Goal: Task Accomplishment & Management: Use online tool/utility

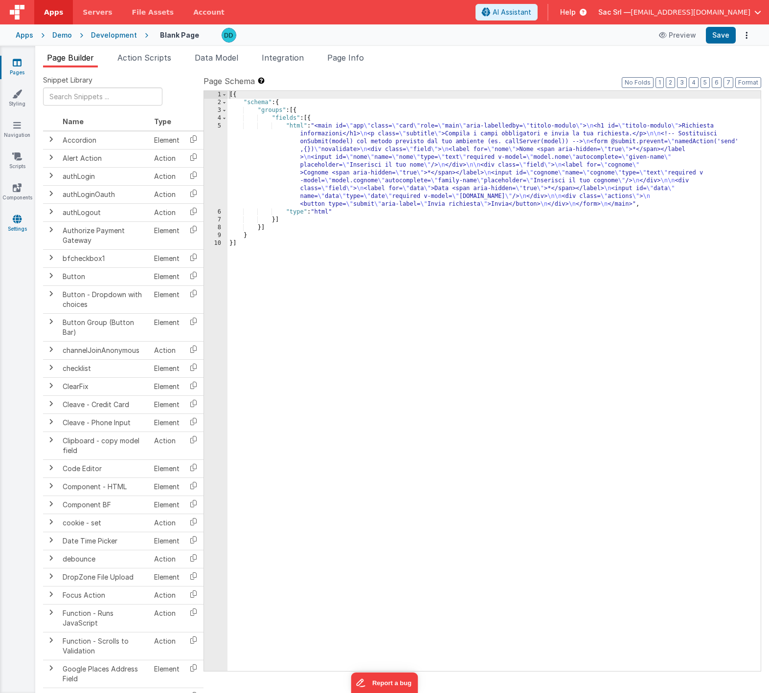
click at [15, 214] on icon at bounding box center [17, 219] width 9 height 10
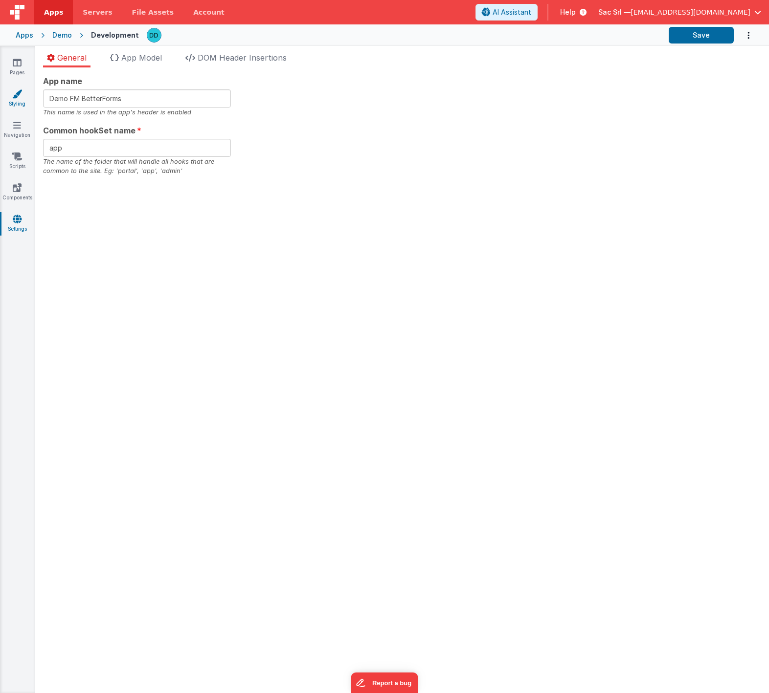
click at [20, 102] on link "Styling" at bounding box center [17, 99] width 35 height 20
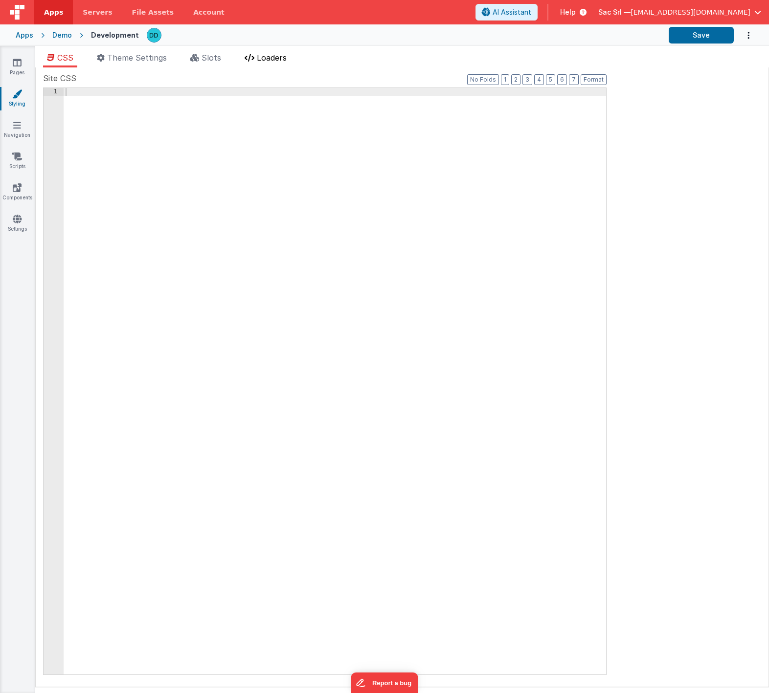
click at [290, 54] on li "Loaders" at bounding box center [266, 60] width 50 height 16
click at [150, 60] on span "Theme Settings" at bounding box center [137, 58] width 60 height 10
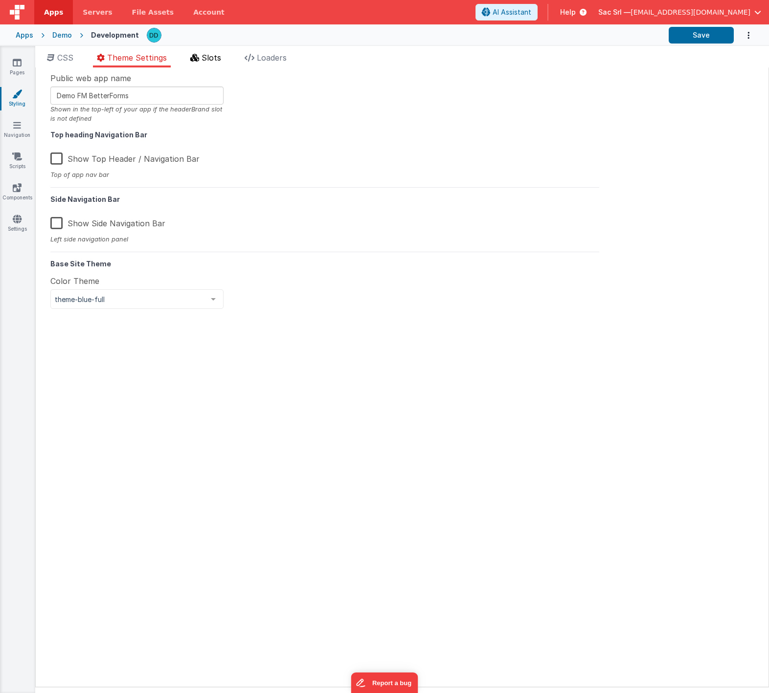
click at [204, 58] on span "Slots" at bounding box center [211, 58] width 20 height 10
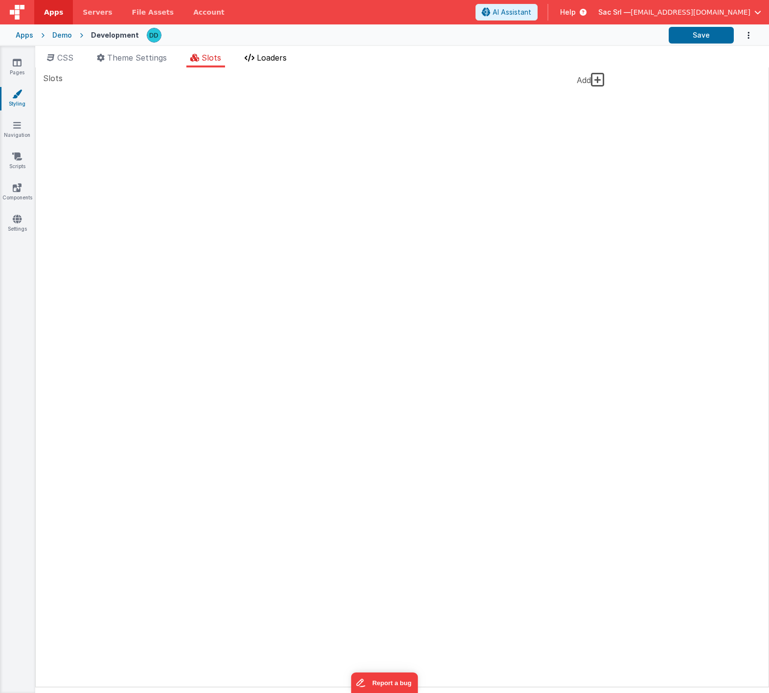
click at [273, 59] on span "Loaders" at bounding box center [272, 58] width 30 height 10
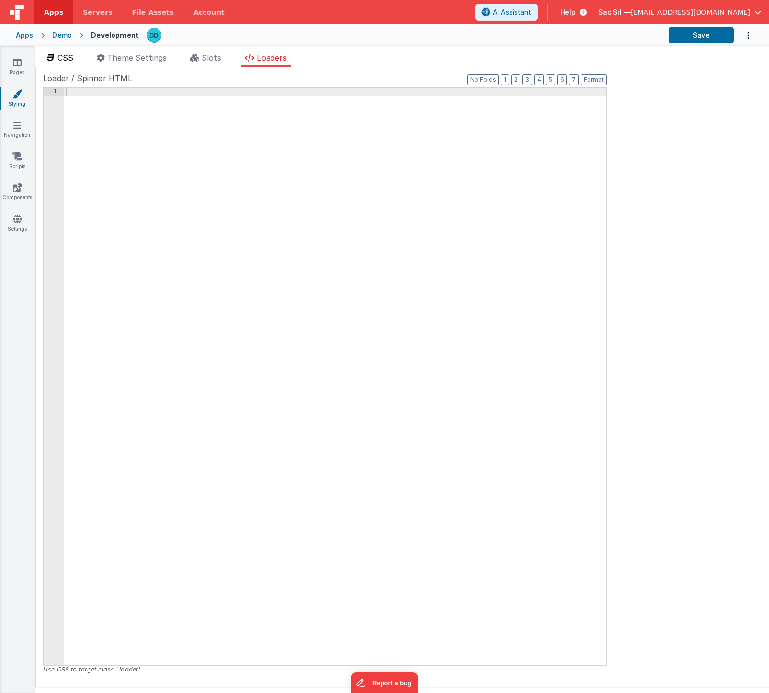
click at [58, 62] on li "CSS" at bounding box center [60, 60] width 34 height 16
click at [17, 230] on link "Settings" at bounding box center [17, 224] width 35 height 20
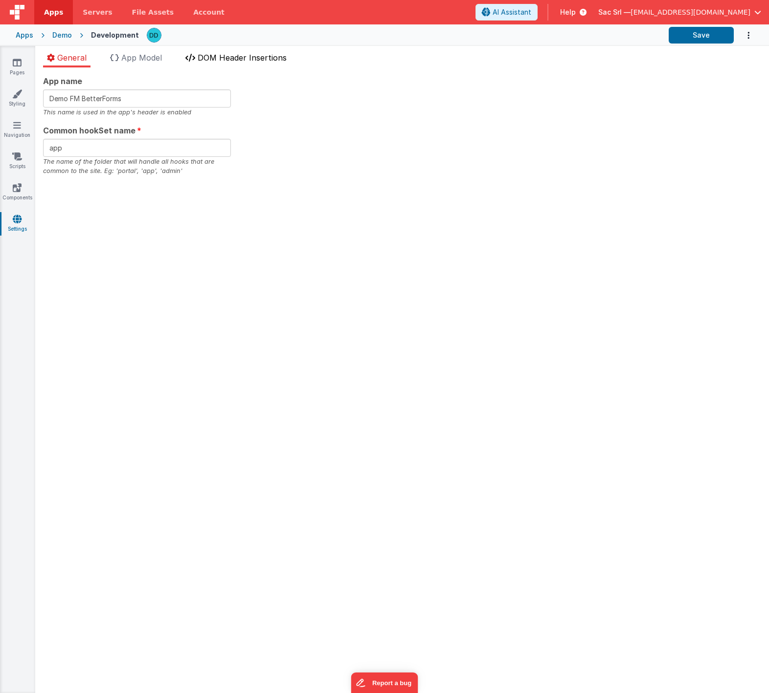
click at [195, 61] on icon at bounding box center [190, 58] width 10 height 8
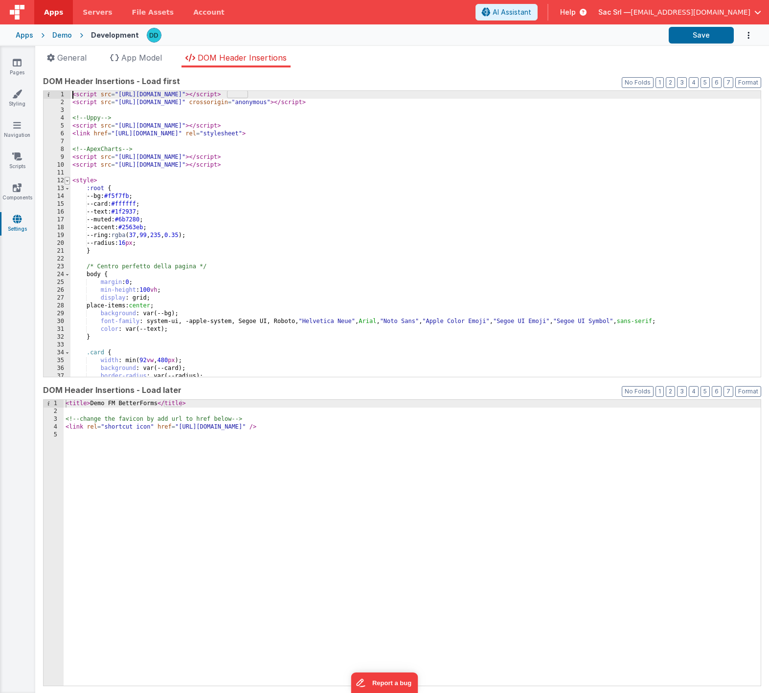
click at [68, 181] on span at bounding box center [67, 181] width 5 height 8
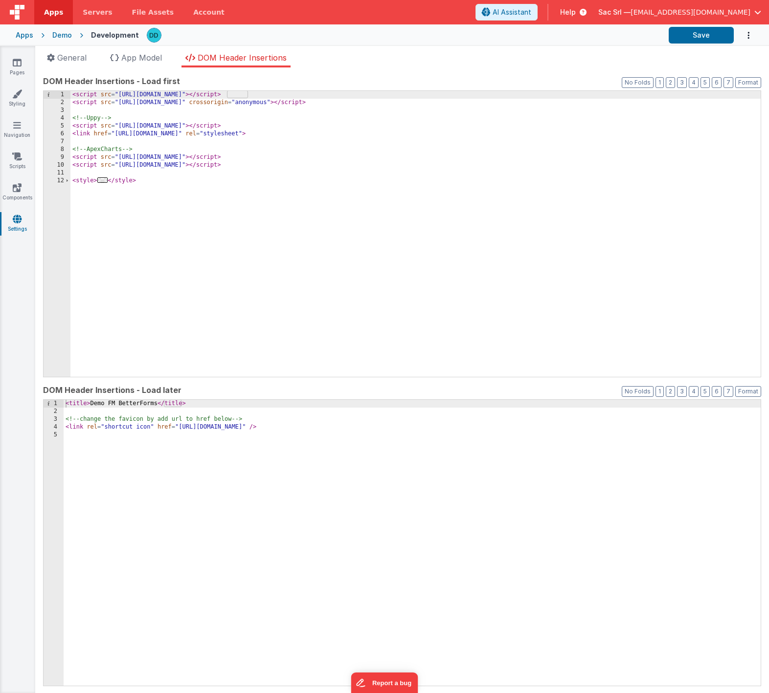
click at [120, 199] on div "< script src = "https://cdn.tailwindcss.com" > </ script > < script src = "http…" at bounding box center [415, 242] width 690 height 302
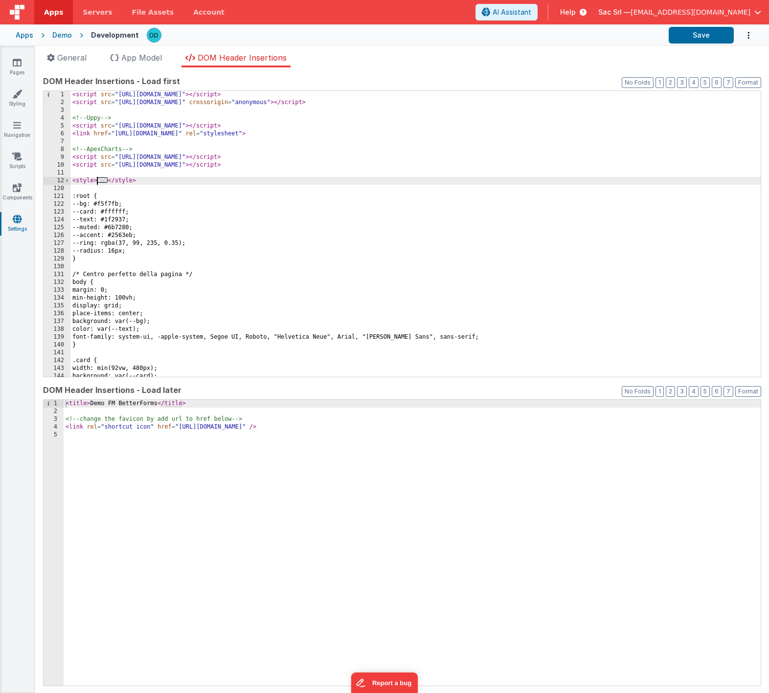
click at [95, 180] on div "< script src = "https://cdn.tailwindcss.com" > </ script > < script src = "http…" at bounding box center [415, 242] width 690 height 302
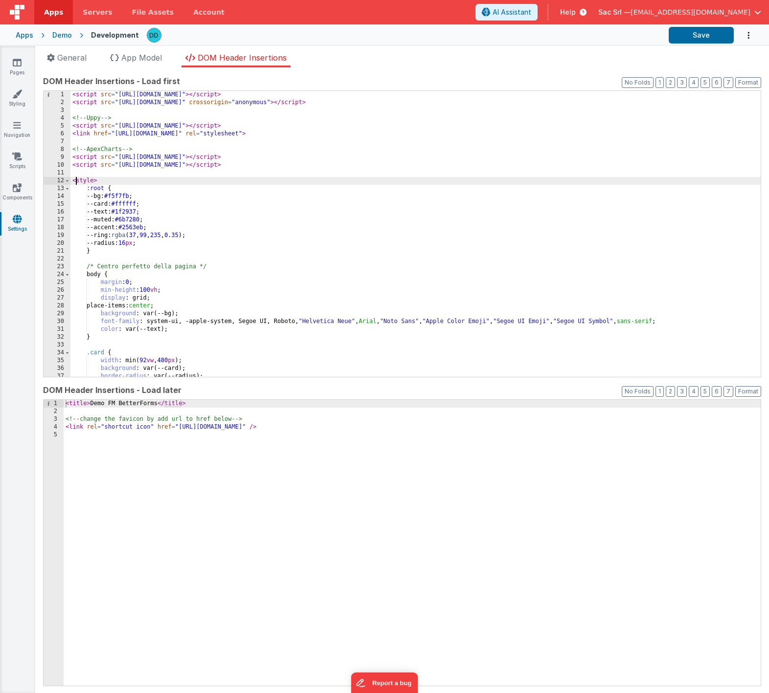
click at [75, 182] on div "< script src = "https://cdn.tailwindcss.com" > </ script > < script src = "http…" at bounding box center [415, 242] width 690 height 302
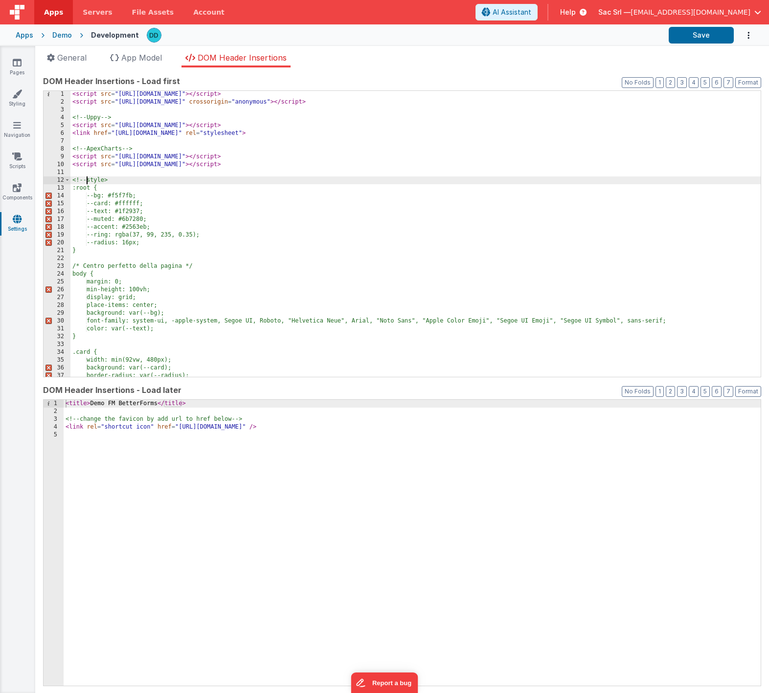
scroll to position [0, 0]
click at [66, 181] on span at bounding box center [67, 180] width 5 height 8
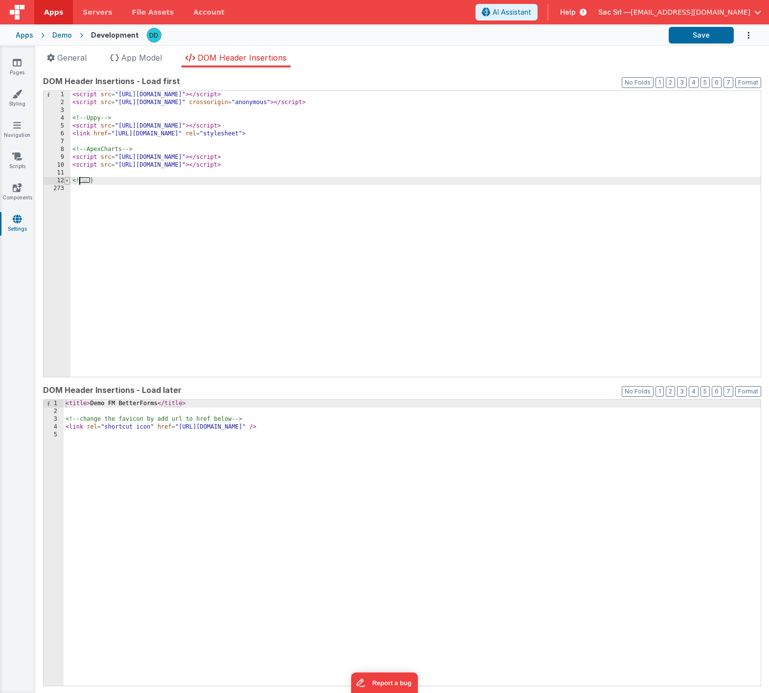
click at [68, 181] on span at bounding box center [67, 181] width 5 height 8
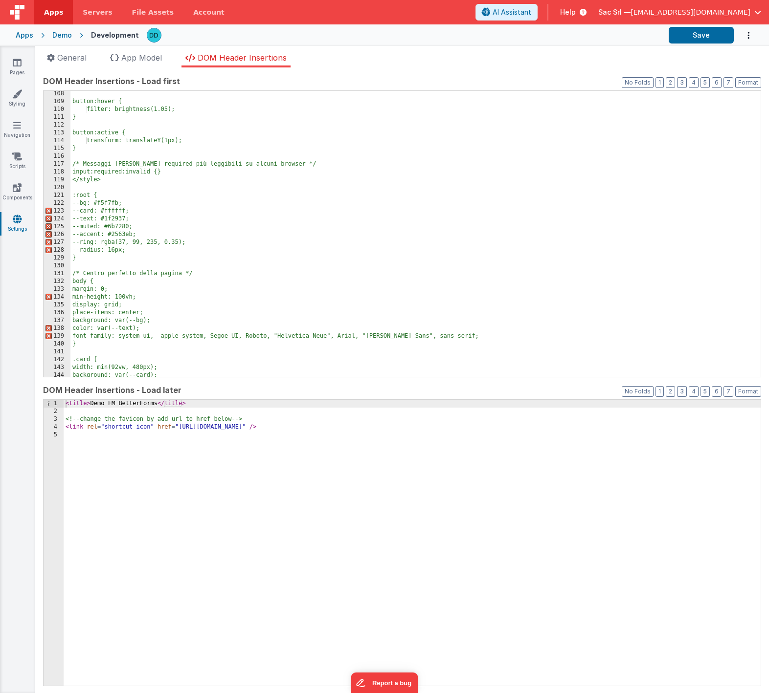
scroll to position [835, 0]
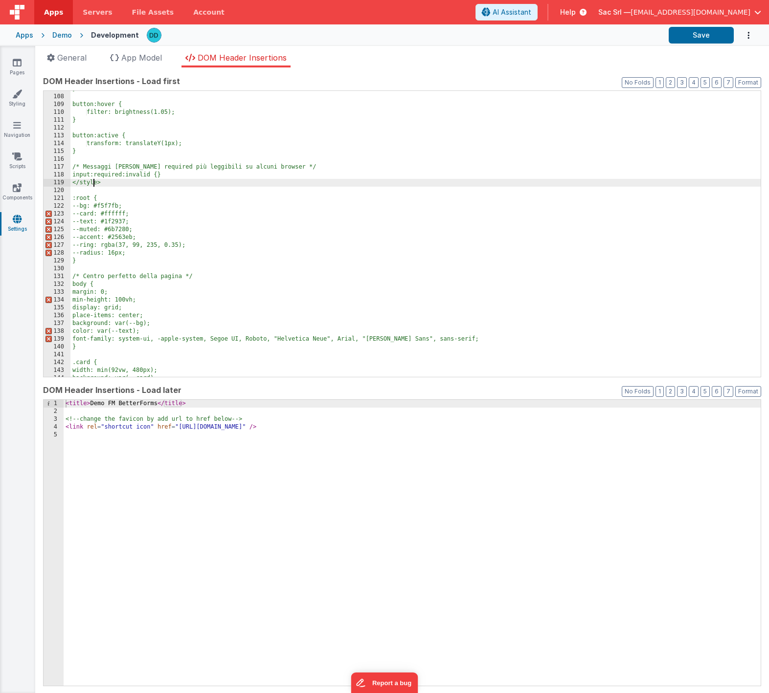
click at [95, 183] on div "} button:hover { filter: brightness(1.05); } button:active { transform: transla…" at bounding box center [415, 236] width 690 height 302
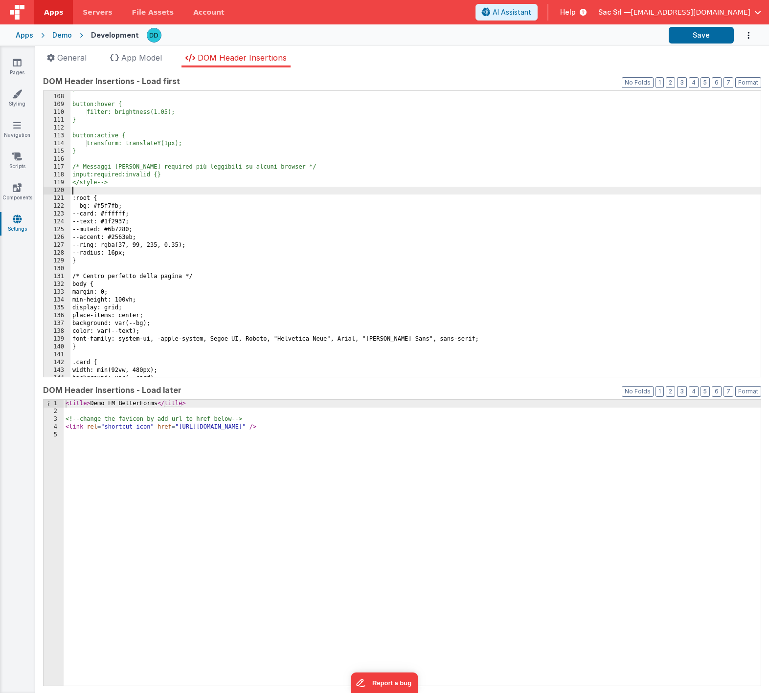
click at [122, 191] on div "} button:hover { filter: brightness(1.05); } button:active { transform: transla…" at bounding box center [415, 236] width 690 height 302
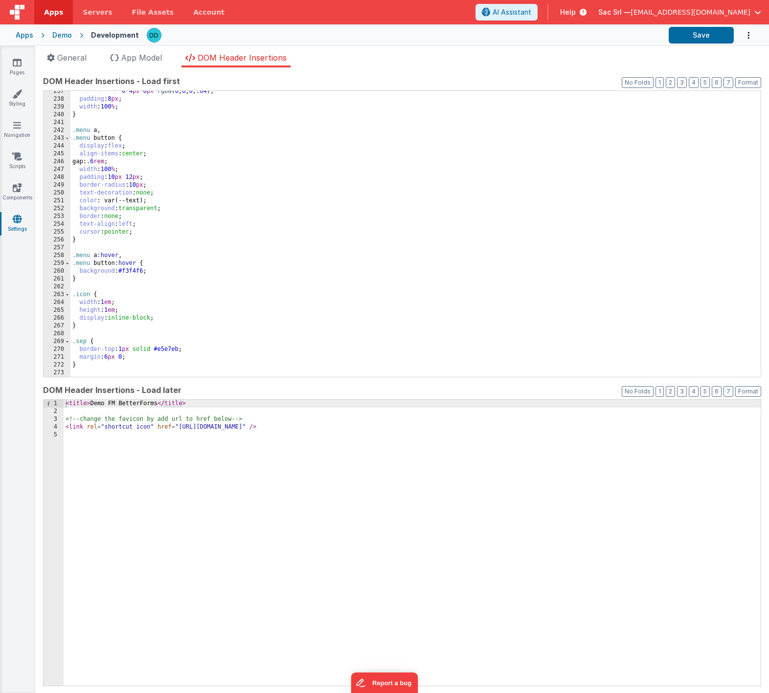
scroll to position [1850, 0]
click at [138, 372] on div "0 4 px 6 px rgba ( 0 , 0 , 0 , .04 ); padding : 8 px ; width : 100 % ; } .menu …" at bounding box center [415, 239] width 690 height 302
click at [755, 84] on button "Format" at bounding box center [748, 82] width 26 height 11
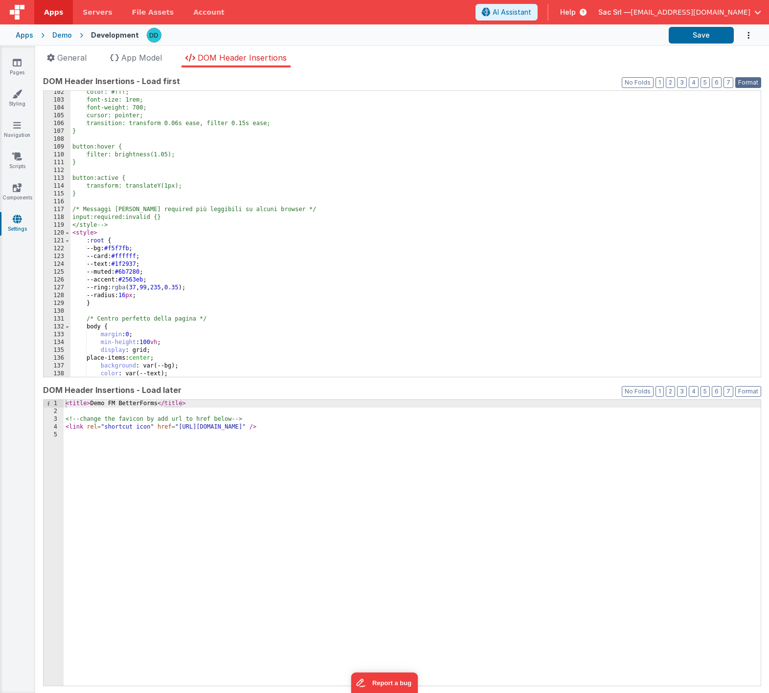
scroll to position [797, 0]
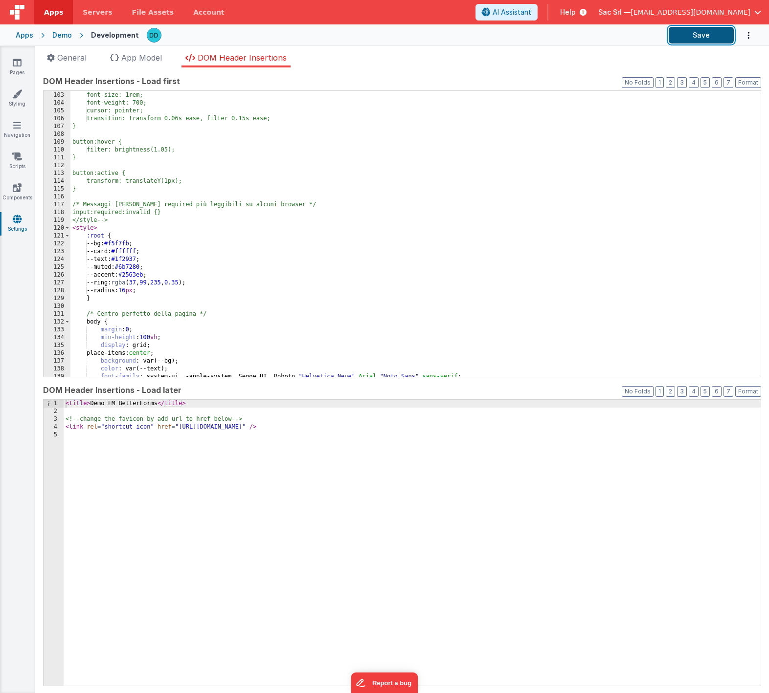
click at [697, 37] on button "Save" at bounding box center [700, 35] width 65 height 17
click at [22, 66] on link "Pages" at bounding box center [17, 68] width 35 height 20
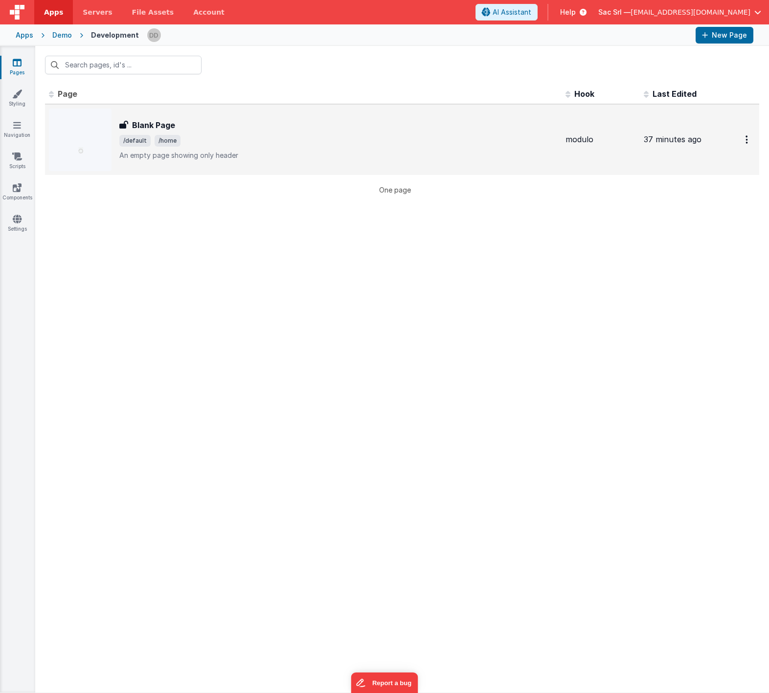
click at [269, 151] on p "An empty page showing only header" at bounding box center [338, 156] width 438 height 10
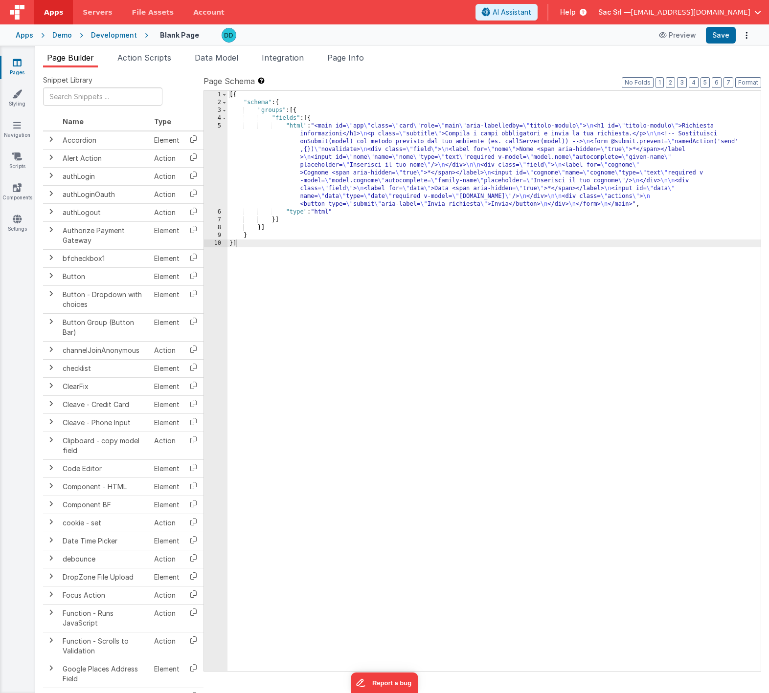
click at [256, 125] on div "[{ "schema" : { "groups" : [{ "fields" : [{ "html" : "<main id= \" app \" class…" at bounding box center [493, 389] width 533 height 596
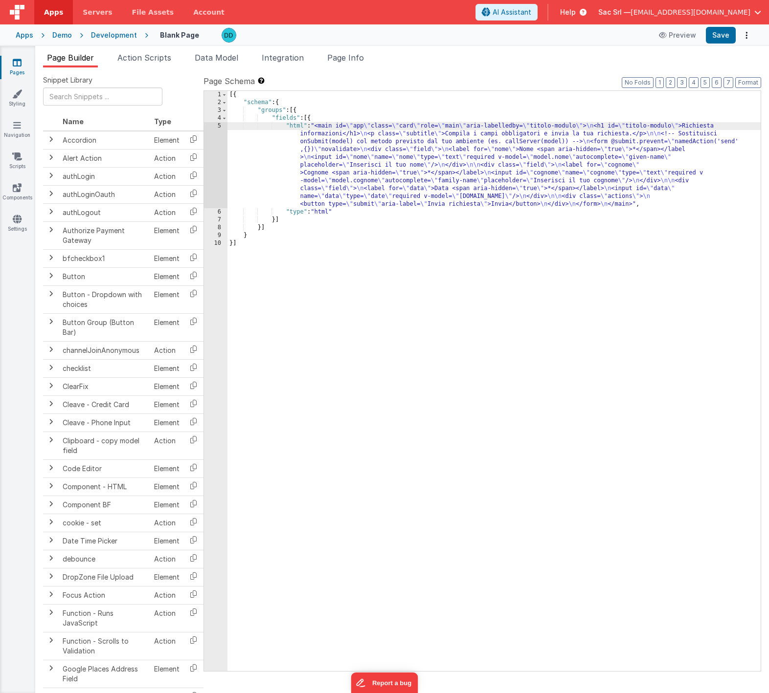
click at [219, 127] on div "5" at bounding box center [215, 165] width 23 height 86
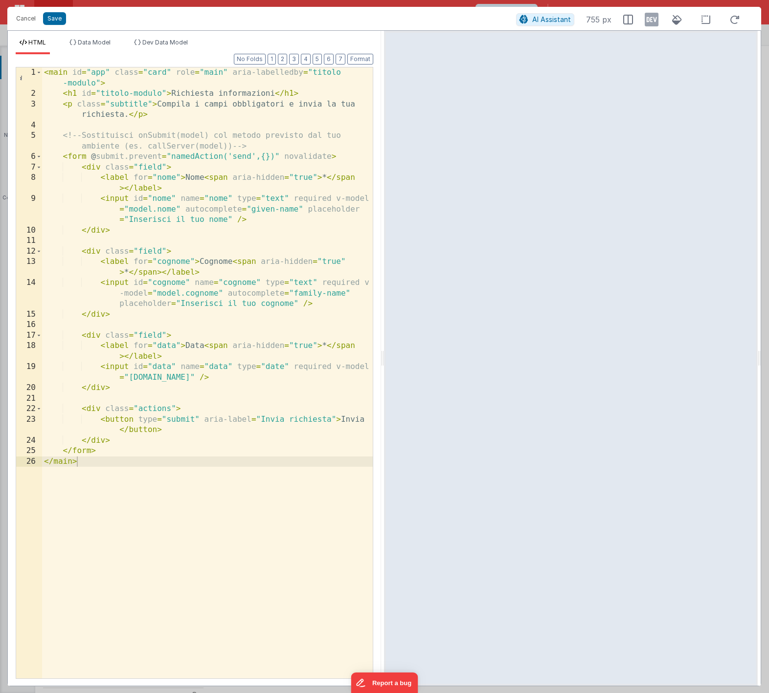
click at [119, 491] on div "< main id = "app" class = "card" role = "main" aria-labelledby = "titolo -modul…" at bounding box center [207, 388] width 330 height 643
click at [127, 460] on div "< main id = "app" class = "card" role = "main" aria-labelledby = "titolo -modul…" at bounding box center [207, 388] width 330 height 643
click at [133, 455] on div "< main id = "app" class = "card" role = "main" aria-labelledby = "titolo -modul…" at bounding box center [207, 388] width 330 height 643
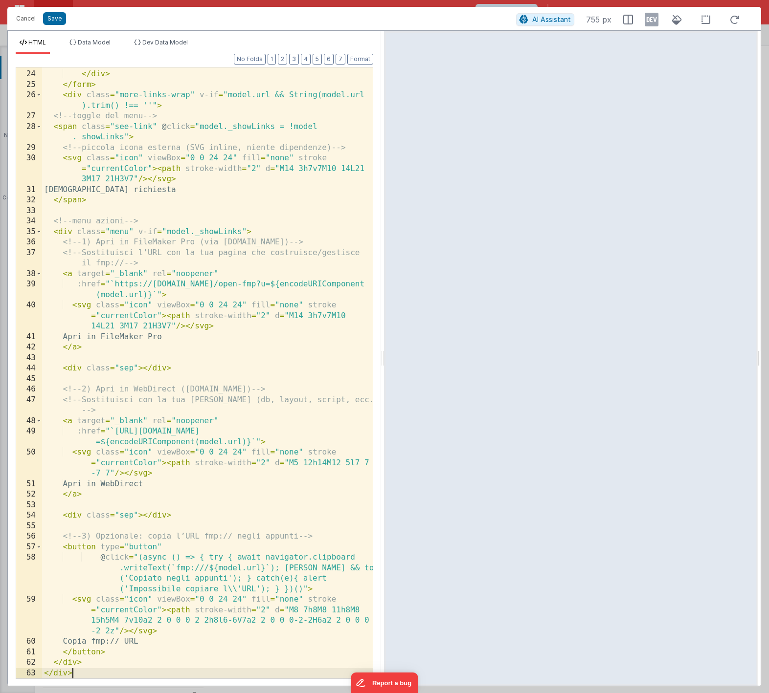
scroll to position [366, 0]
click at [359, 60] on button "Format" at bounding box center [360, 59] width 26 height 11
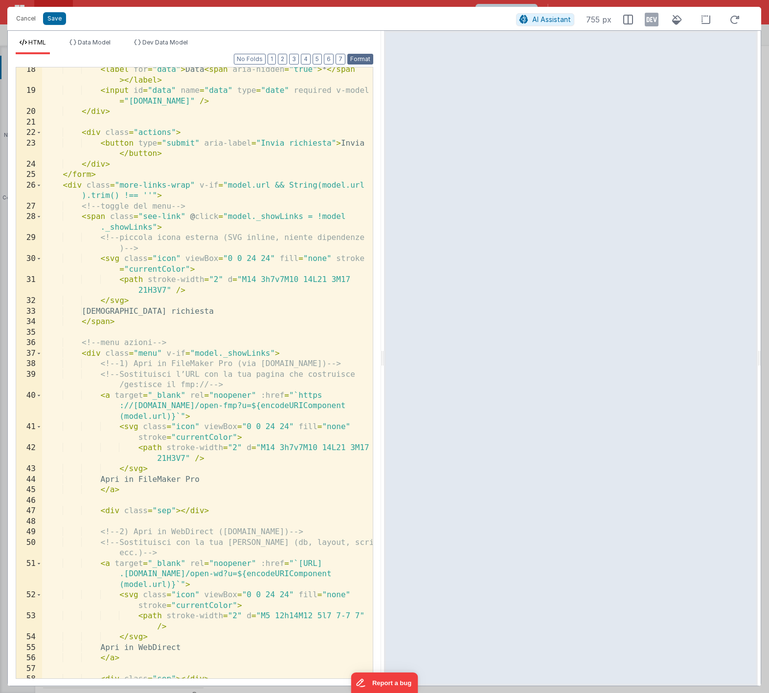
scroll to position [276, 0]
click at [64, 186] on div "< label for = "data" > Data < span aria-hidden = "true" > * </ span > </ label …" at bounding box center [207, 386] width 330 height 643
click at [38, 186] on span at bounding box center [38, 185] width 5 height 11
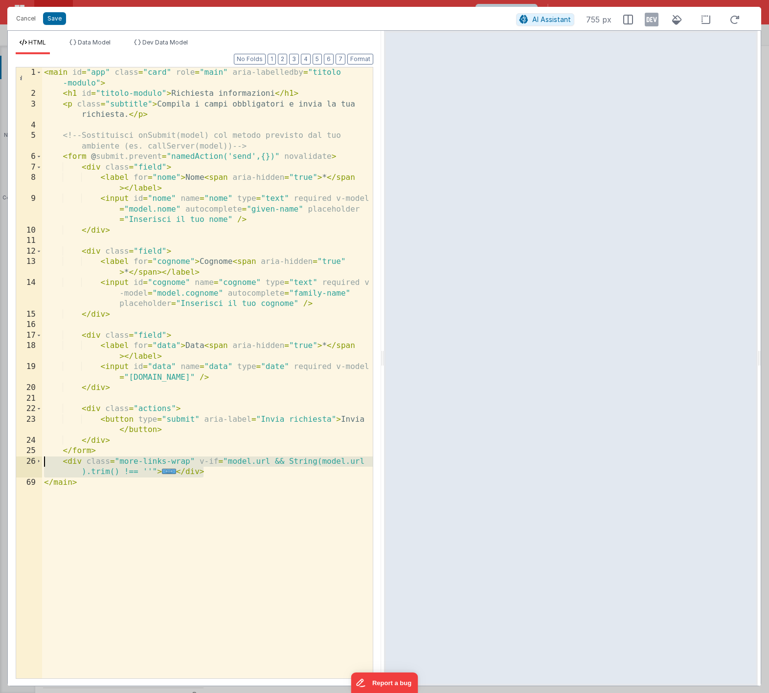
drag, startPoint x: 206, startPoint y: 475, endPoint x: 32, endPoint y: 459, distance: 175.3
click at [32, 459] on div "1 2 3 4 5 6 7 8 9 10 11 12 13 14 15 16 17 18 19 20 21 22 23 24 25 26 69 < main …" at bounding box center [194, 373] width 357 height 612
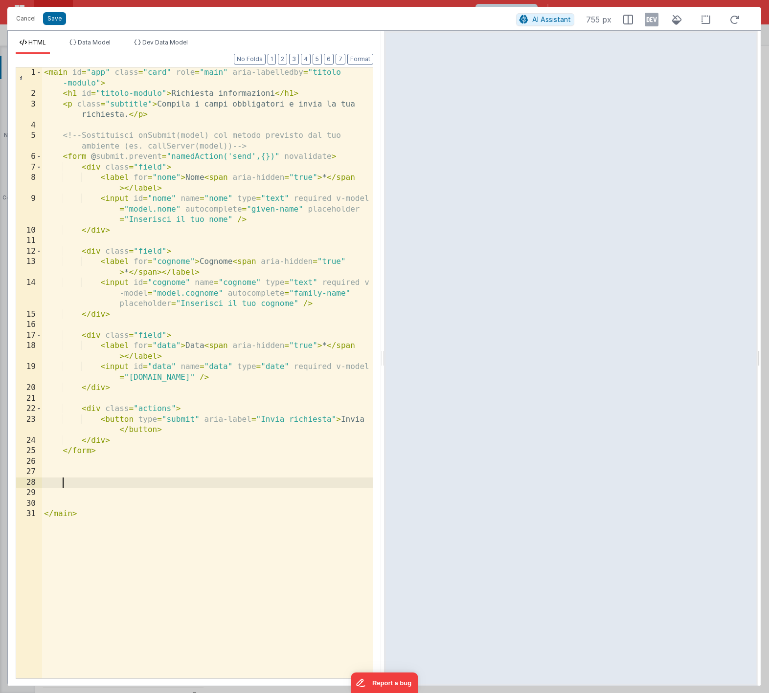
scroll to position [471, 0]
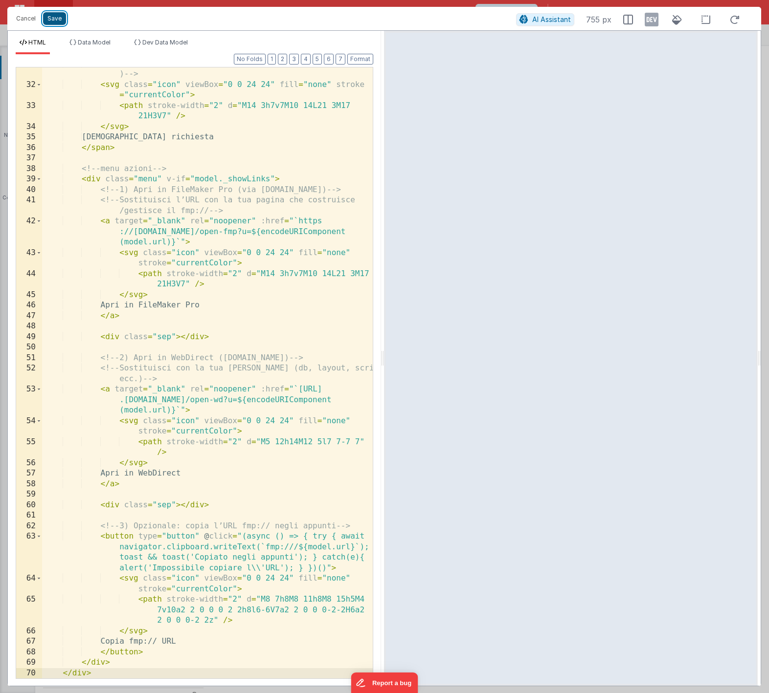
click at [56, 13] on button "Save" at bounding box center [54, 18] width 23 height 13
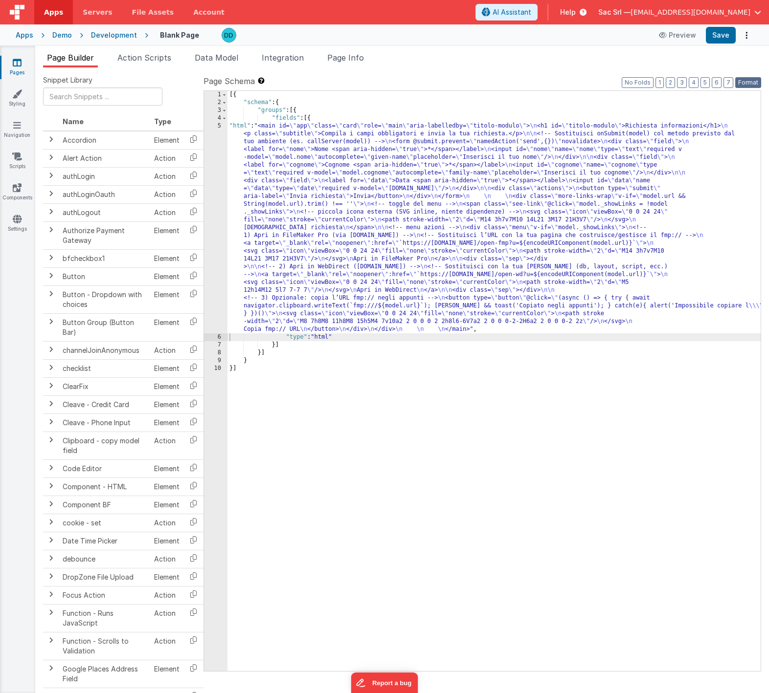
drag, startPoint x: 747, startPoint y: 81, endPoint x: 735, endPoint y: 61, distance: 23.0
click at [747, 81] on button "Format" at bounding box center [748, 82] width 26 height 11
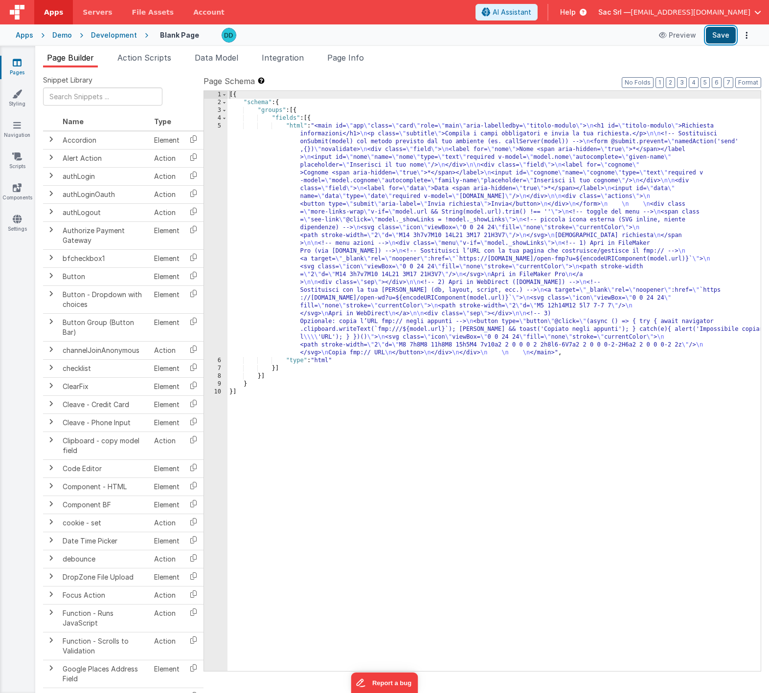
click at [722, 36] on button "Save" at bounding box center [720, 35] width 30 height 17
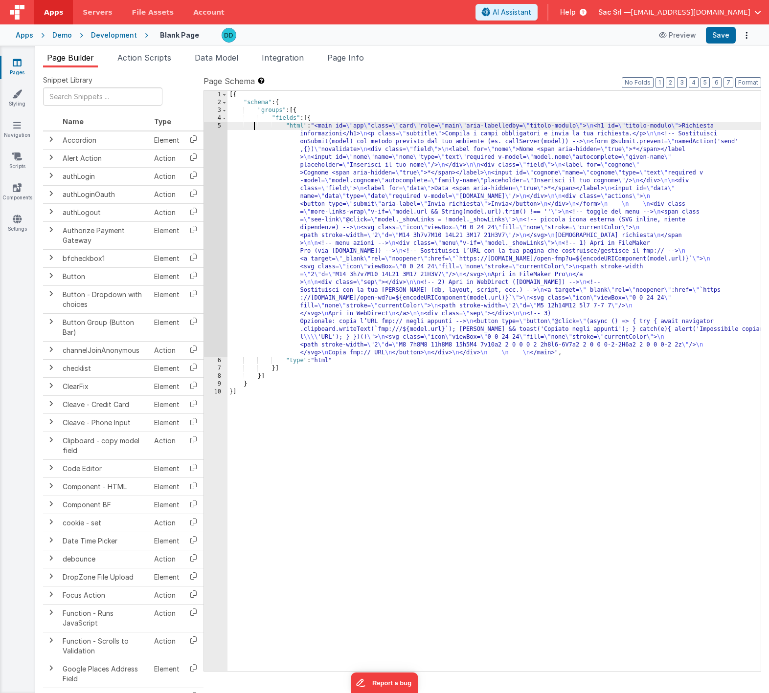
click at [255, 123] on div "[{ "schema" : { "groups" : [{ "fields" : [{ "html" : "<main id= \" app \" class…" at bounding box center [493, 389] width 533 height 596
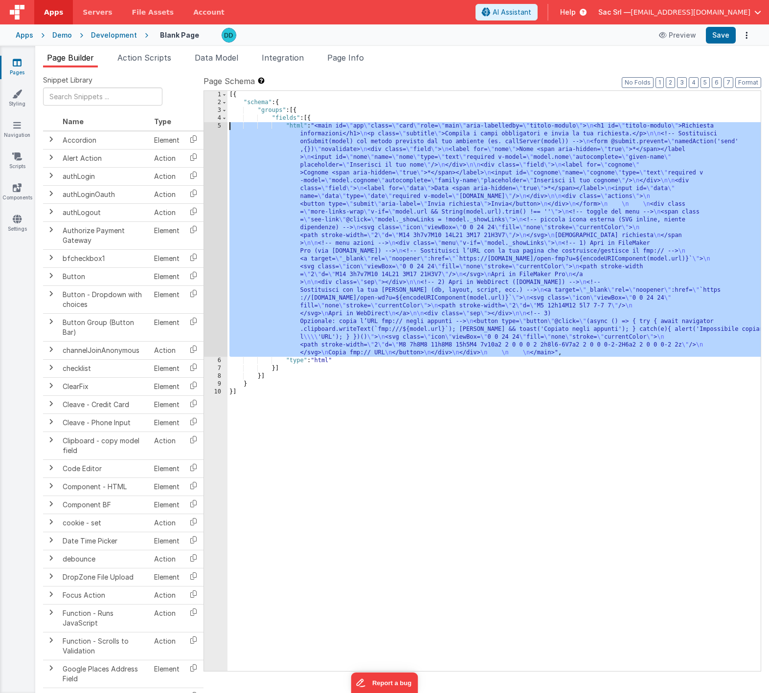
click at [218, 123] on div "5" at bounding box center [215, 239] width 23 height 235
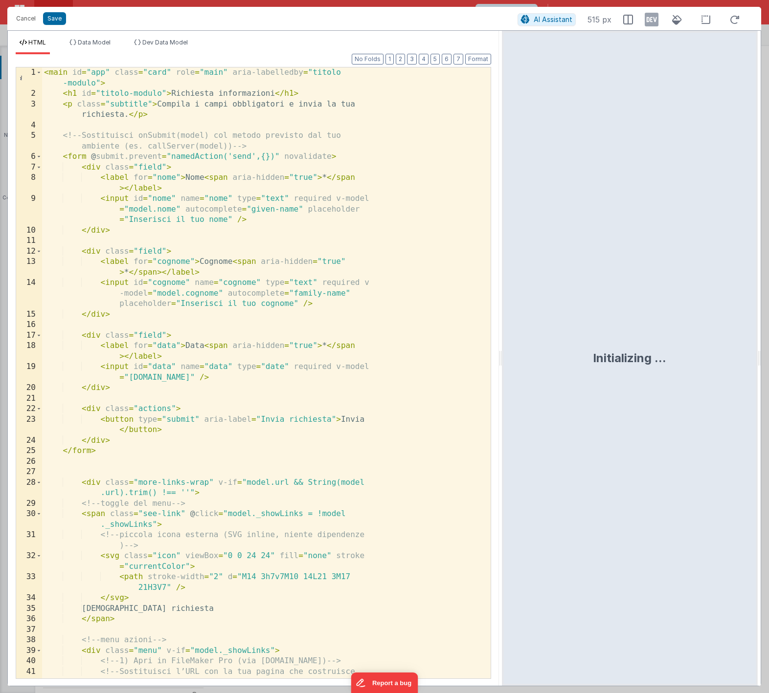
drag, startPoint x: 387, startPoint y: 356, endPoint x: 530, endPoint y: 335, distance: 145.3
click at [530, 335] on html "Cancel Save AI Assistant 515 px HTML Data Model Dev Data Model Format 7 6 5 4 3…" at bounding box center [384, 346] width 769 height 693
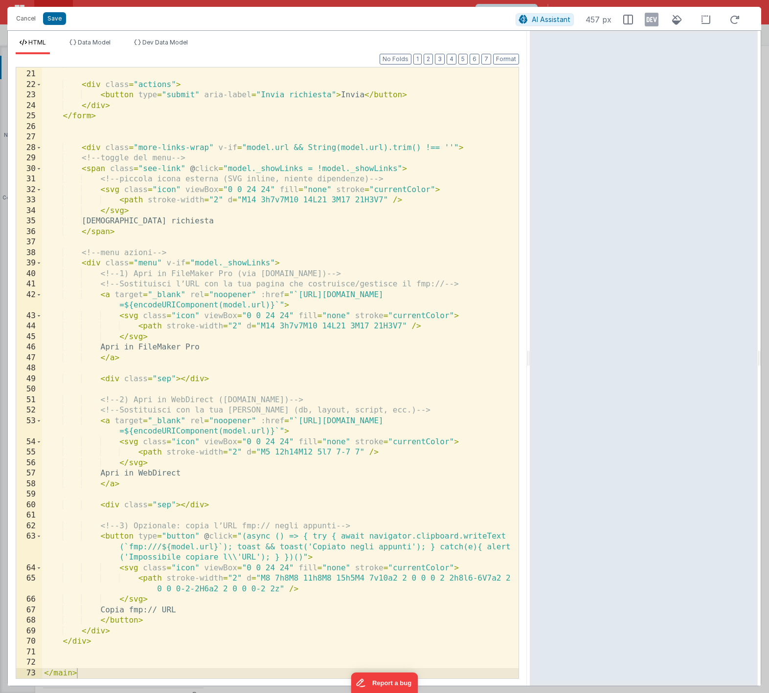
scroll to position [240, 0]
click at [472, 149] on div "</ div > < div class = "actions" > < button type = "submit" aria-label = "Invia…" at bounding box center [280, 375] width 476 height 632
click at [39, 147] on span at bounding box center [38, 148] width 5 height 11
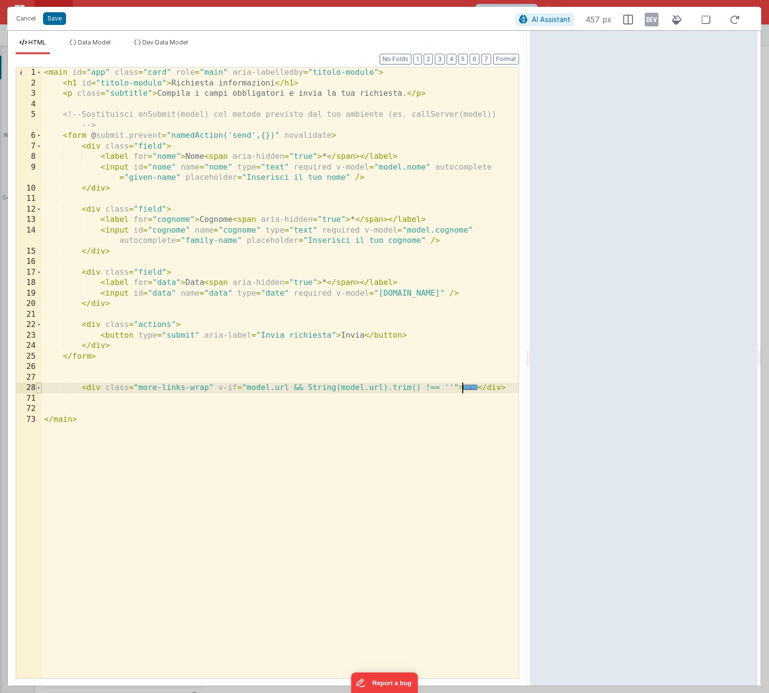
click at [39, 388] on span at bounding box center [38, 388] width 5 height 11
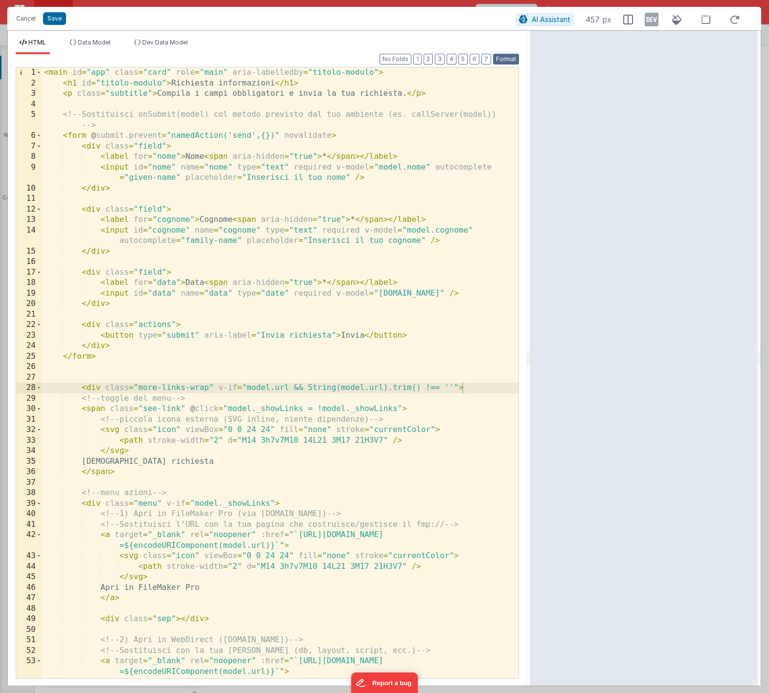
click at [506, 59] on button "Format" at bounding box center [506, 59] width 26 height 11
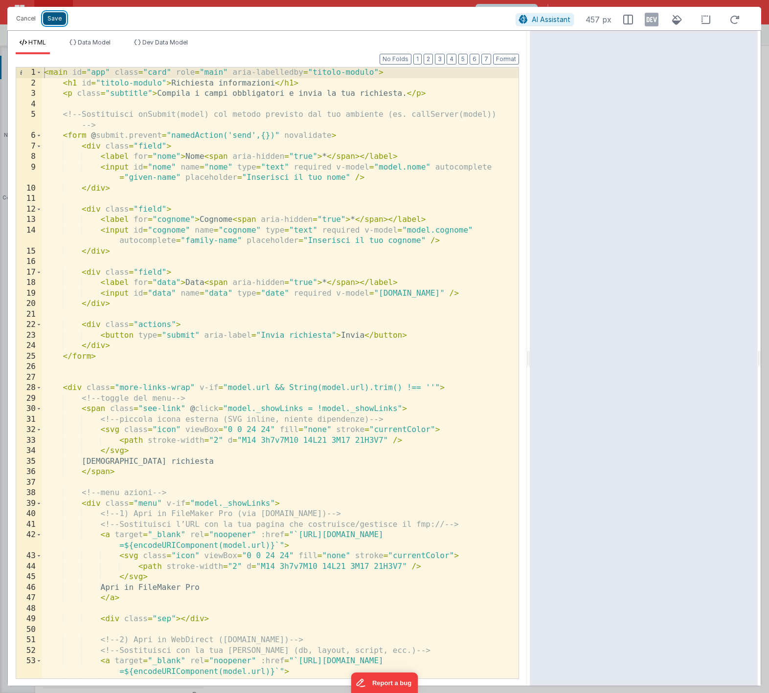
click at [56, 20] on button "Save" at bounding box center [54, 18] width 23 height 13
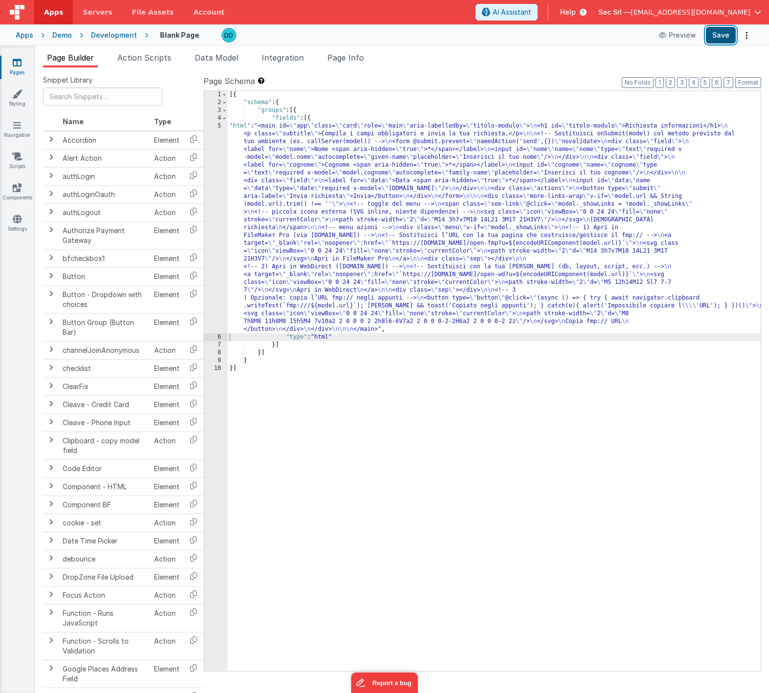
click at [721, 32] on button "Save" at bounding box center [720, 35] width 30 height 17
click at [720, 39] on button "Save" at bounding box center [720, 35] width 30 height 17
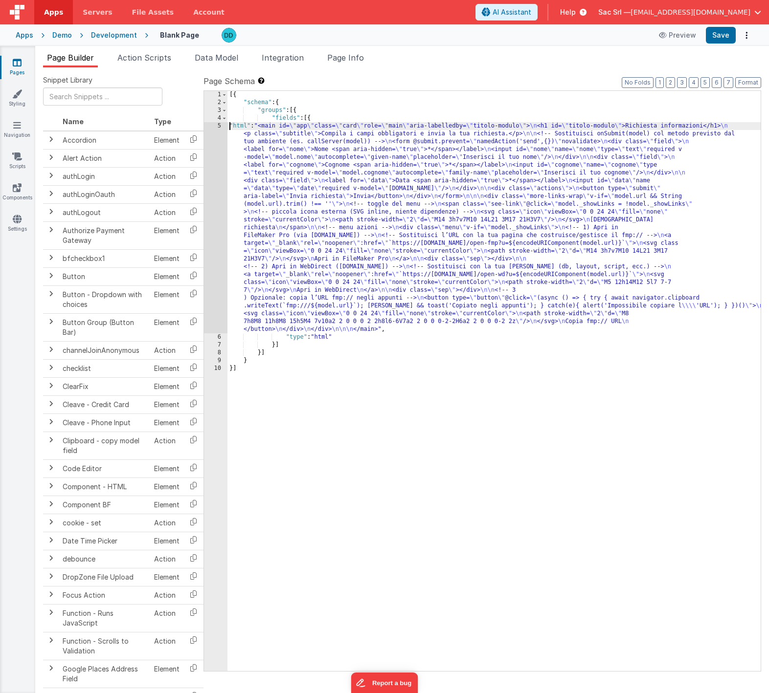
click at [230, 127] on div "[{ "schema" : { "groups" : [{ "fields" : [{ "html" : "<main id= \" app \" class…" at bounding box center [493, 389] width 533 height 596
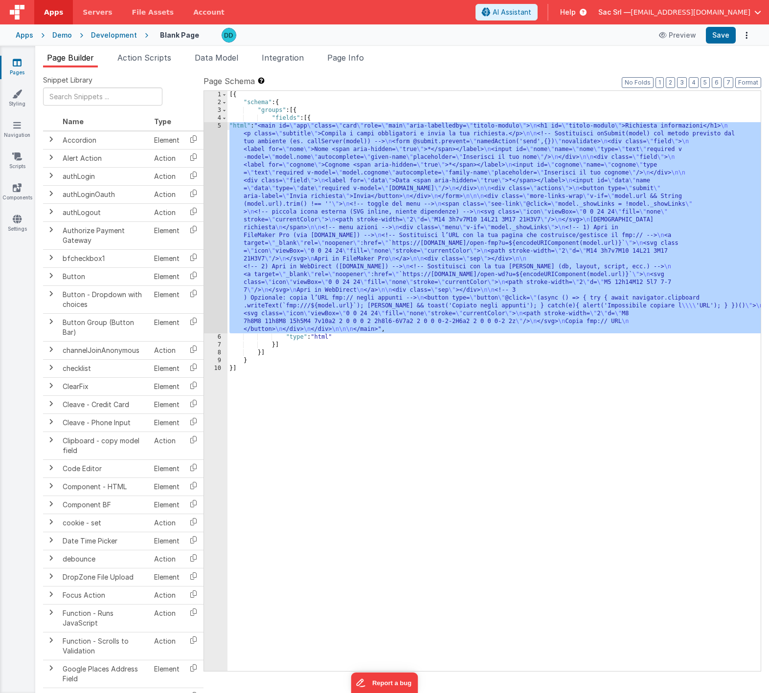
click at [218, 127] on div "5" at bounding box center [215, 227] width 23 height 211
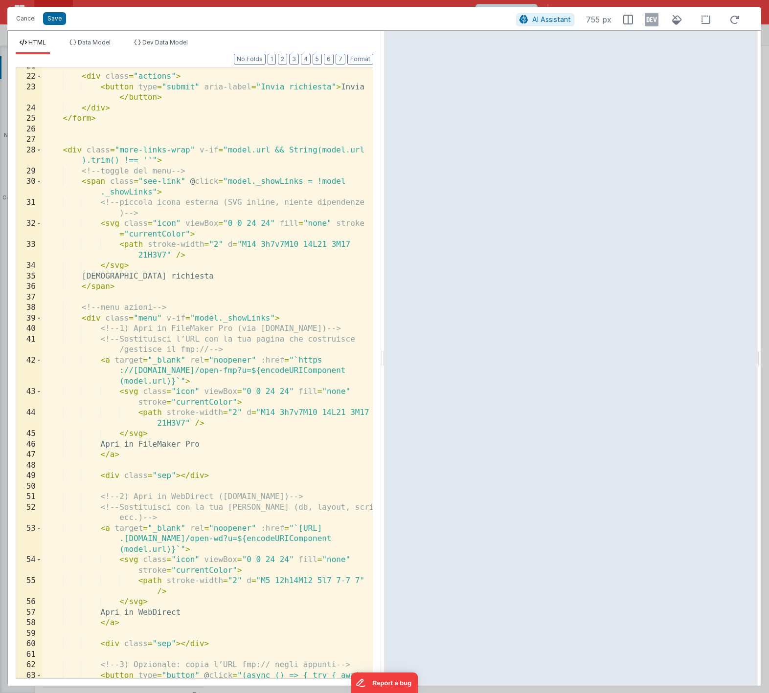
scroll to position [331, 0]
click at [98, 44] on span "Data Model" at bounding box center [94, 42] width 33 height 7
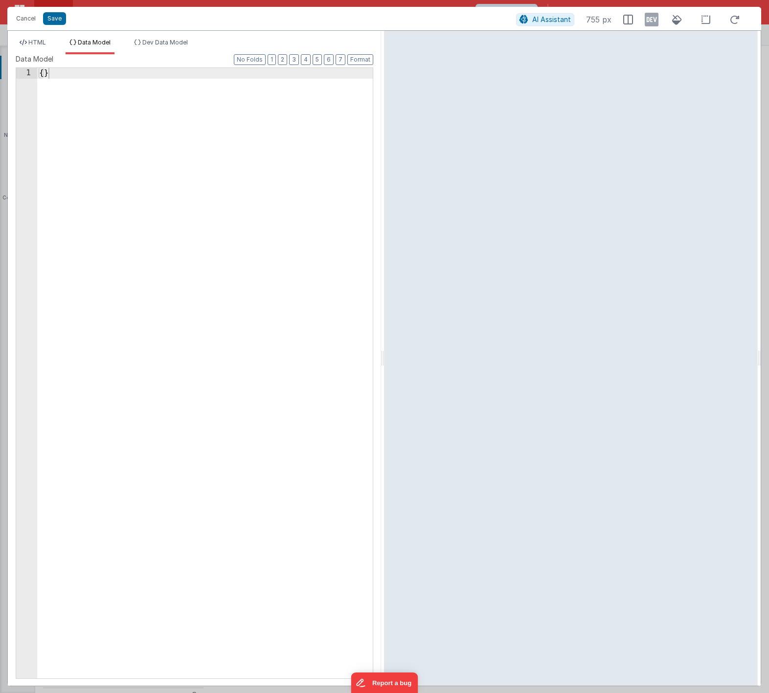
click at [44, 72] on div "{ }" at bounding box center [204, 384] width 335 height 632
click at [361, 60] on button "Format" at bounding box center [360, 59] width 26 height 11
click at [37, 42] on span "HTML" at bounding box center [37, 42] width 18 height 7
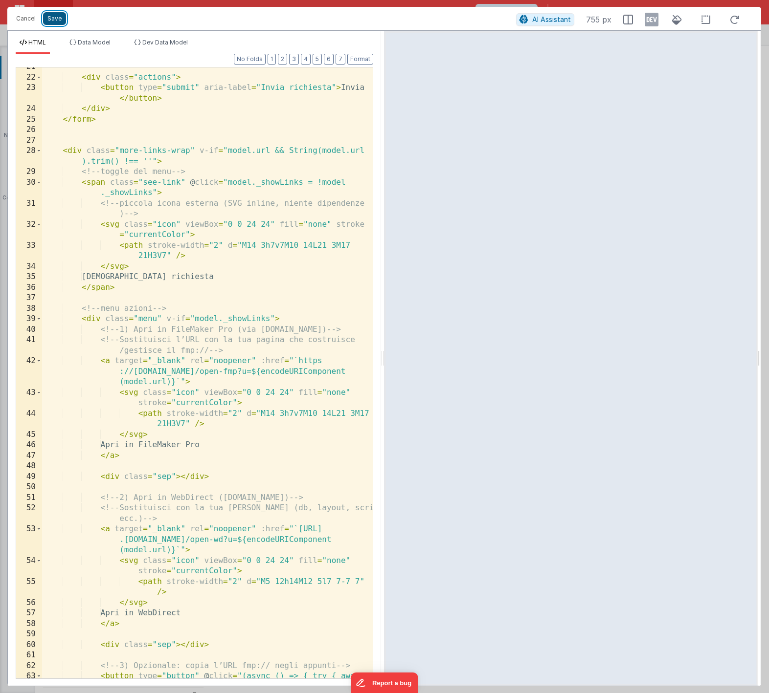
click at [61, 20] on button "Save" at bounding box center [54, 18] width 23 height 13
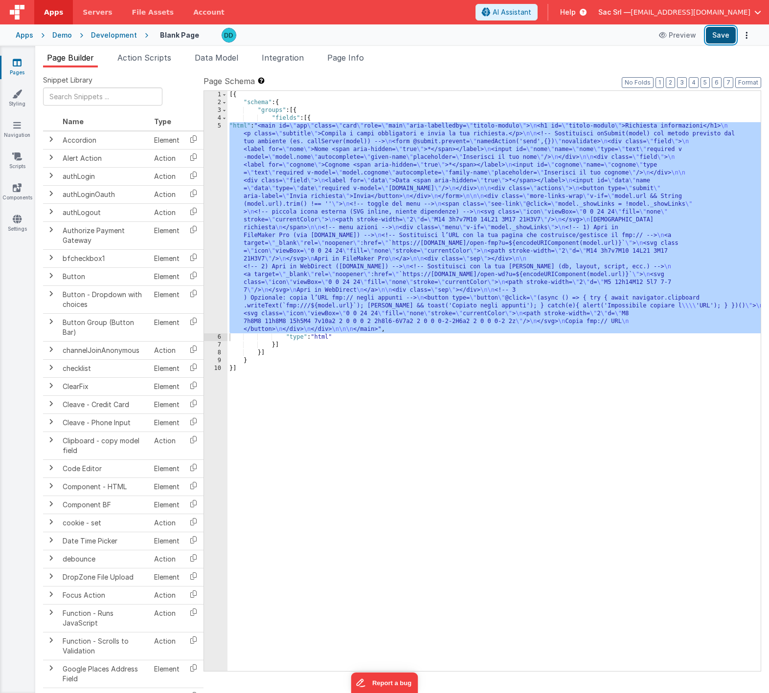
click at [721, 37] on button "Save" at bounding box center [720, 35] width 30 height 17
click at [215, 60] on span "Data Model" at bounding box center [217, 58] width 44 height 10
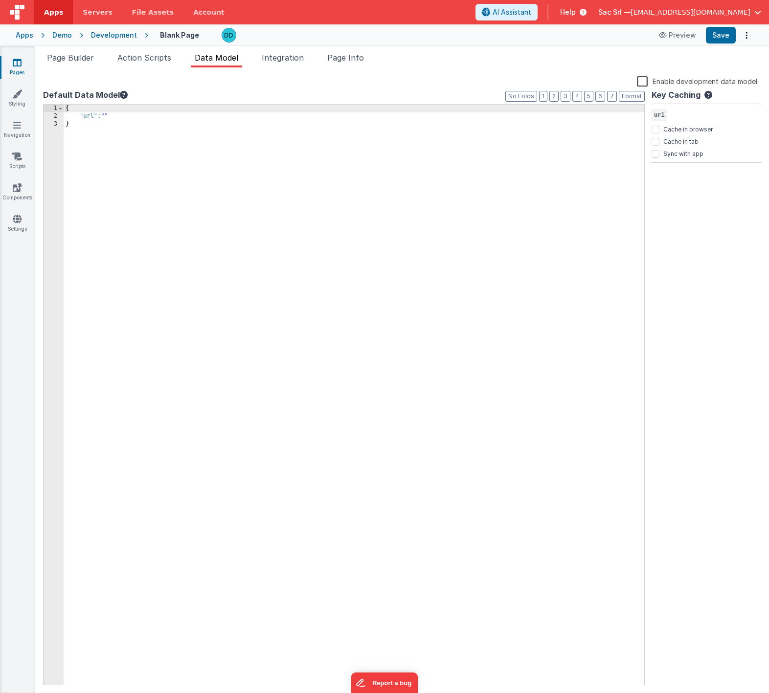
click at [110, 36] on div "Development" at bounding box center [114, 35] width 46 height 10
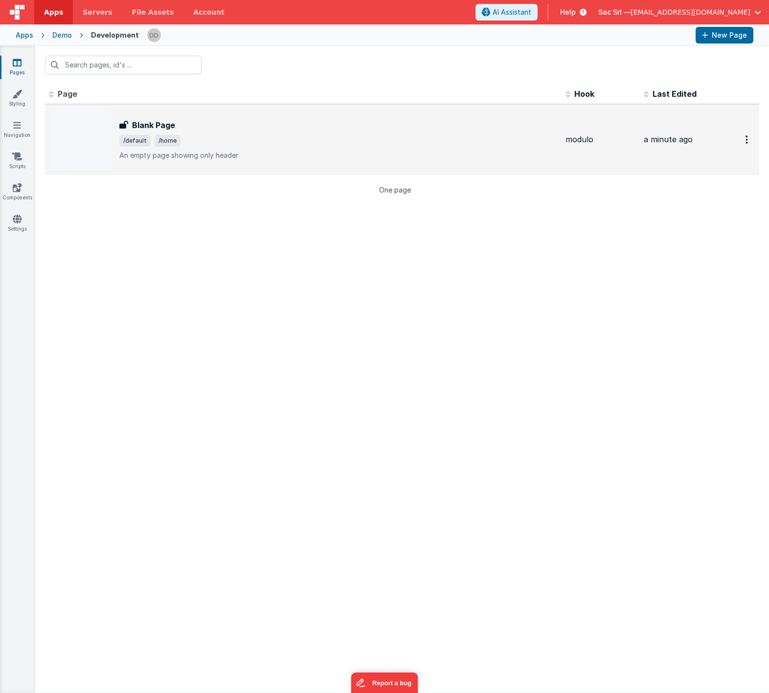
click at [265, 132] on div "Blank Page Blank Page /default /home An empty page showing only header" at bounding box center [338, 139] width 438 height 41
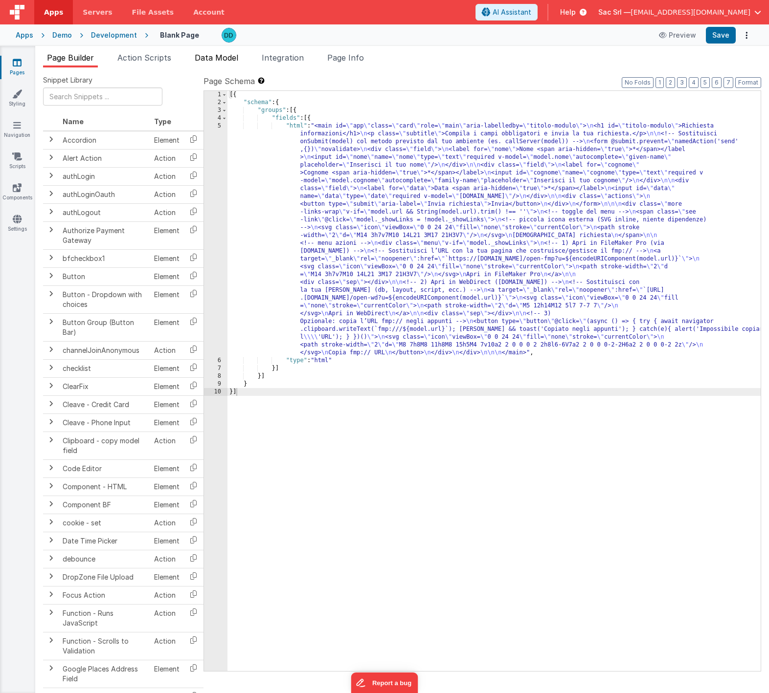
click at [203, 59] on span "Data Model" at bounding box center [217, 58] width 44 height 10
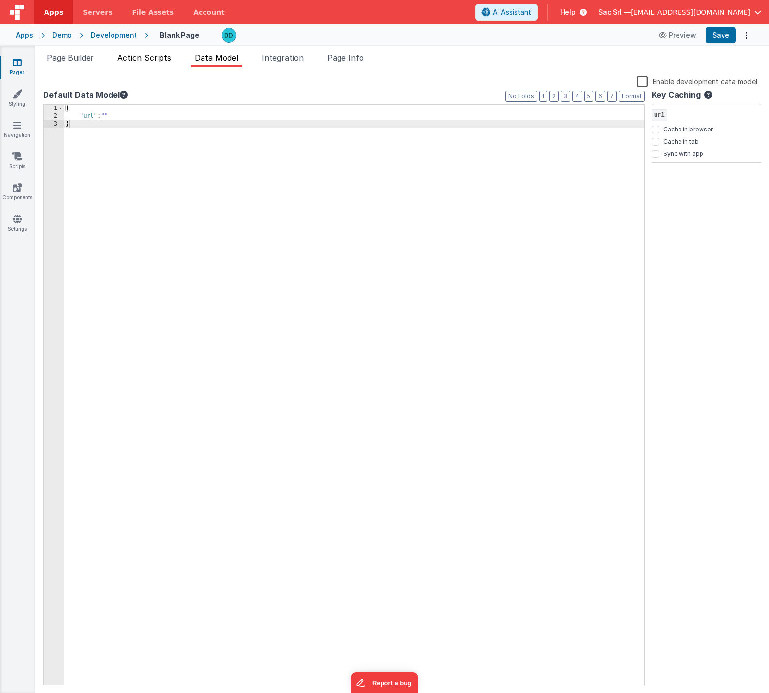
click at [133, 64] on li "Action Scripts" at bounding box center [144, 60] width 62 height 16
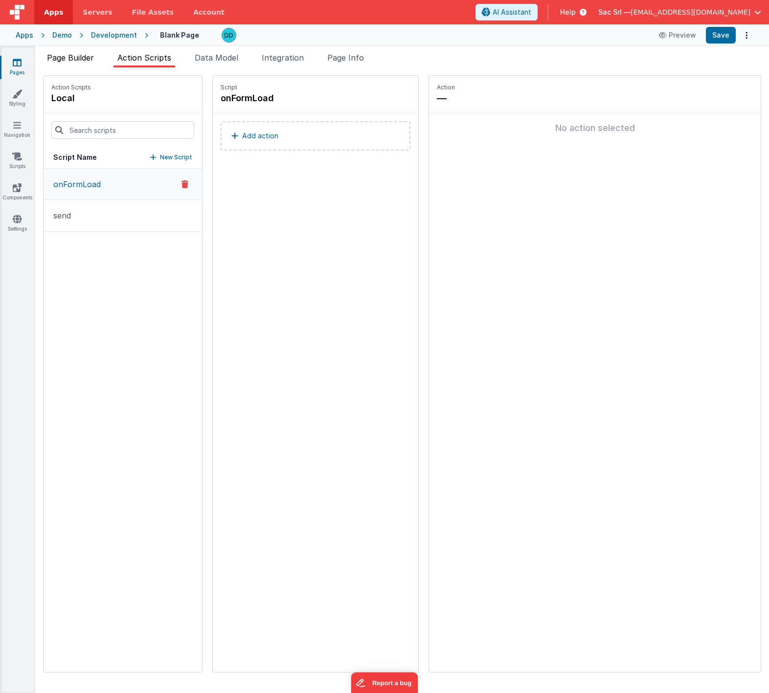
click at [70, 55] on span "Page Builder" at bounding box center [70, 58] width 47 height 10
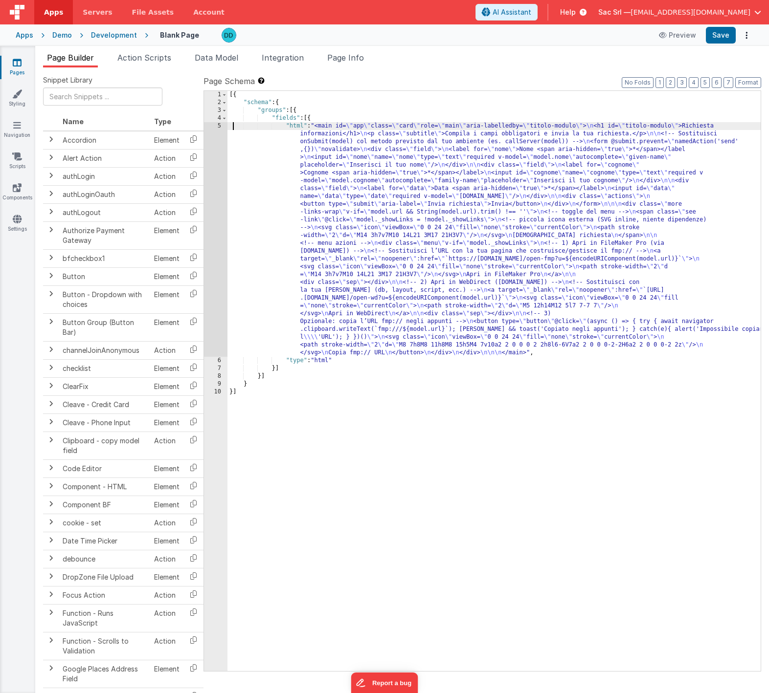
click at [233, 123] on div "[{ "schema" : { "groups" : [{ "fields" : [{ "html" : "<main id= \" app \" class…" at bounding box center [493, 389] width 533 height 596
click at [219, 125] on div "5" at bounding box center [215, 239] width 23 height 235
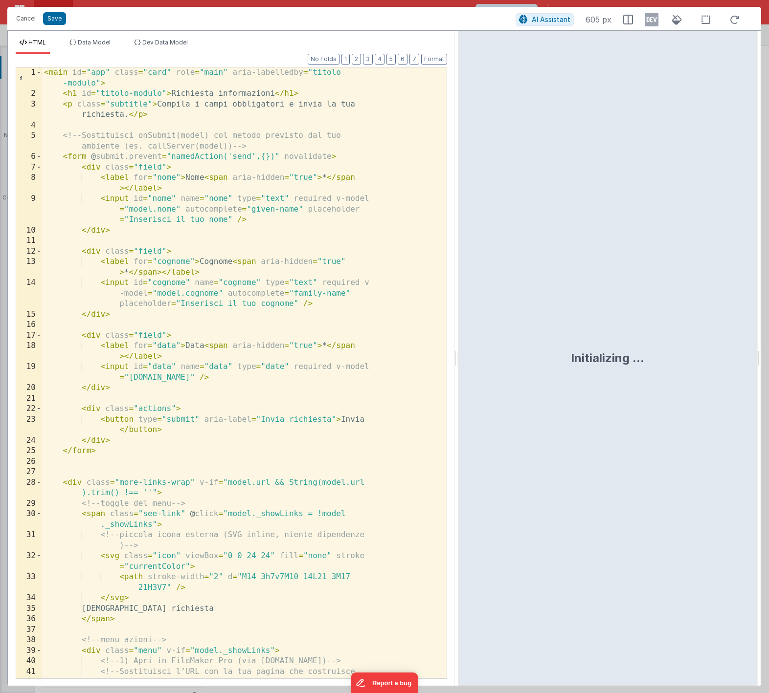
drag, startPoint x: 386, startPoint y: 358, endPoint x: 486, endPoint y: 348, distance: 100.7
click at [486, 348] on html "Cancel Save AI Assistant 605 px HTML Data Model Dev Data Model Format 7 6 5 4 3…" at bounding box center [384, 346] width 769 height 693
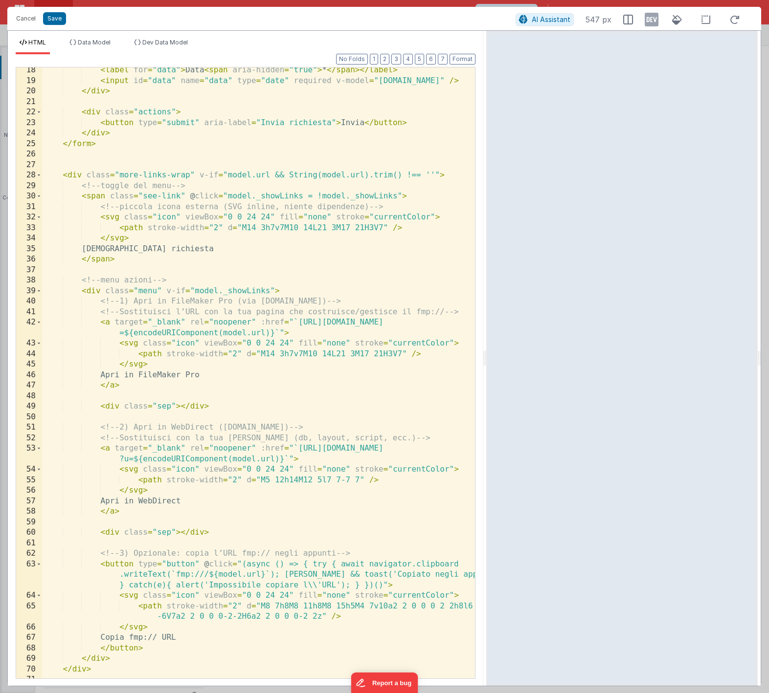
scroll to position [240, 0]
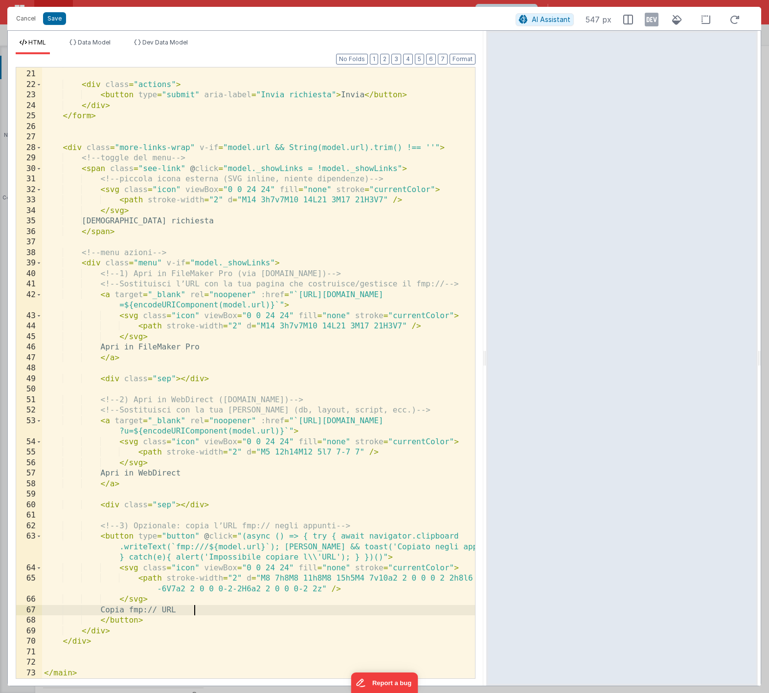
click at [195, 610] on div "</ div > < div class = "actions" > < button type = "submit" aria-label = "Invia…" at bounding box center [258, 375] width 433 height 632
click at [44, 539] on div "</ div > < div class = "actions" > < button type = "submit" aria-label = "Invia…" at bounding box center [258, 375] width 433 height 632
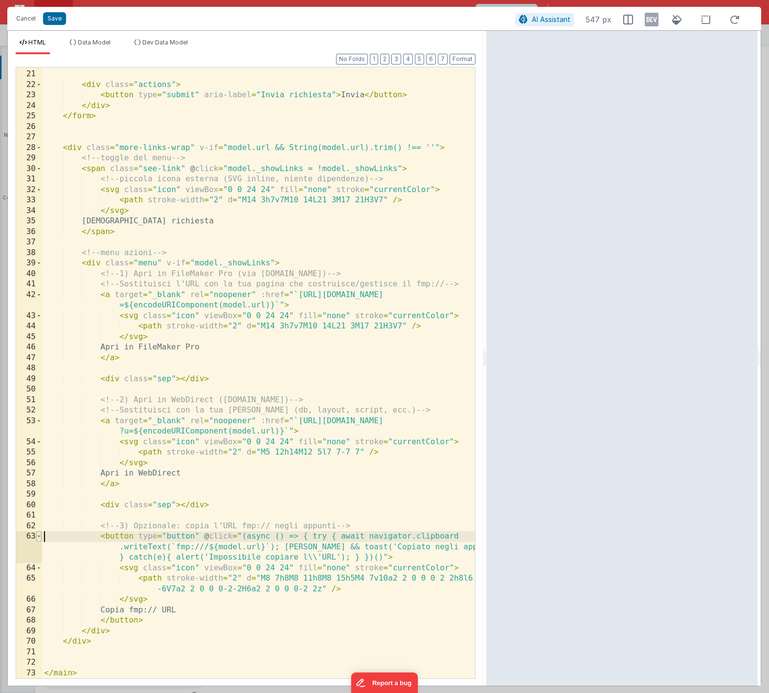
click at [39, 538] on span at bounding box center [38, 536] width 5 height 11
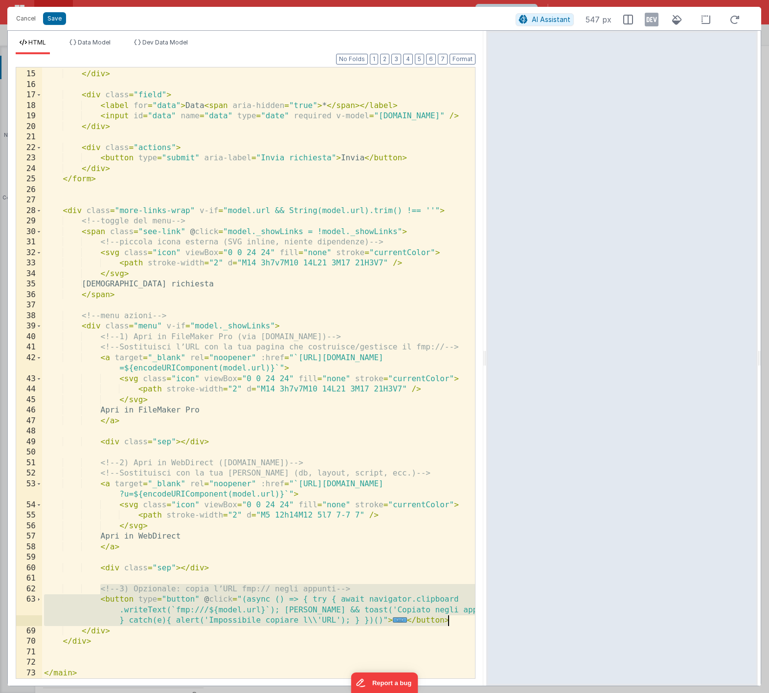
drag, startPoint x: 101, startPoint y: 589, endPoint x: 462, endPoint y: 623, distance: 362.4
click at [462, 623] on div "< input id = "cognome" name = "cognome" type = "text" required v-model = "model…" at bounding box center [258, 369] width 433 height 643
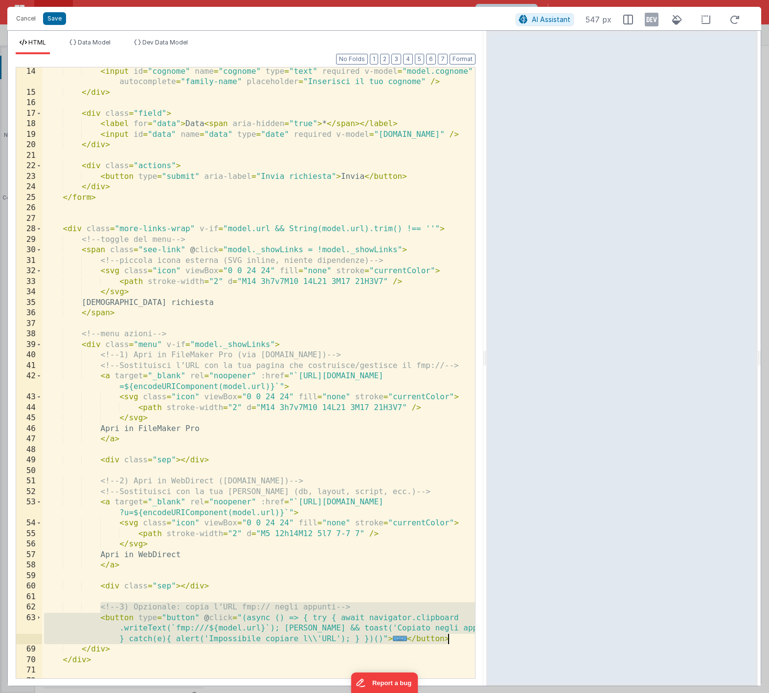
scroll to position [159, 0]
click at [239, 596] on div "< input id = "cognome" name = "cognome" type = "text" required v-model = "model…" at bounding box center [258, 387] width 433 height 643
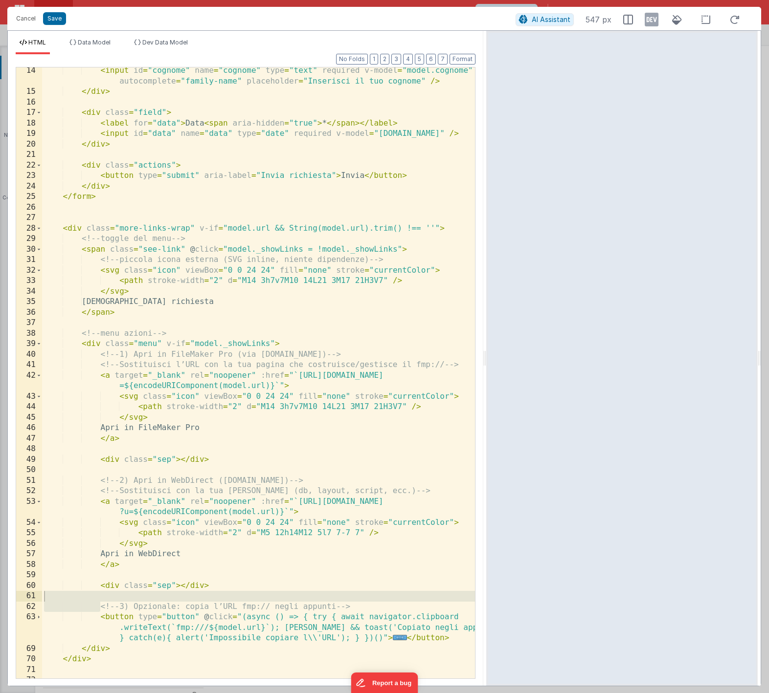
click at [239, 597] on div "< input id = "cognome" name = "cognome" type = "text" required v-model = "model…" at bounding box center [258, 387] width 433 height 643
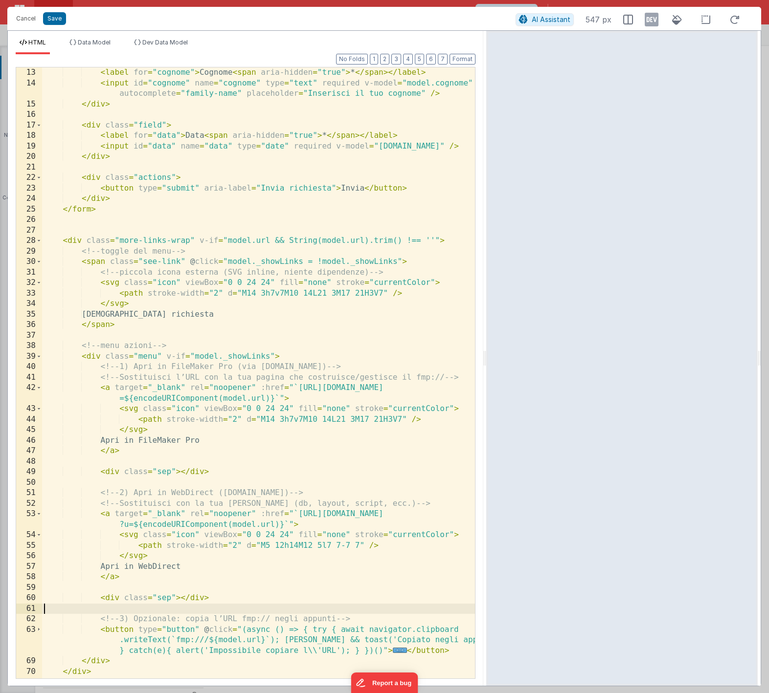
scroll to position [149, 0]
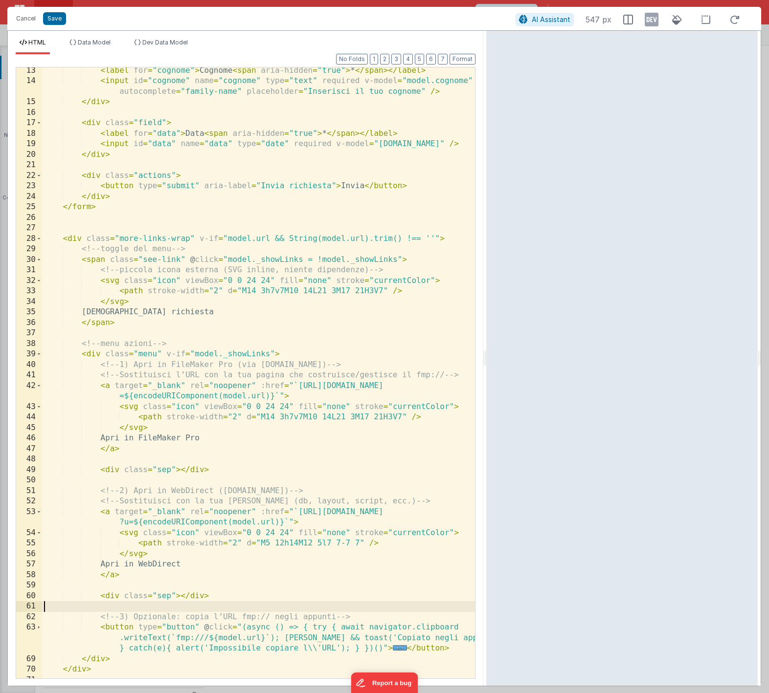
click at [450, 649] on div "< label for = "cognome" > Cognome < span aria-hidden = "true" > * </ span > </ …" at bounding box center [258, 382] width 433 height 632
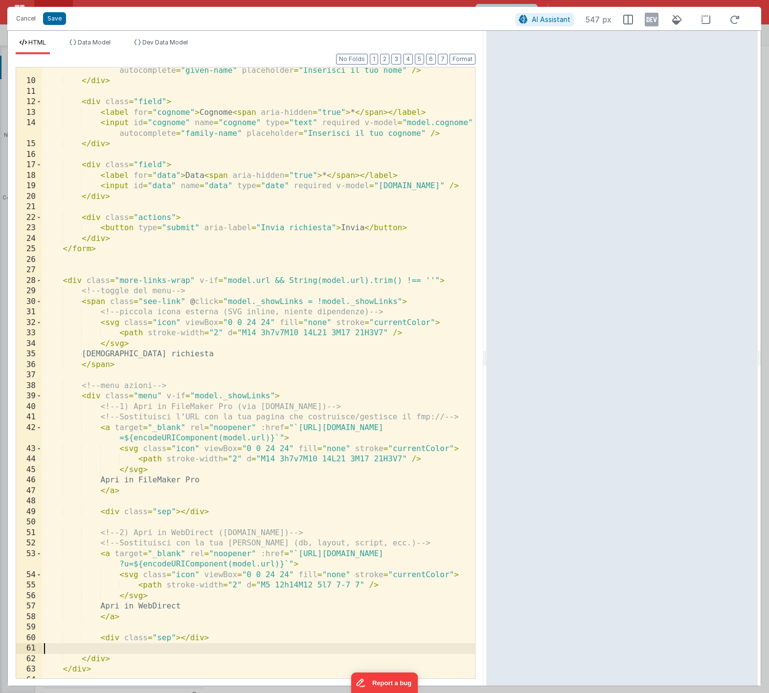
scroll to position [104, 0]
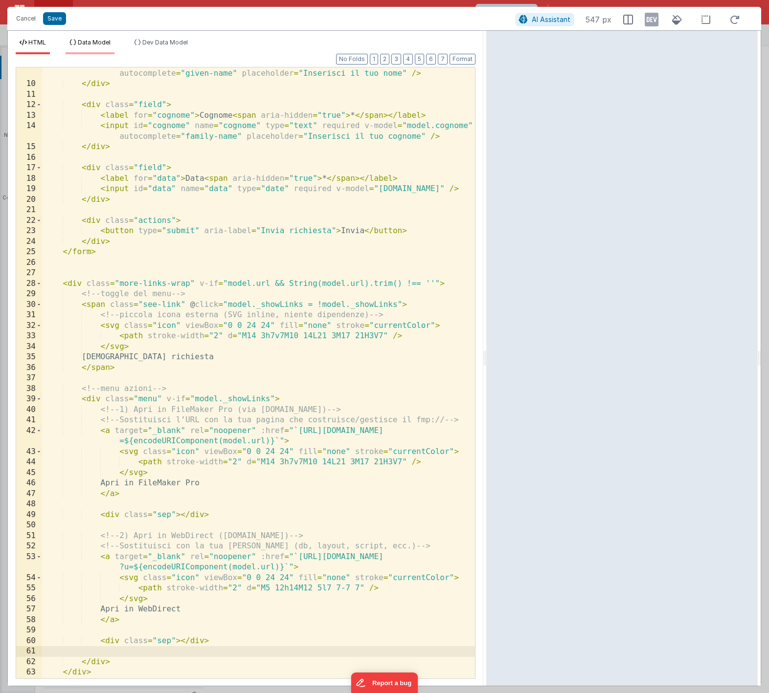
click at [101, 46] on li "Data Model" at bounding box center [90, 47] width 49 height 16
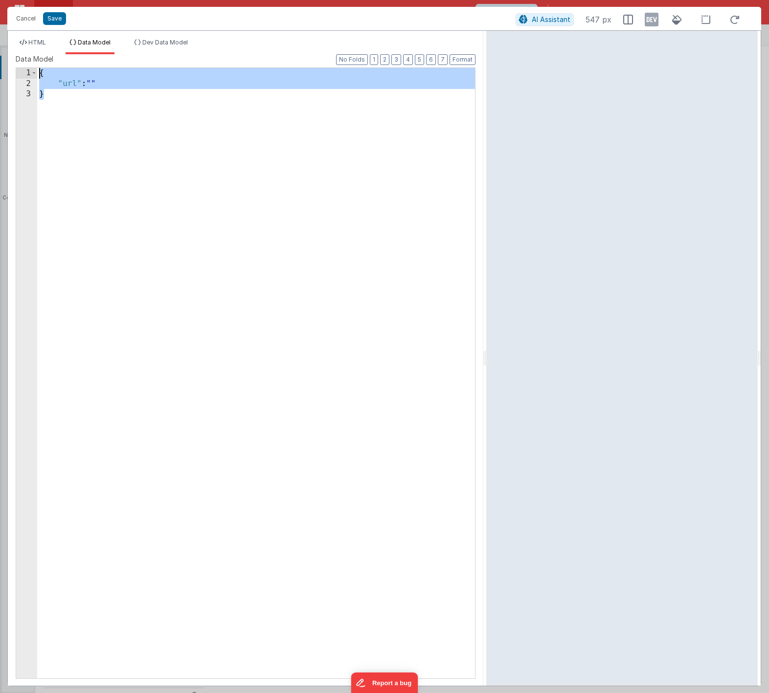
click at [41, 62] on div "Data Model Format 7 6 5 4 3 2 1 No Folds 1 2 3 { "url" : "" } XXXXXXXXXXXXXXXXX…" at bounding box center [246, 366] width 460 height 624
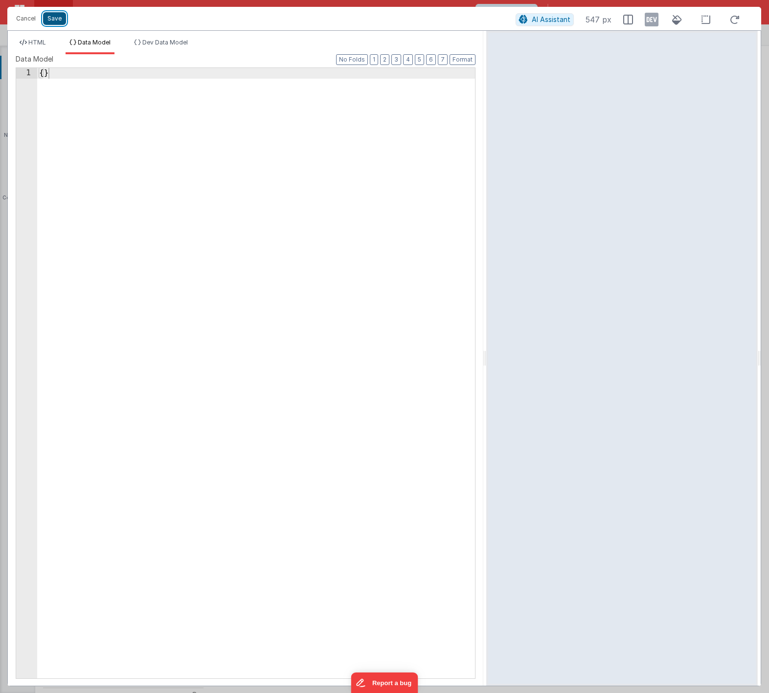
click at [56, 24] on button "Save" at bounding box center [54, 18] width 23 height 13
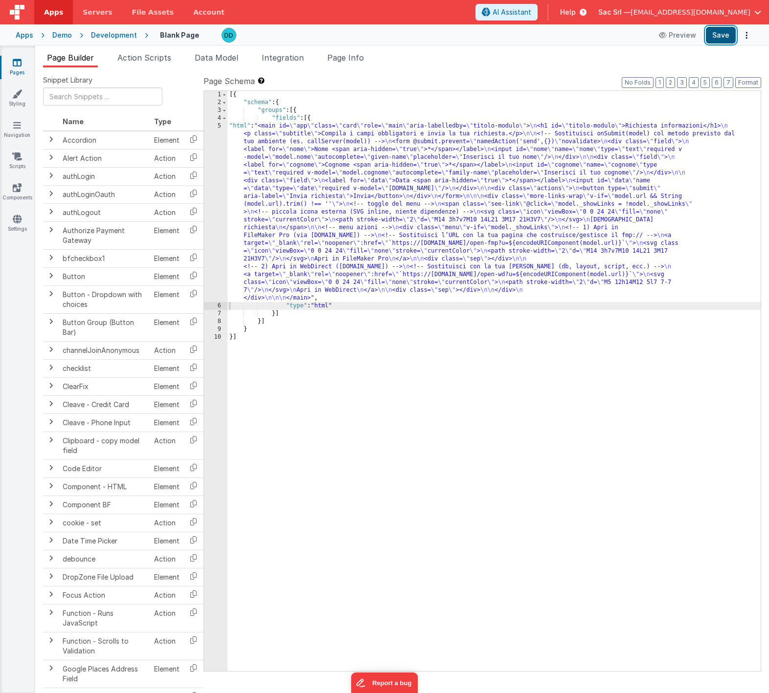
click at [725, 33] on button "Save" at bounding box center [720, 35] width 30 height 17
click at [229, 125] on div "[{ "schema" : { "groups" : [{ "fields" : [{ "html" : "<main id= \" app \" class…" at bounding box center [493, 389] width 533 height 596
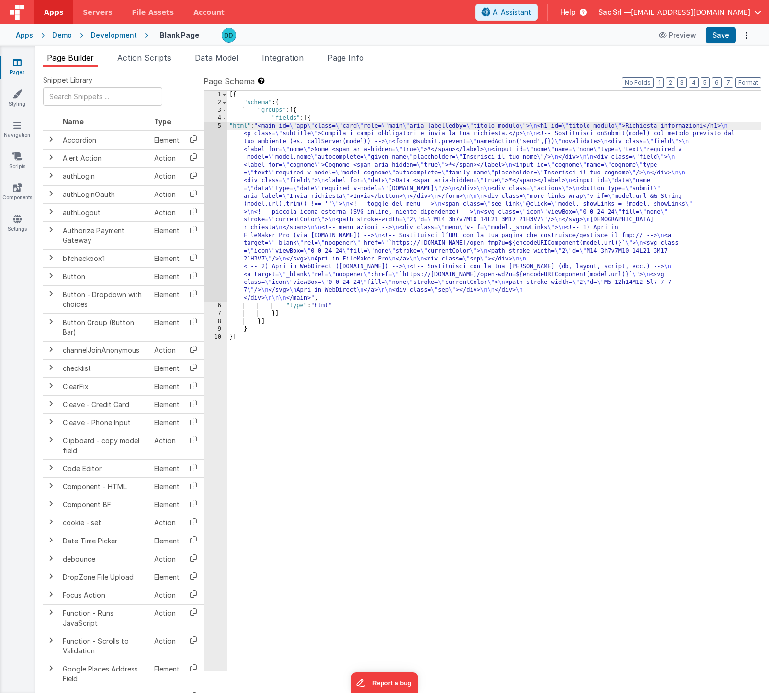
click at [218, 126] on div "5" at bounding box center [215, 212] width 23 height 180
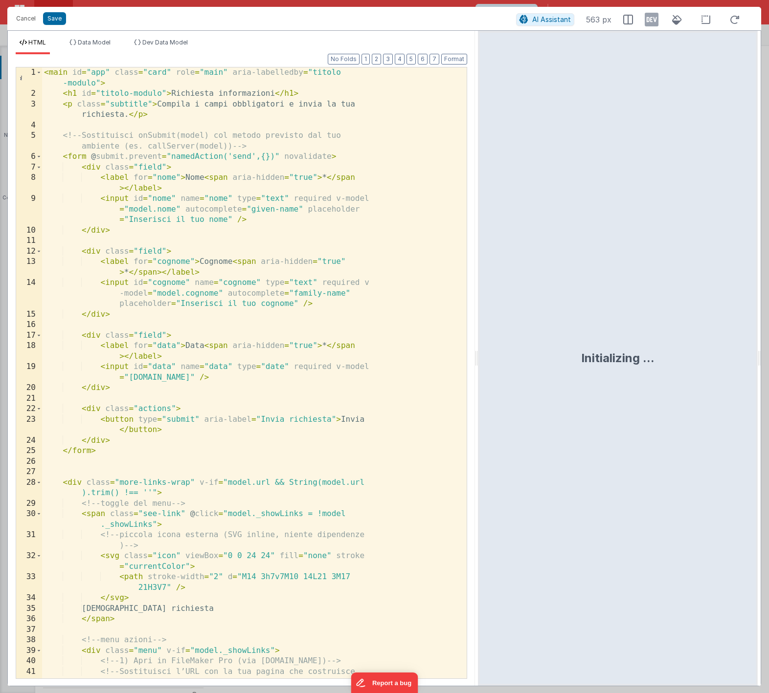
drag, startPoint x: 408, startPoint y: 356, endPoint x: 529, endPoint y: 344, distance: 121.9
click at [529, 344] on html "Cancel Save AI Assistant 563 px HTML Data Model Dev Data Model Format 7 6 5 4 3…" at bounding box center [384, 346] width 769 height 693
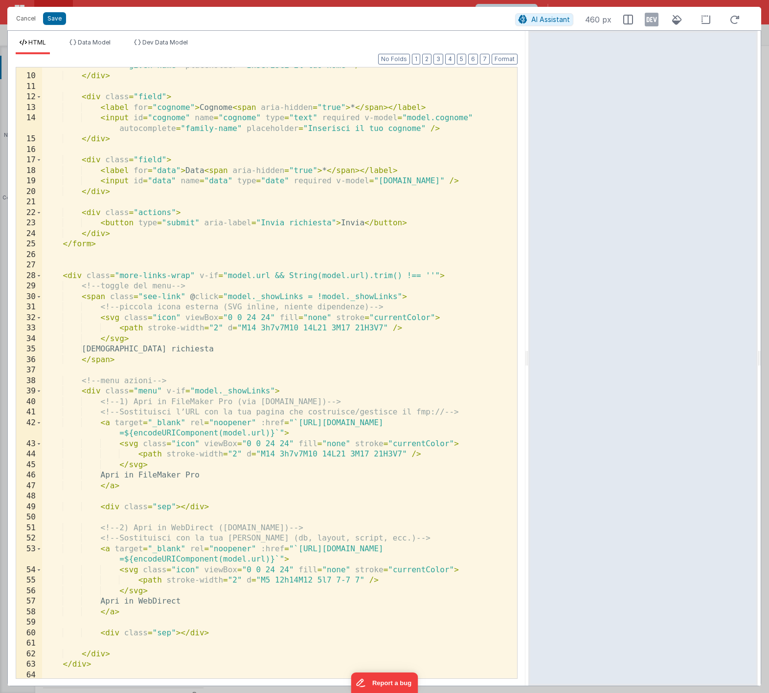
scroll to position [135, 0]
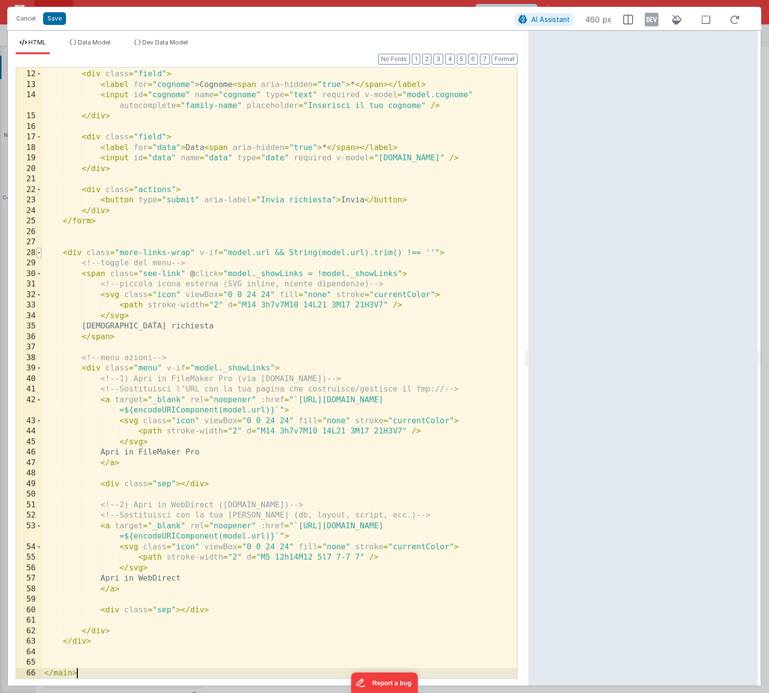
click at [39, 254] on span at bounding box center [38, 253] width 5 height 11
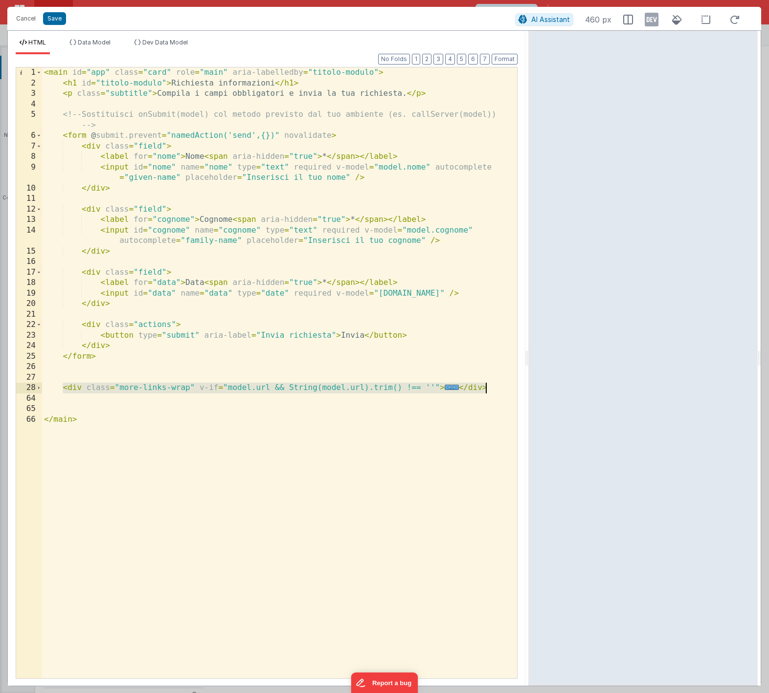
drag, startPoint x: 79, startPoint y: 388, endPoint x: 484, endPoint y: 389, distance: 405.3
click at [484, 389] on div "< main id = "app" class = "card" role = "main" aria-labelledby = "titolo-modulo…" at bounding box center [279, 383] width 475 height 632
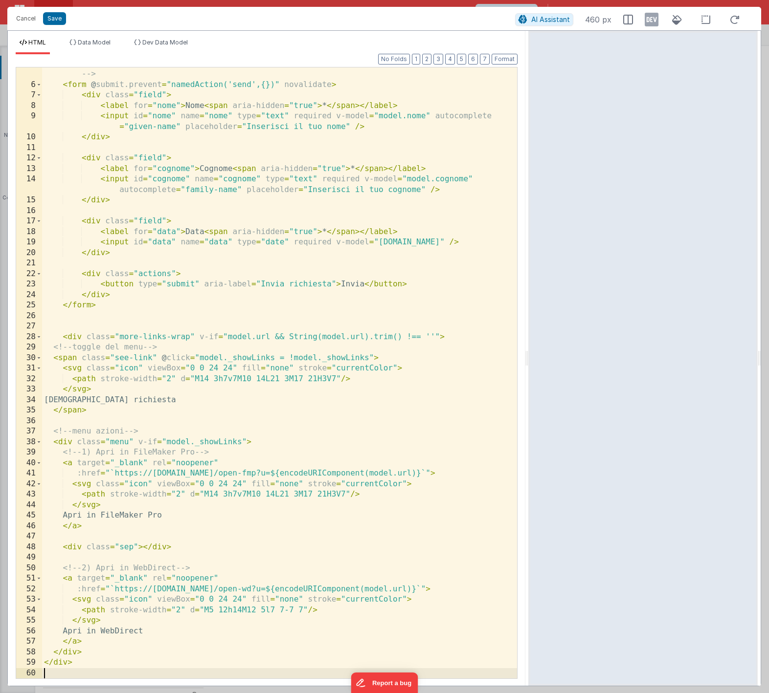
scroll to position [51, 0]
click at [510, 58] on button "Format" at bounding box center [504, 59] width 26 height 11
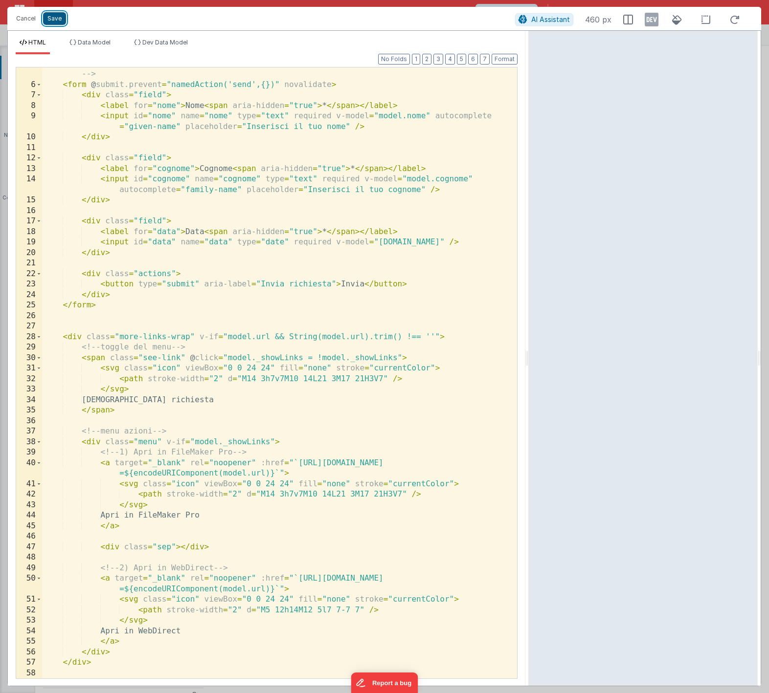
click at [56, 20] on button "Save" at bounding box center [54, 18] width 23 height 13
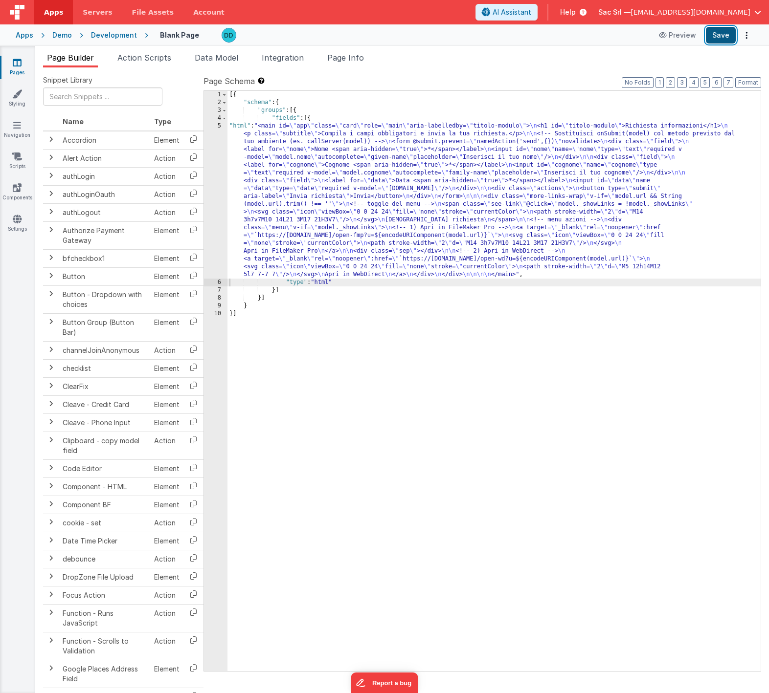
click at [726, 36] on button "Save" at bounding box center [720, 35] width 30 height 17
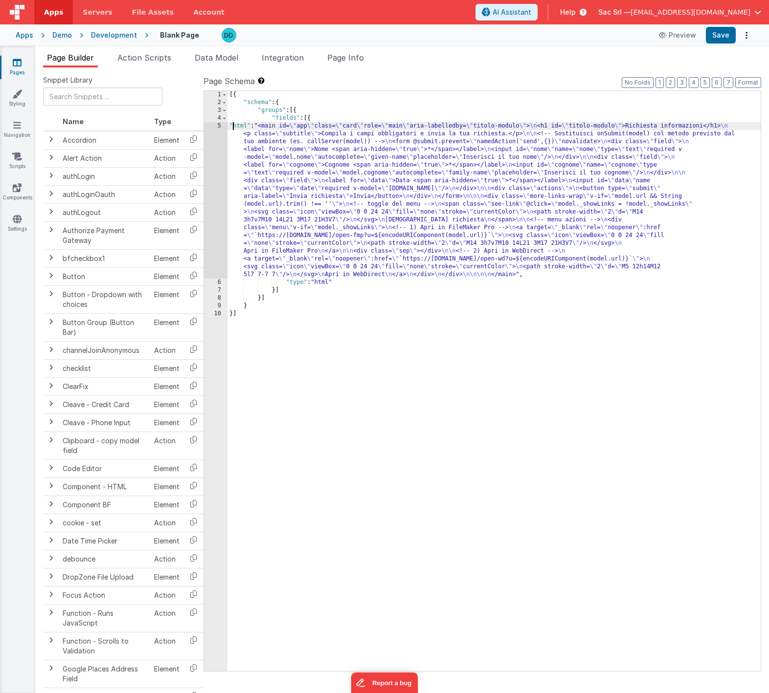
click at [231, 125] on div "[{ "schema" : { "groups" : [{ "fields" : [{ "html" : "<main id= \" app \" class…" at bounding box center [493, 389] width 533 height 596
click at [219, 125] on div "5" at bounding box center [215, 200] width 23 height 156
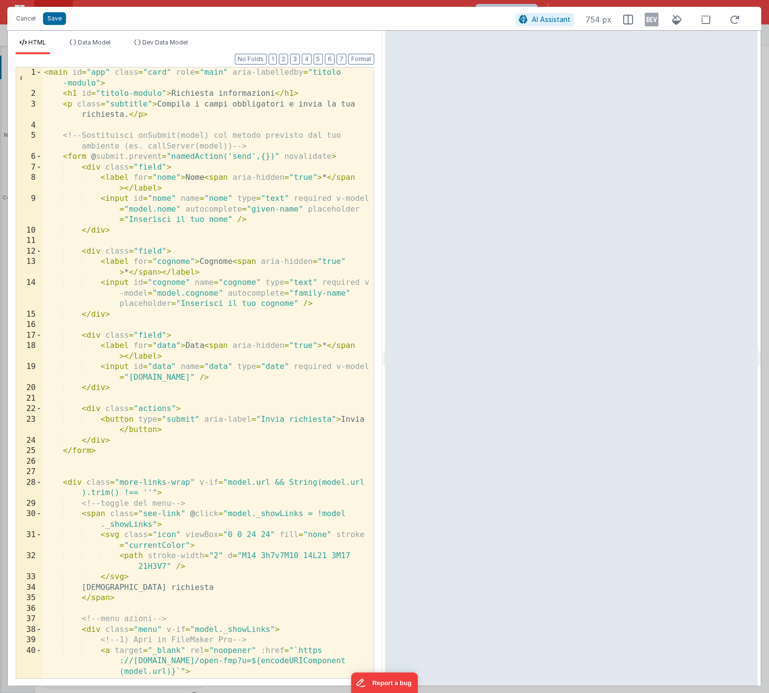
drag, startPoint x: 384, startPoint y: 357, endPoint x: 563, endPoint y: 347, distance: 178.7
click at [563, 347] on html "Cancel Save AI Assistant 754 px HTML Data Model Dev Data Model Format 7 6 5 4 3…" at bounding box center [384, 346] width 769 height 693
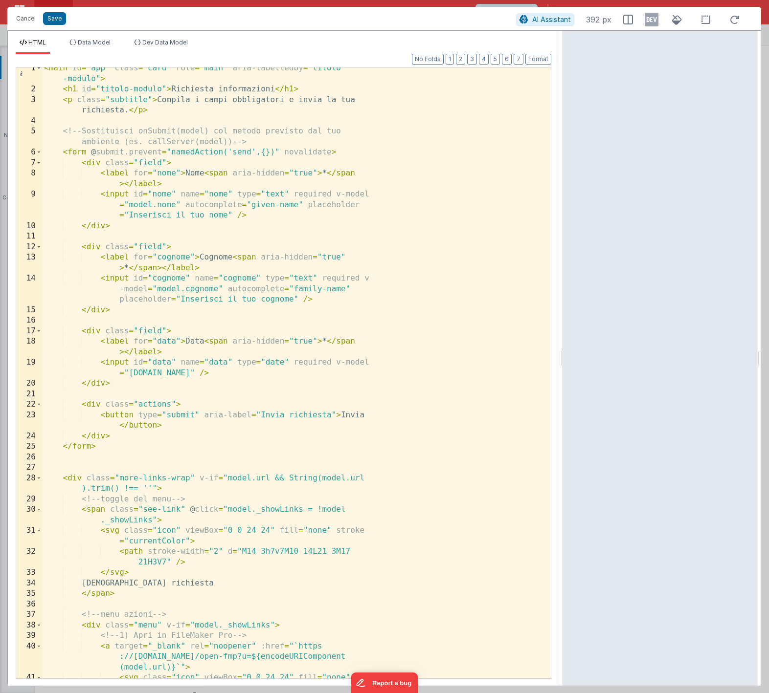
scroll to position [72, 0]
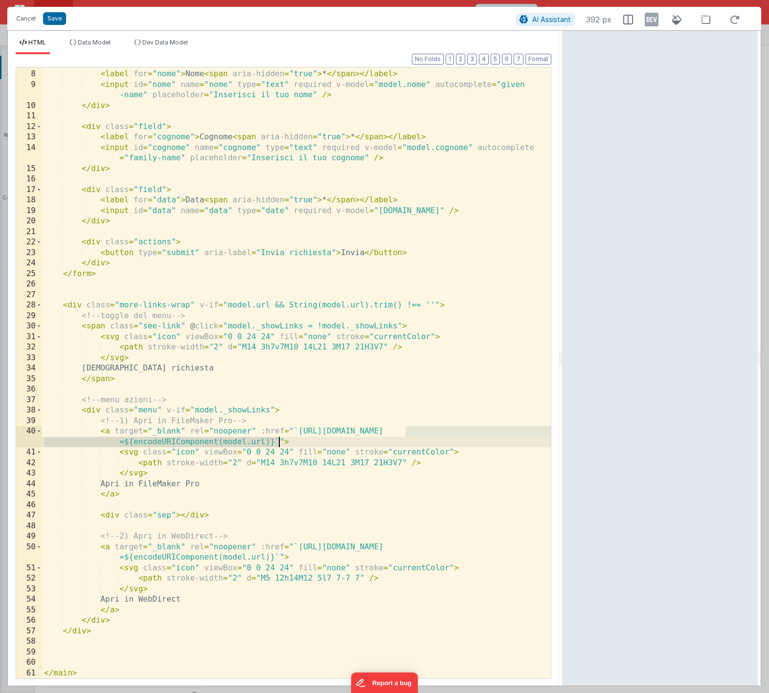
drag, startPoint x: 404, startPoint y: 432, endPoint x: 278, endPoint y: 440, distance: 126.3
click at [278, 440] on div "< div class = "field" > < label for = "nome" > Nome < span aria-hidden = "true"…" at bounding box center [296, 375] width 508 height 632
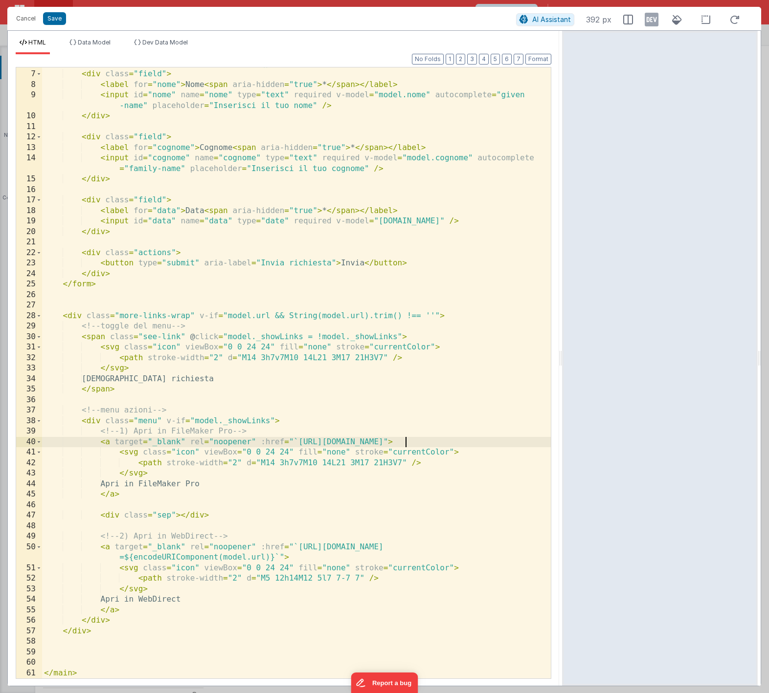
scroll to position [62, 0]
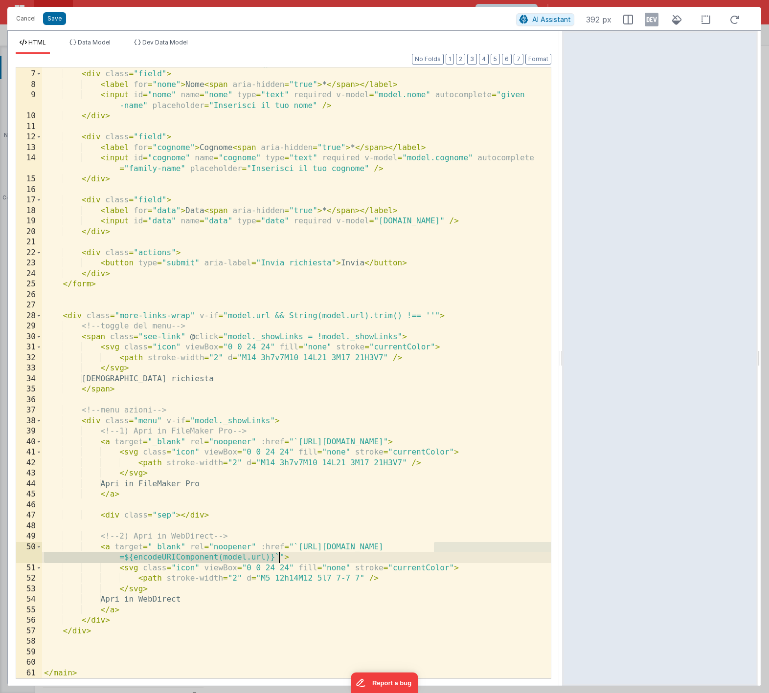
drag, startPoint x: 434, startPoint y: 548, endPoint x: 278, endPoint y: 553, distance: 155.6
click at [278, 553] on div "< form @ submit.prevent = "namedAction('send',{})" novalidate > < div class = "…" at bounding box center [296, 375] width 508 height 632
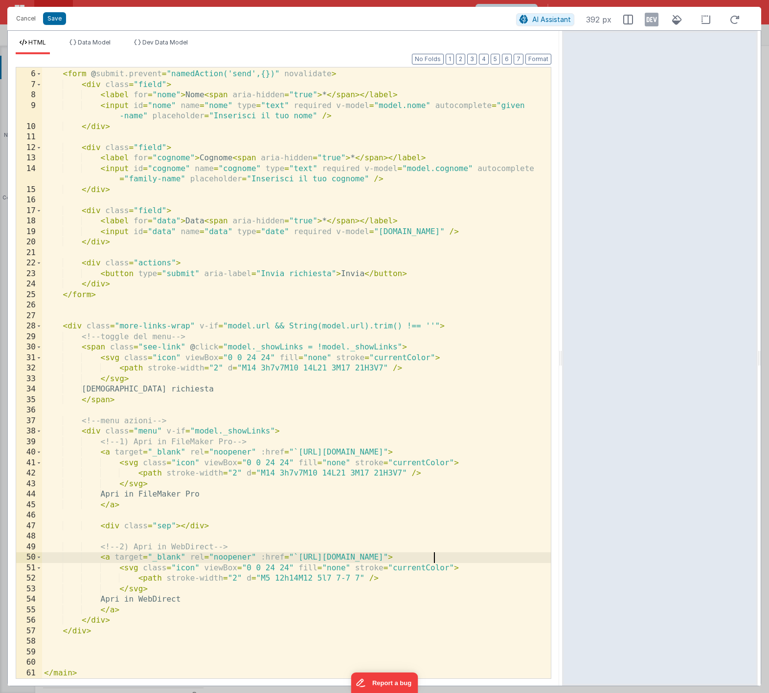
scroll to position [51, 0]
click at [55, 18] on button "Save" at bounding box center [54, 18] width 23 height 13
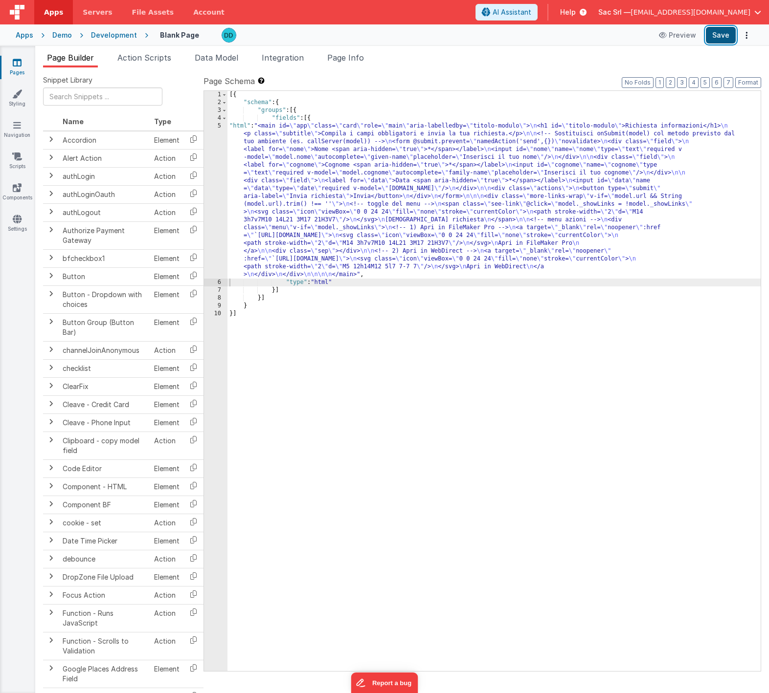
click at [720, 38] on button "Save" at bounding box center [720, 35] width 30 height 17
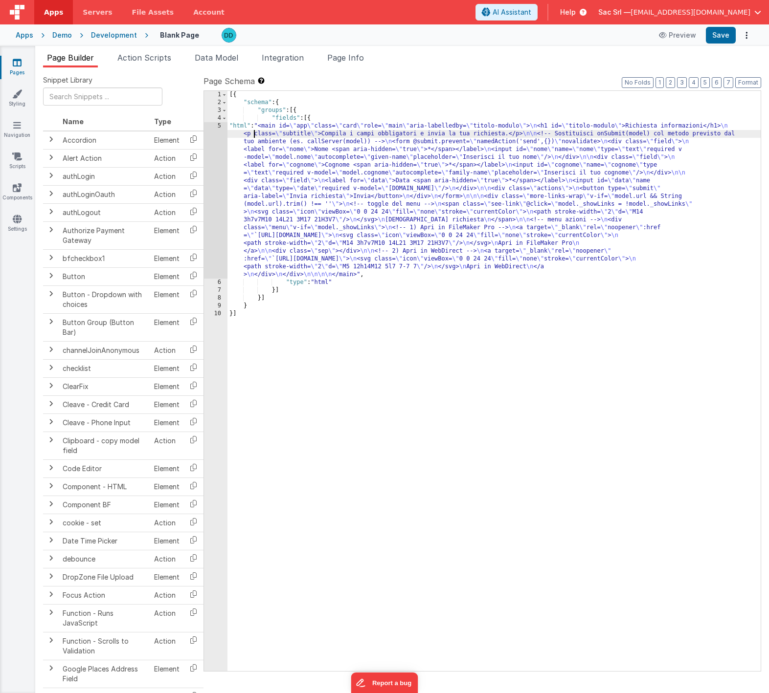
drag, startPoint x: 254, startPoint y: 135, endPoint x: 230, endPoint y: 127, distance: 25.4
click at [254, 135] on div "[{ "schema" : { "groups" : [{ "fields" : [{ "html" : "<main id= \" app \" class…" at bounding box center [493, 389] width 533 height 596
click at [219, 125] on div "5" at bounding box center [215, 200] width 23 height 156
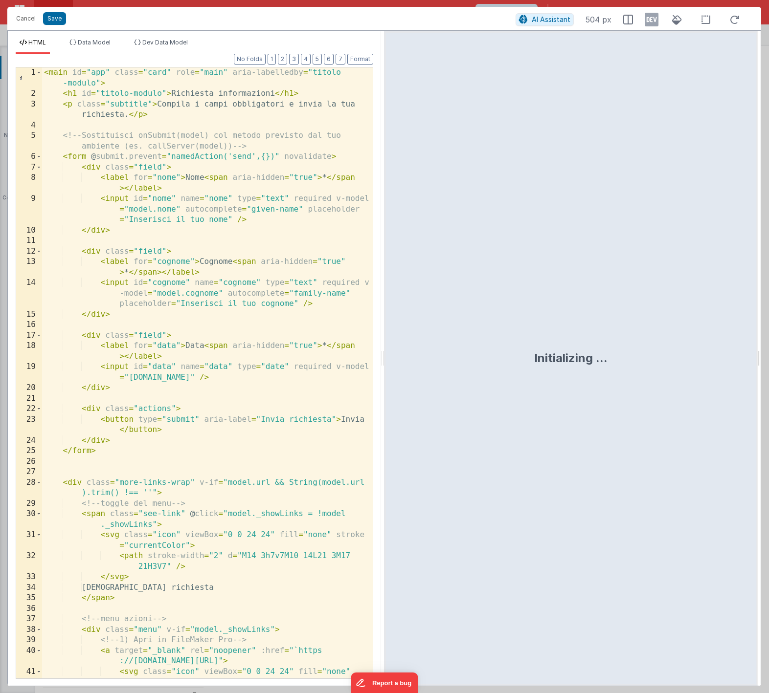
drag, startPoint x: 405, startPoint y: 355, endPoint x: 472, endPoint y: 349, distance: 67.3
click at [553, 340] on div "Initializing ..." at bounding box center [570, 358] width 373 height 655
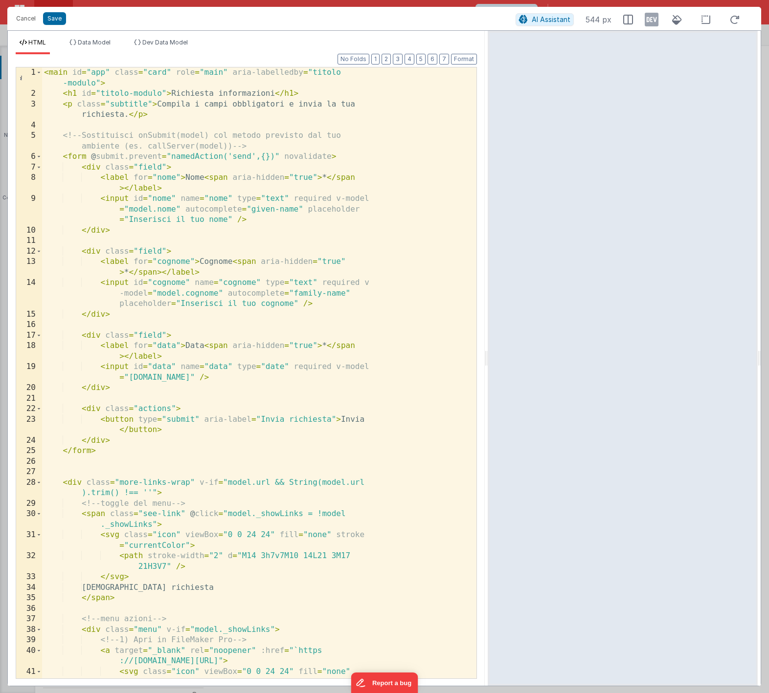
drag, startPoint x: 381, startPoint y: 360, endPoint x: 489, endPoint y: 343, distance: 109.9
click at [496, 344] on html "Cancel Save AI Assistant 544 px HTML Data Model Dev Data Model Format 7 6 5 4 3…" at bounding box center [384, 346] width 769 height 693
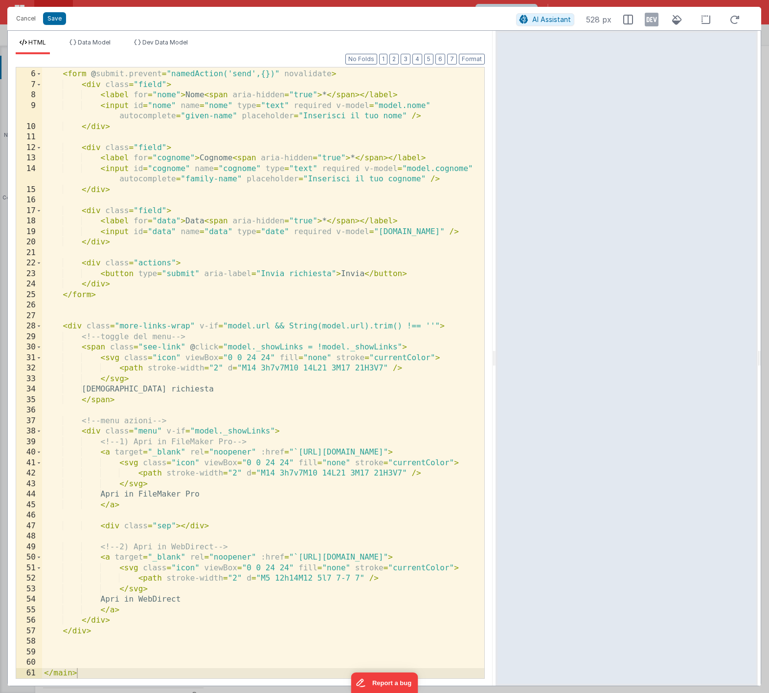
scroll to position [62, 0]
click at [297, 557] on div "<!-- Sostituisci onSubmit(model) col metodo previsto dal tuo ambiente (es. call…" at bounding box center [263, 369] width 442 height 643
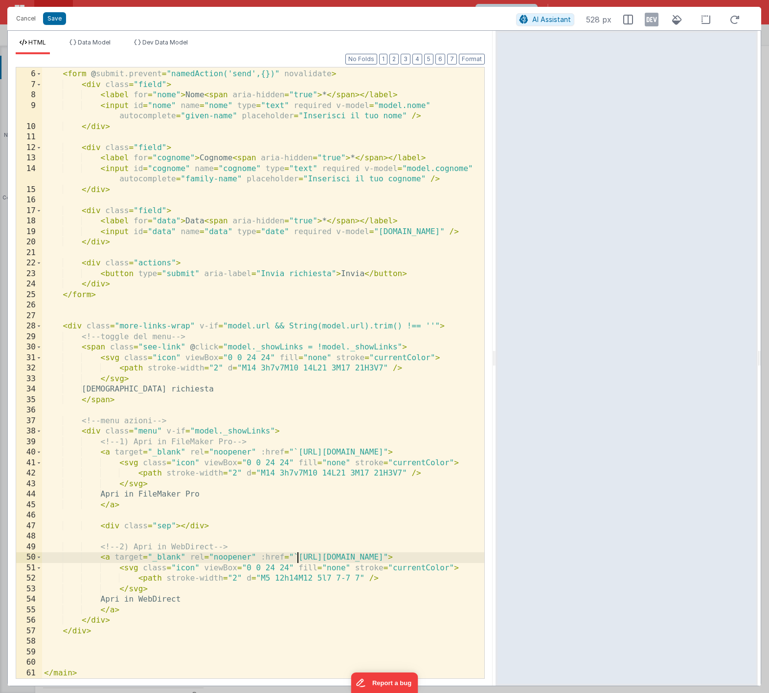
scroll to position [60, 0]
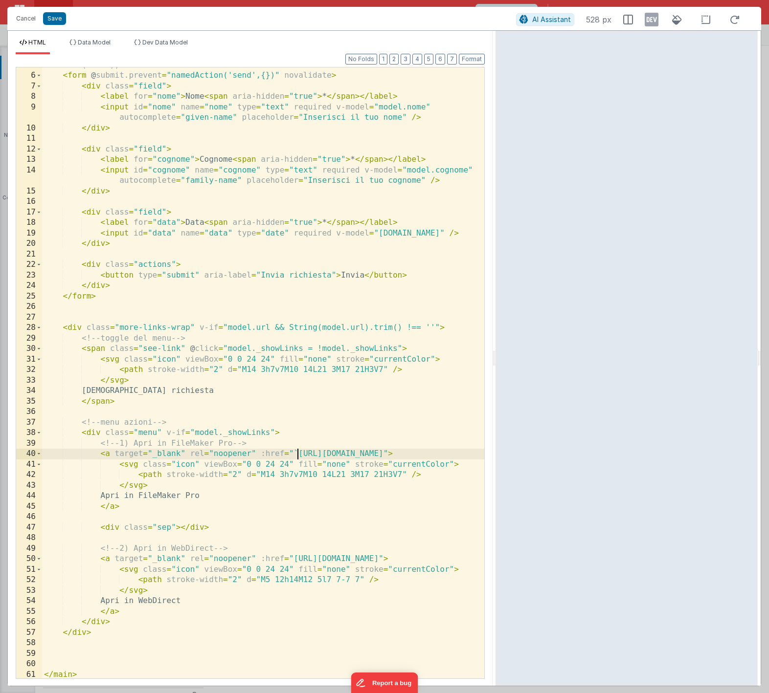
click at [297, 455] on div "<!-- Sostituisci onSubmit(model) col metodo previsto dal tuo ambiente (es. call…" at bounding box center [263, 370] width 442 height 643
click at [294, 352] on div "<!-- Sostituisci onSubmit(model) col metodo previsto dal tuo ambiente (es. call…" at bounding box center [263, 370] width 442 height 643
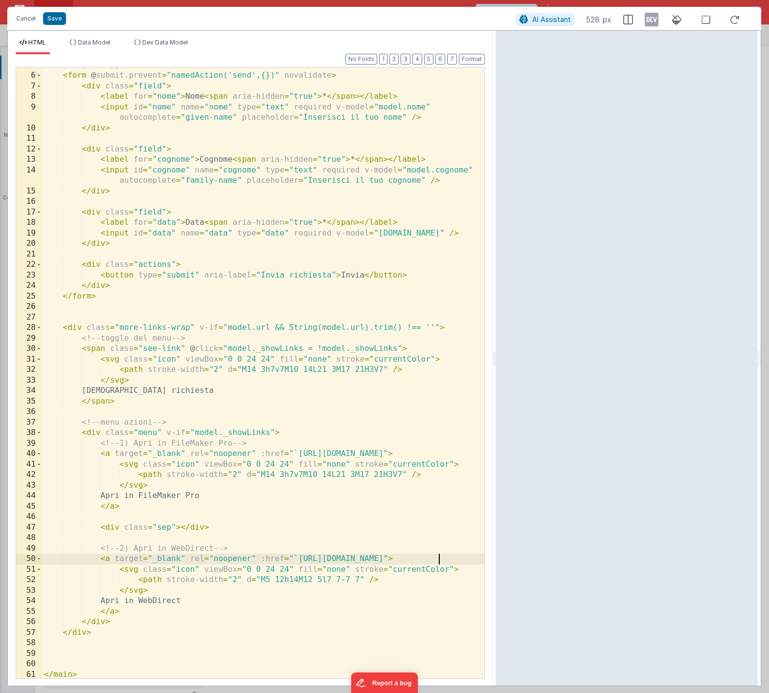
click at [436, 560] on div "<!-- Sostituisci onSubmit(model) col metodo previsto dal tuo ambiente (es. call…" at bounding box center [263, 370] width 442 height 643
click at [435, 560] on div "<!-- Sostituisci onSubmit(model) col metodo previsto dal tuo ambiente (es. call…" at bounding box center [263, 370] width 442 height 643
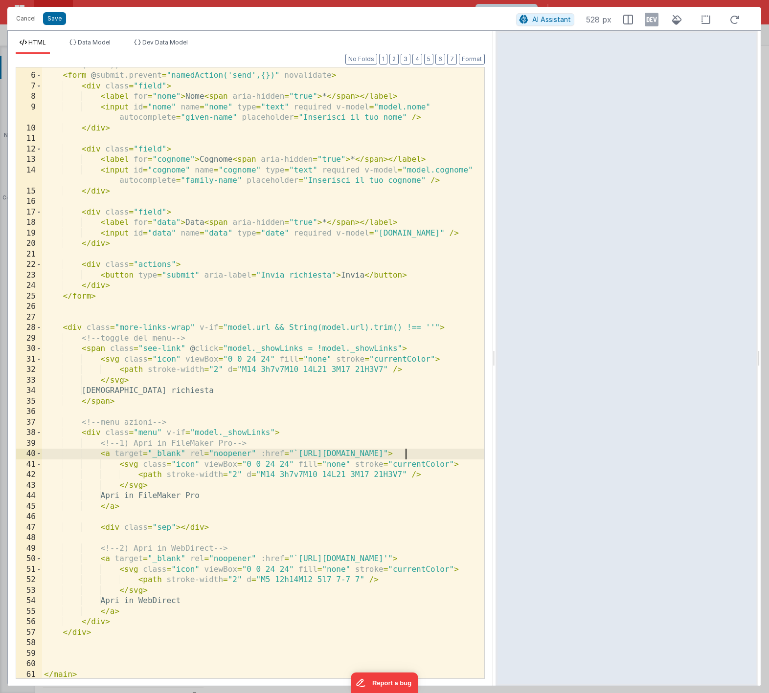
click at [407, 454] on div "<!-- Sostituisci onSubmit(model) col metodo previsto dal tuo ambiente (es. call…" at bounding box center [263, 370] width 442 height 643
click at [396, 489] on div "<!-- Sostituisci onSubmit(model) col metodo previsto dal tuo ambiente (es. call…" at bounding box center [263, 370] width 442 height 643
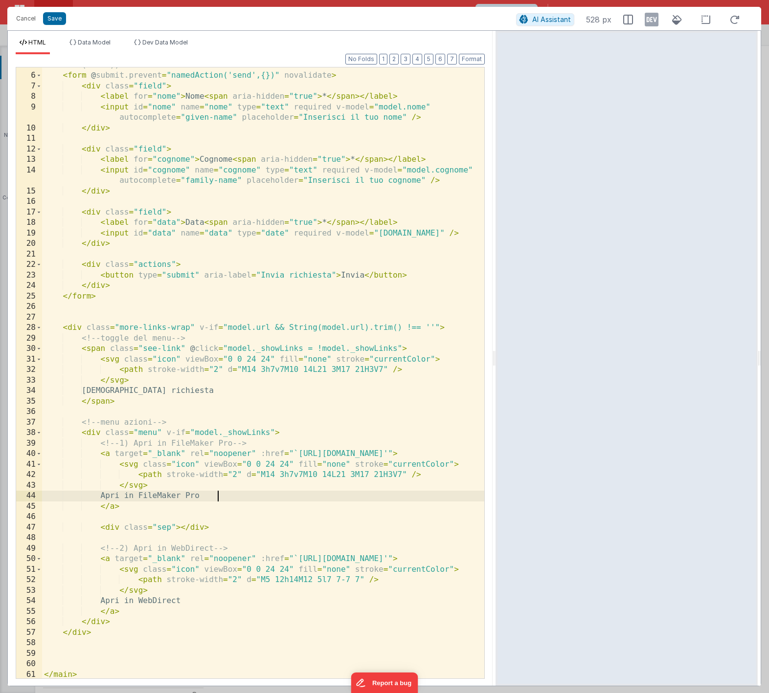
click at [383, 494] on div "<!-- Sostituisci onSubmit(model) col metodo previsto dal tuo ambiente (es. call…" at bounding box center [263, 370] width 442 height 643
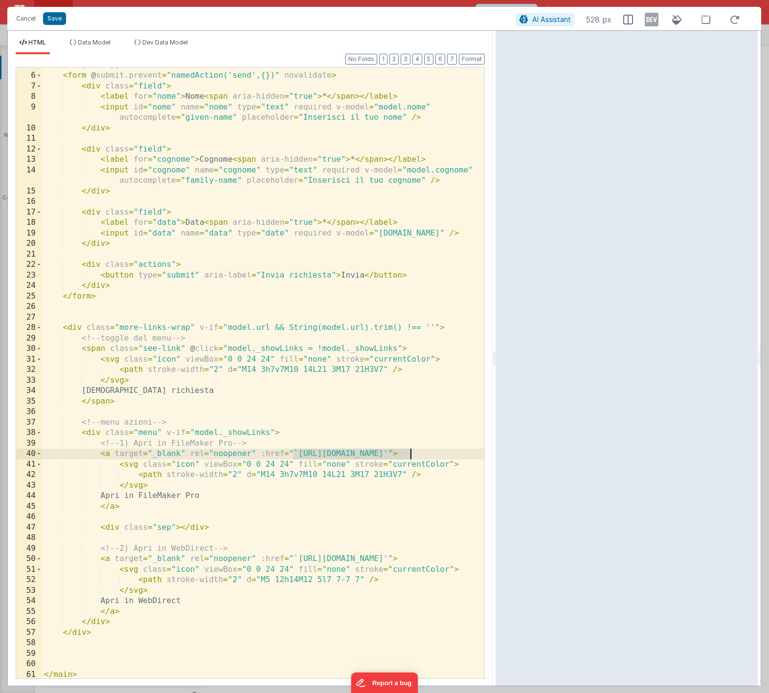
drag, startPoint x: 292, startPoint y: 452, endPoint x: 408, endPoint y: 451, distance: 115.9
click at [408, 451] on div "<!-- Sostituisci onSubmit(model) col metodo previsto dal tuo ambiente (es. call…" at bounding box center [263, 370] width 442 height 643
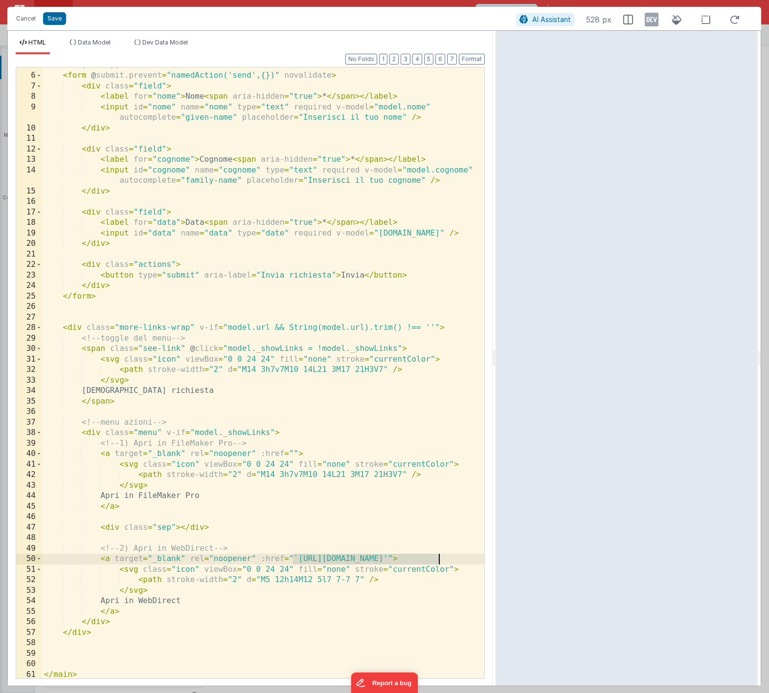
drag, startPoint x: 294, startPoint y: 559, endPoint x: 438, endPoint y: 556, distance: 144.2
click at [438, 556] on div "<!-- Sostituisci onSubmit(model) col metodo previsto dal tuo ambiente (es. call…" at bounding box center [263, 370] width 442 height 643
click at [429, 533] on div "<!-- Sostituisci onSubmit(model) col metodo previsto dal tuo ambiente (es. call…" at bounding box center [263, 370] width 442 height 643
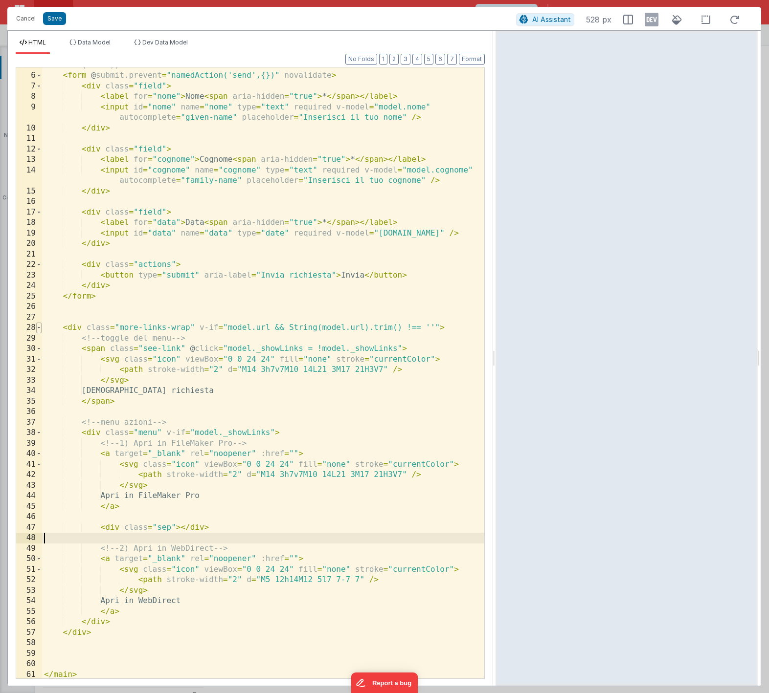
click at [40, 328] on span at bounding box center [38, 328] width 5 height 11
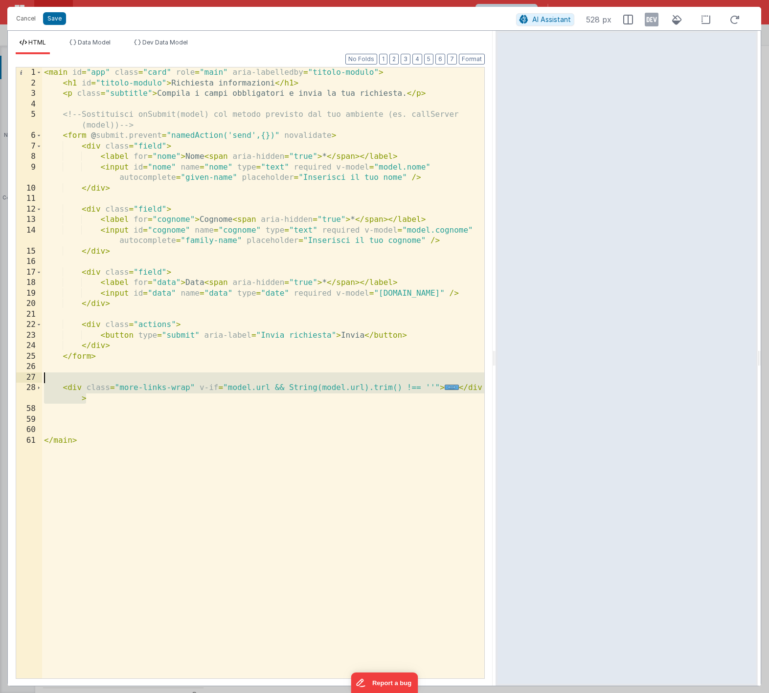
drag, startPoint x: 83, startPoint y: 393, endPoint x: 42, endPoint y: 382, distance: 42.5
click at [42, 382] on div "< main id = "app" class = "card" role = "main" aria-labelledby = "titolo-modulo…" at bounding box center [263, 383] width 442 height 632
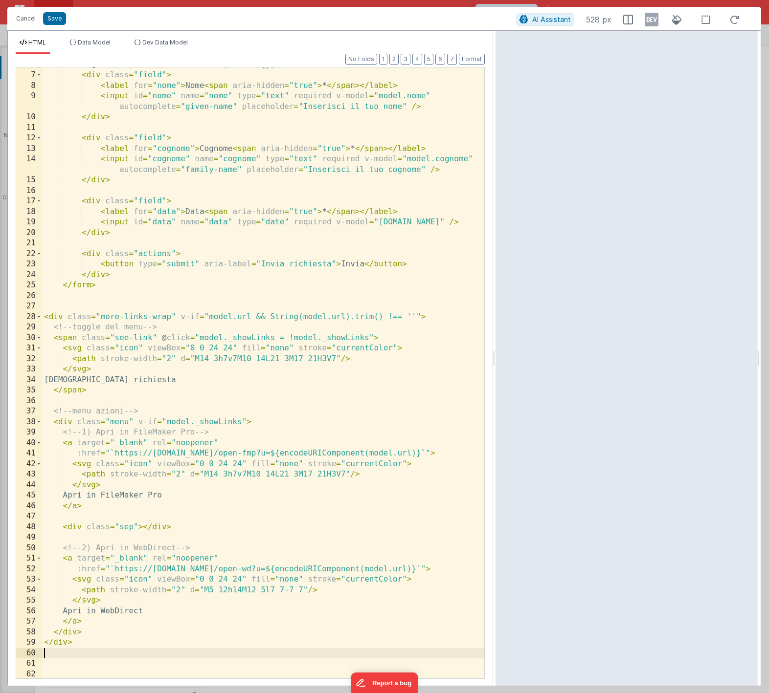
scroll to position [71, 0]
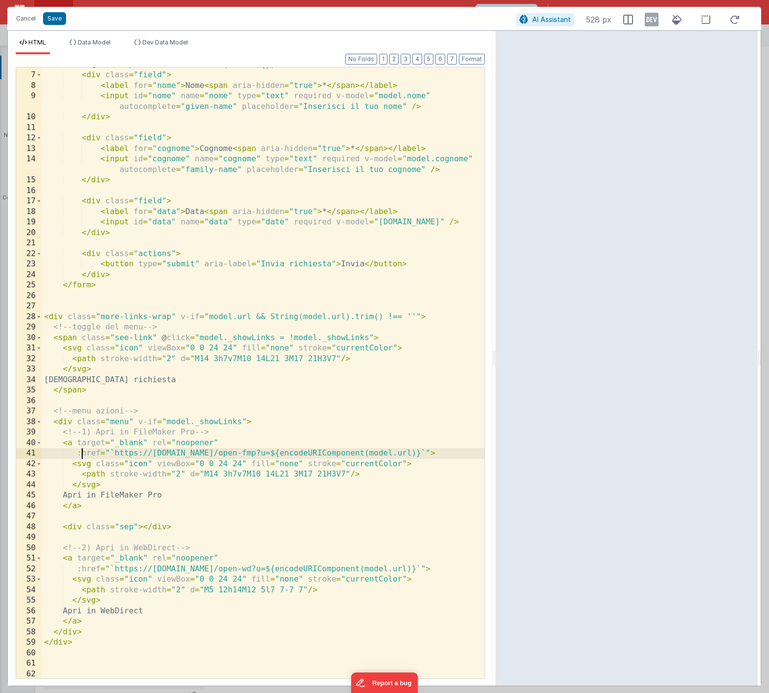
click at [81, 454] on div "< form @ submit.prevent = "namedAction('send',{})" novalidate > < div class = "…" at bounding box center [263, 376] width 442 height 632
drag, startPoint x: 106, startPoint y: 452, endPoint x: 422, endPoint y: 454, distance: 315.8
click at [422, 454] on div "< form @ submit.prevent = "namedAction('send',{})" novalidate > < div class = "…" at bounding box center [263, 376] width 442 height 632
click at [128, 454] on div "< form @ submit.prevent = "namedAction('send',{})" novalidate > < div class = "…" at bounding box center [263, 376] width 442 height 632
drag, startPoint x: 108, startPoint y: 453, endPoint x: 151, endPoint y: 459, distance: 43.4
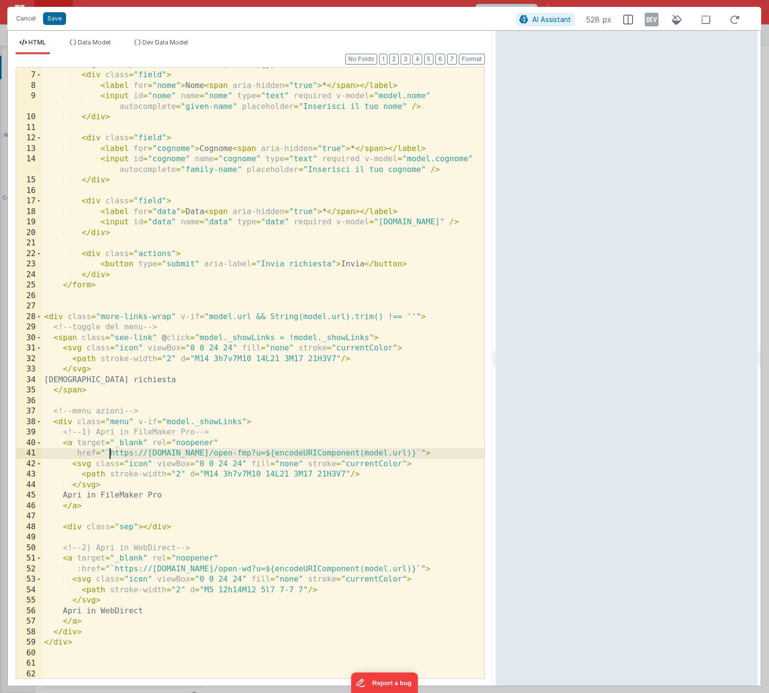
click at [108, 453] on div "< form @ submit.prevent = "namedAction('send',{})" novalidate > < div class = "…" at bounding box center [263, 376] width 442 height 632
drag, startPoint x: 417, startPoint y: 453, endPoint x: 211, endPoint y: 451, distance: 205.8
click at [211, 451] on div "< form @ submit.prevent = "namedAction('send',{})" novalidate > < div class = "…" at bounding box center [263, 376] width 442 height 632
click at [275, 454] on div "< form @ submit.prevent = "namedAction('send',{})" novalidate > < div class = "…" at bounding box center [263, 376] width 442 height 632
click at [263, 493] on div "< form @ submit.prevent = "namedAction('send',{})" novalidate > < div class = "…" at bounding box center [263, 376] width 442 height 632
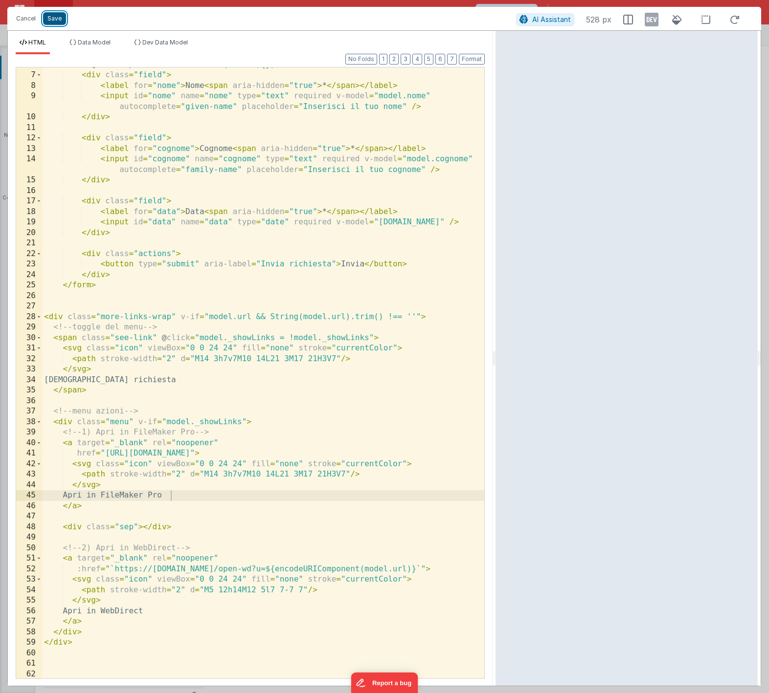
click at [58, 17] on button "Save" at bounding box center [54, 18] width 23 height 13
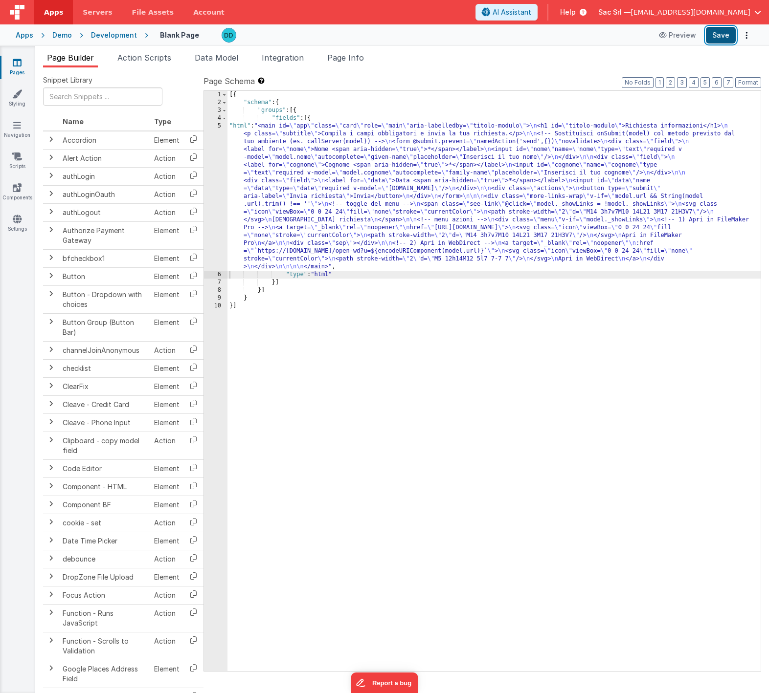
click at [721, 33] on button "Save" at bounding box center [720, 35] width 30 height 17
click at [214, 125] on div "5" at bounding box center [215, 196] width 23 height 149
click at [217, 126] on div "5" at bounding box center [215, 196] width 23 height 149
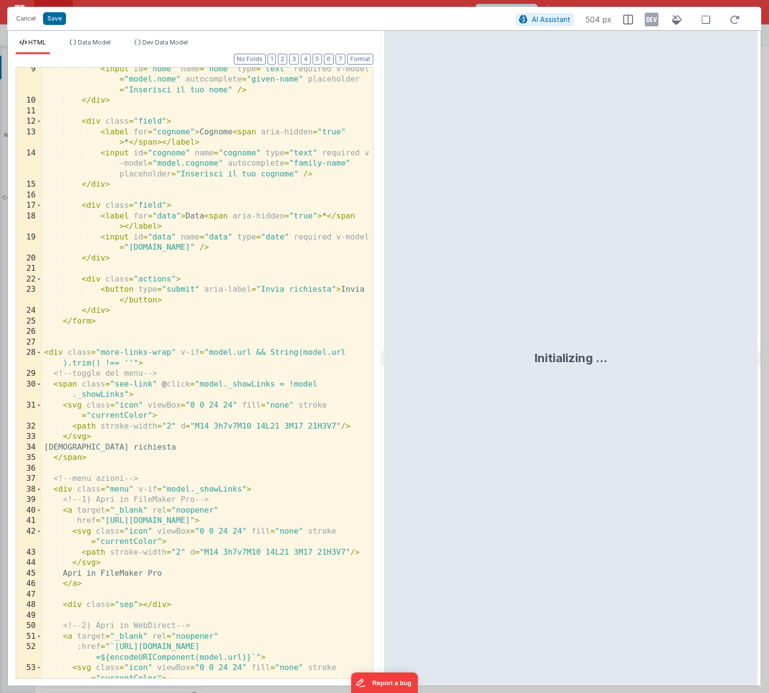
scroll to position [132, 0]
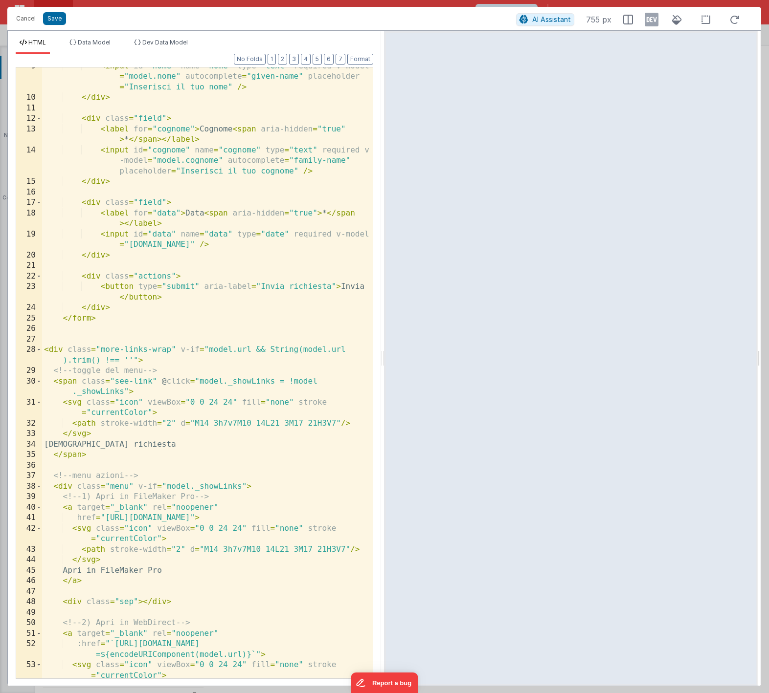
click at [243, 381] on div "< input id = "nome" name = "nome" type = "text" required v-model = "model.nome"…" at bounding box center [207, 387] width 330 height 653
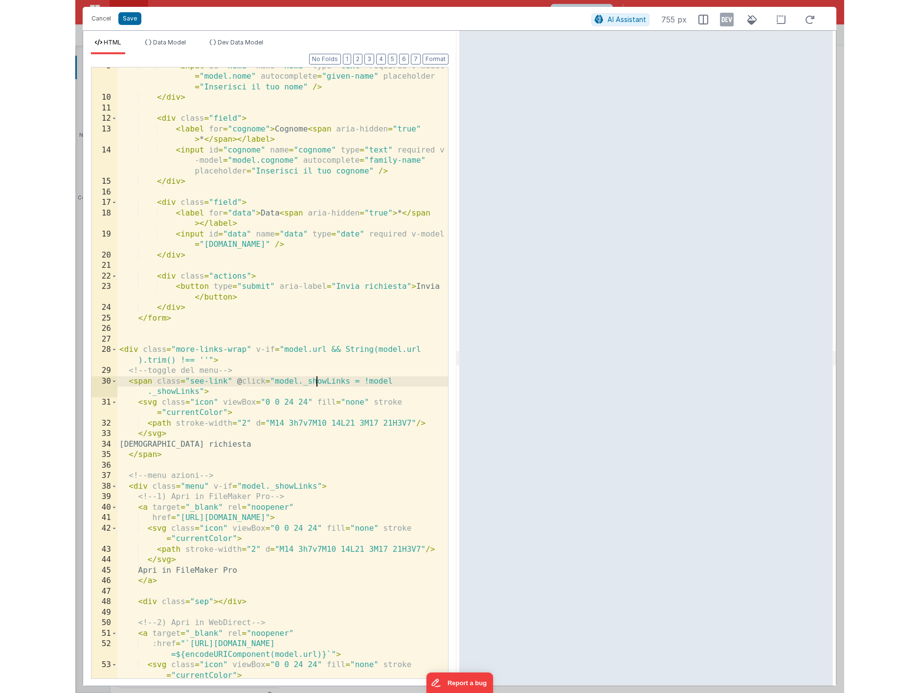
scroll to position [0, 0]
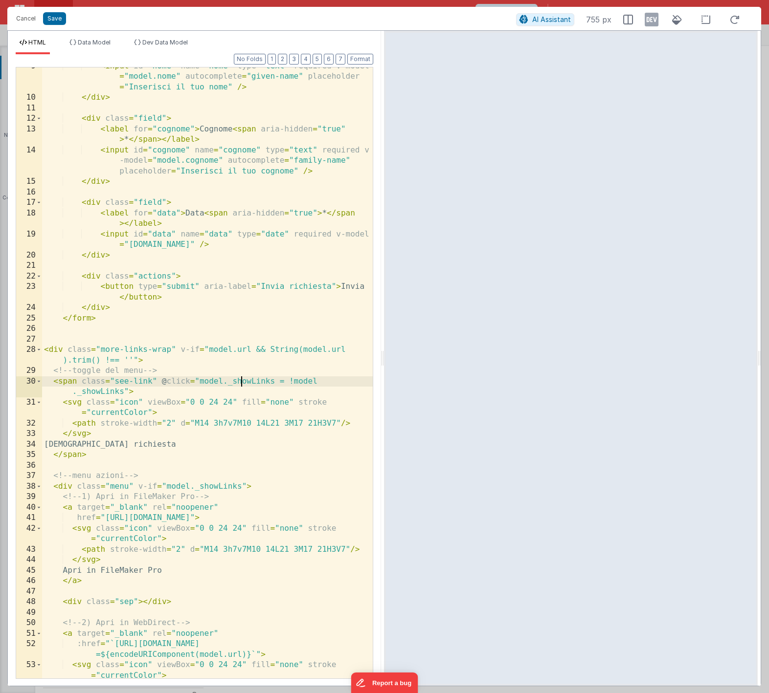
click at [243, 381] on div "< input id = "nome" name = "nome" type = "text" required v-model = "model.nome"…" at bounding box center [207, 387] width 330 height 653
click at [22, 17] on button "Cancel" at bounding box center [25, 19] width 29 height 14
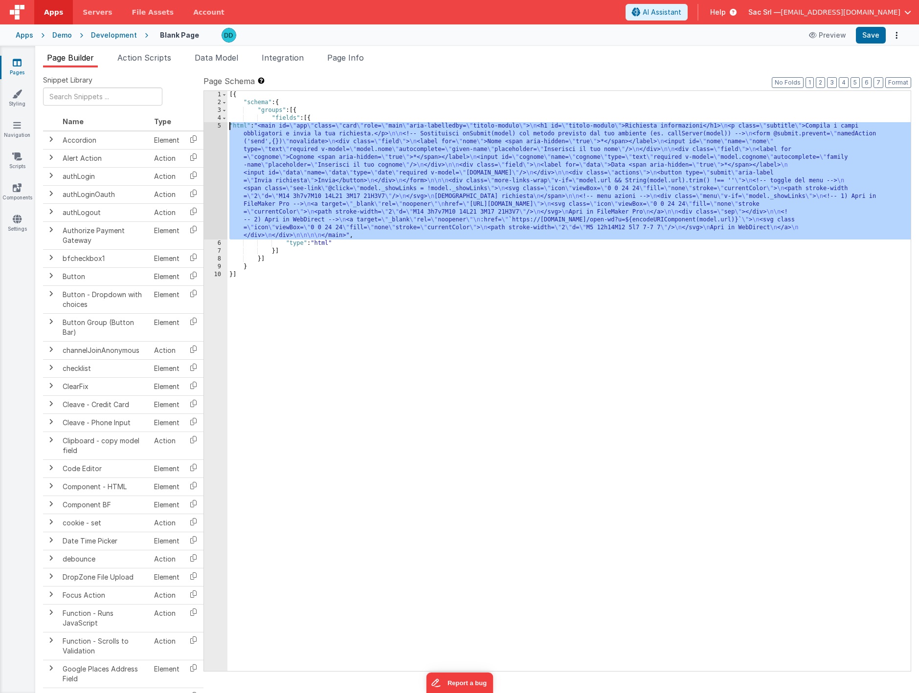
click at [235, 127] on div "[{ "schema" : { "groups" : [{ "fields" : [{ "html" : "<main id= \" app \" class…" at bounding box center [568, 389] width 683 height 596
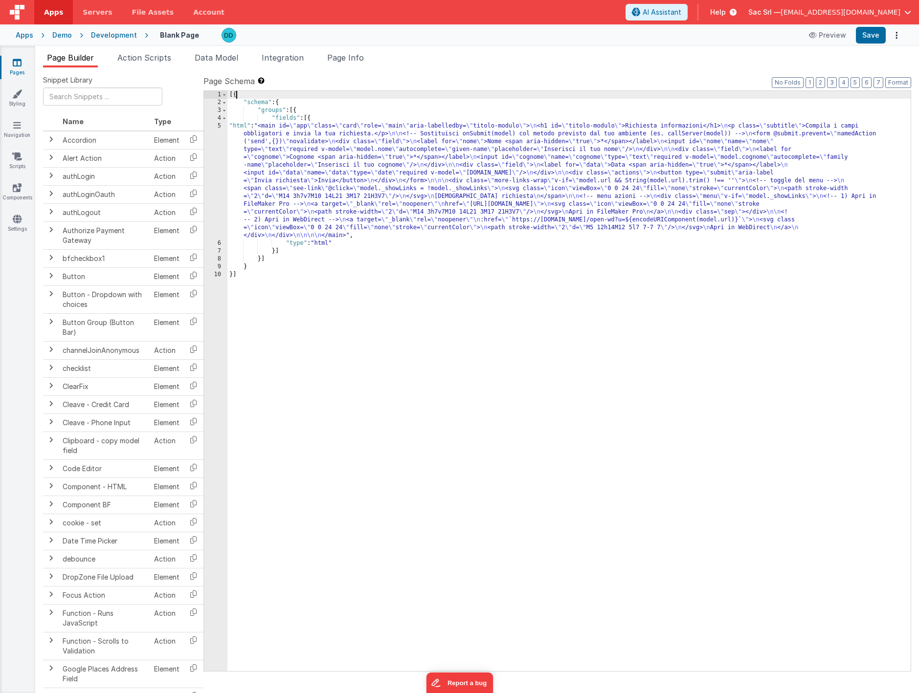
click at [511, 96] on div "[{ "schema" : { "groups" : [{ "fields" : [{ "html" : "<main id= \" app \" class…" at bounding box center [568, 389] width 683 height 596
click at [225, 119] on span at bounding box center [223, 118] width 5 height 8
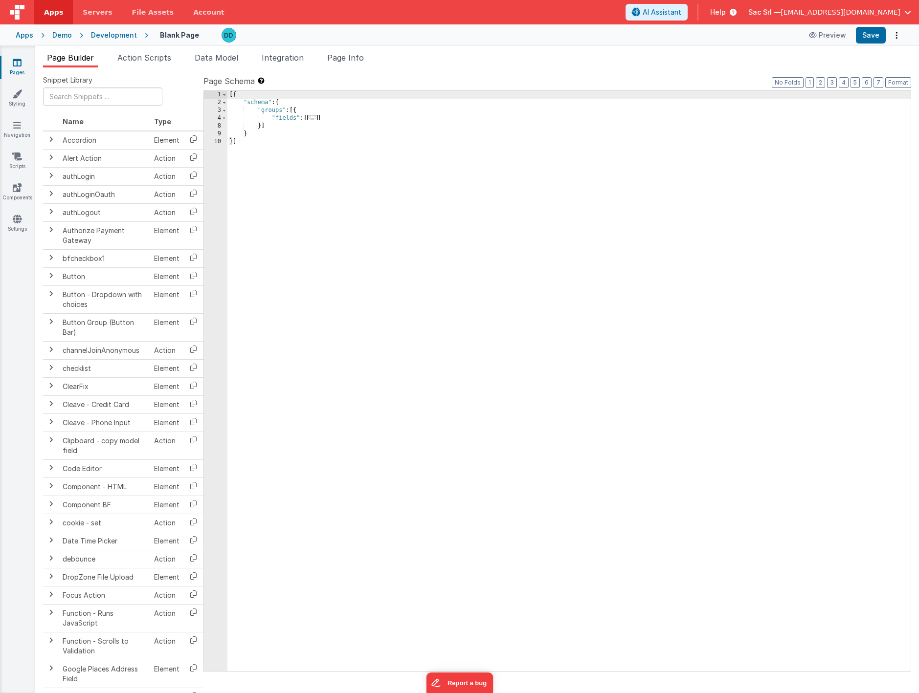
click at [338, 117] on div "[{ "schema" : { "groups" : [{ "fields" : [ ... ] }] } }]" at bounding box center [568, 389] width 683 height 596
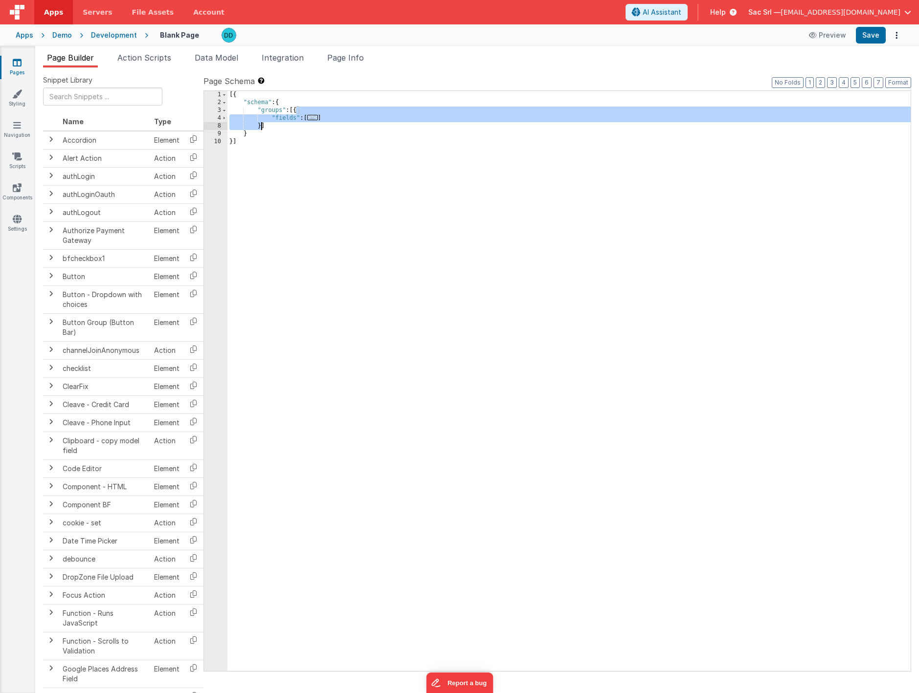
drag, startPoint x: 297, startPoint y: 110, endPoint x: 261, endPoint y: 125, distance: 39.0
click at [261, 125] on div "[{ "schema" : { "groups" : [{ "fields" : [ ... ] }] } }]" at bounding box center [568, 389] width 683 height 596
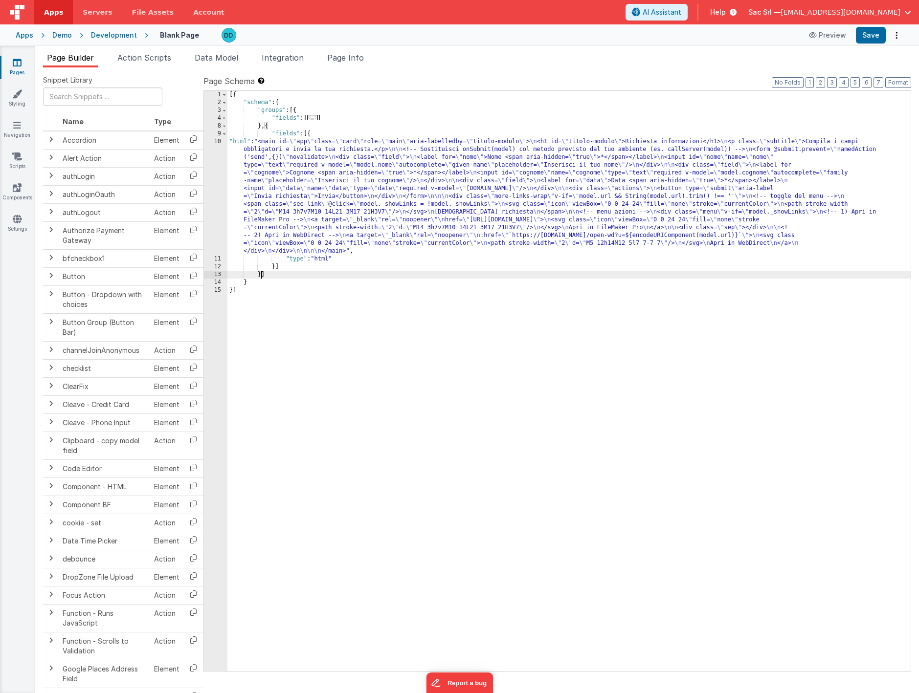
drag, startPoint x: 240, startPoint y: 140, endPoint x: 222, endPoint y: 143, distance: 17.5
click at [239, 140] on div "[{ "schema" : { "groups" : [{ "fields" : [ ... ] } , { "fields" : [{ "html" : "…" at bounding box center [568, 389] width 683 height 596
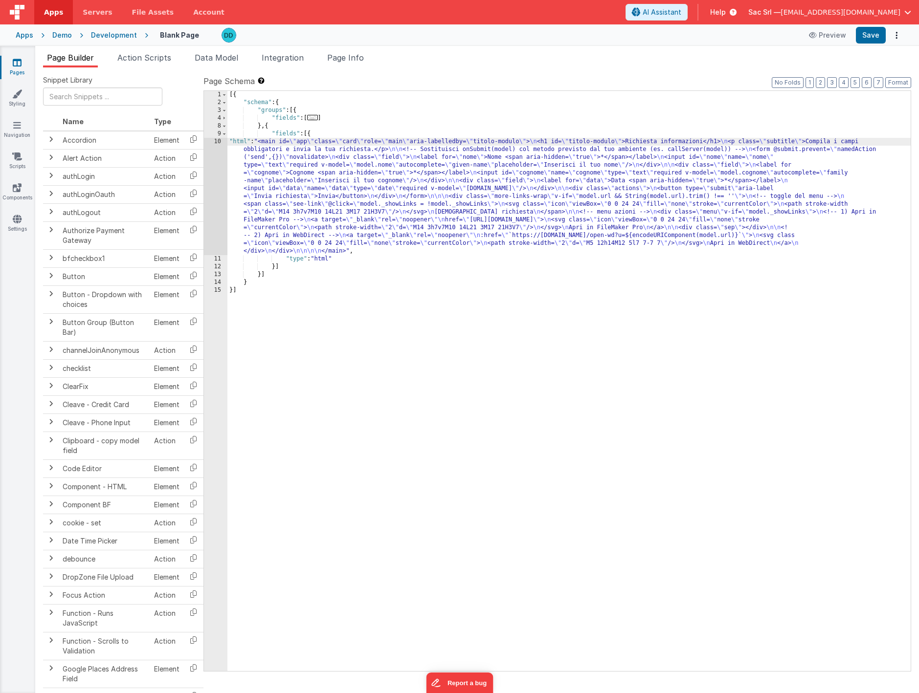
click at [215, 143] on div "10" at bounding box center [215, 196] width 23 height 117
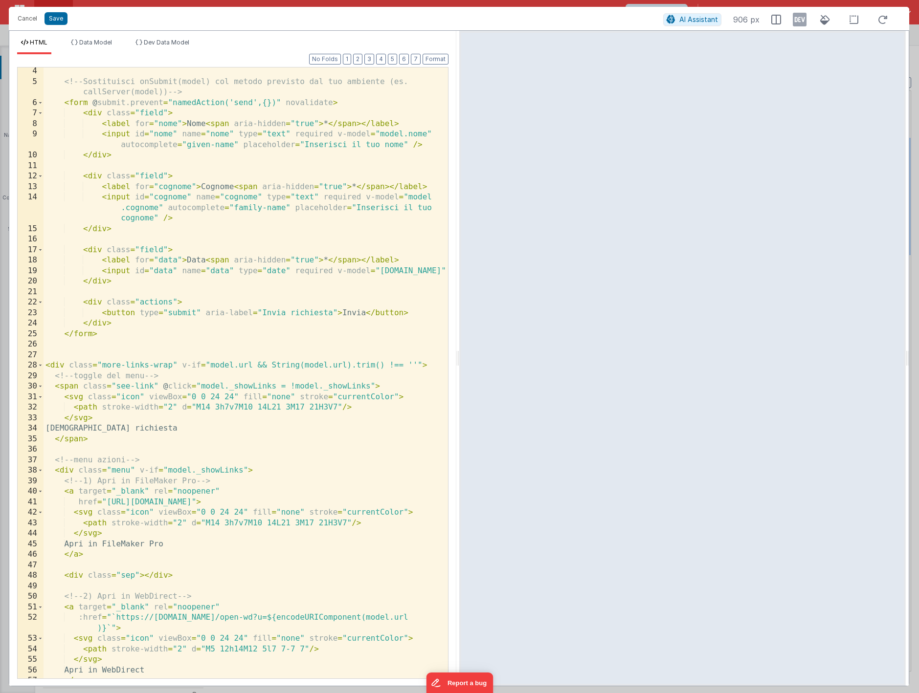
scroll to position [104, 0]
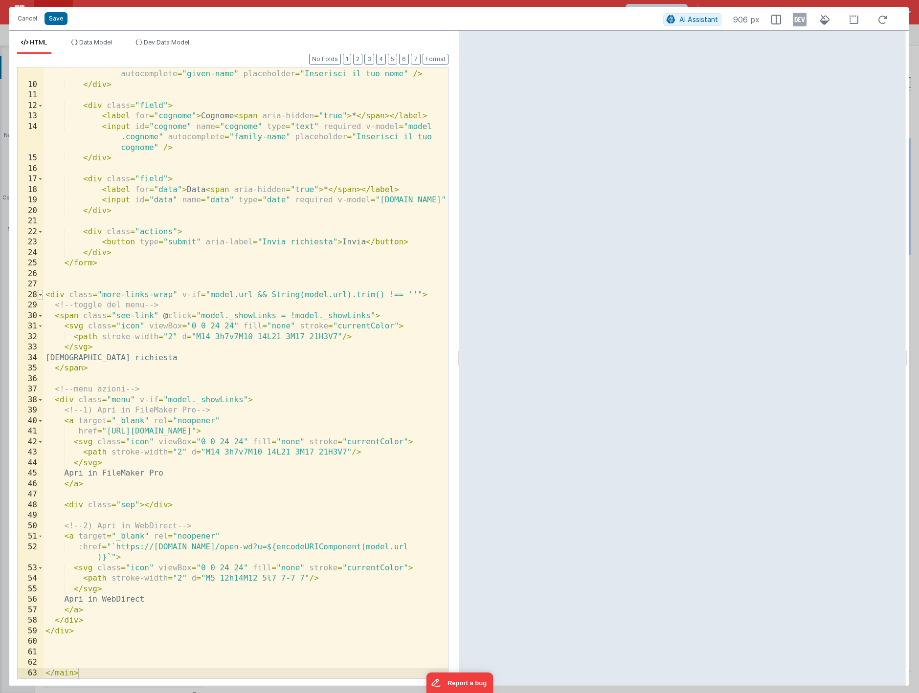
click at [39, 294] on span at bounding box center [40, 295] width 5 height 11
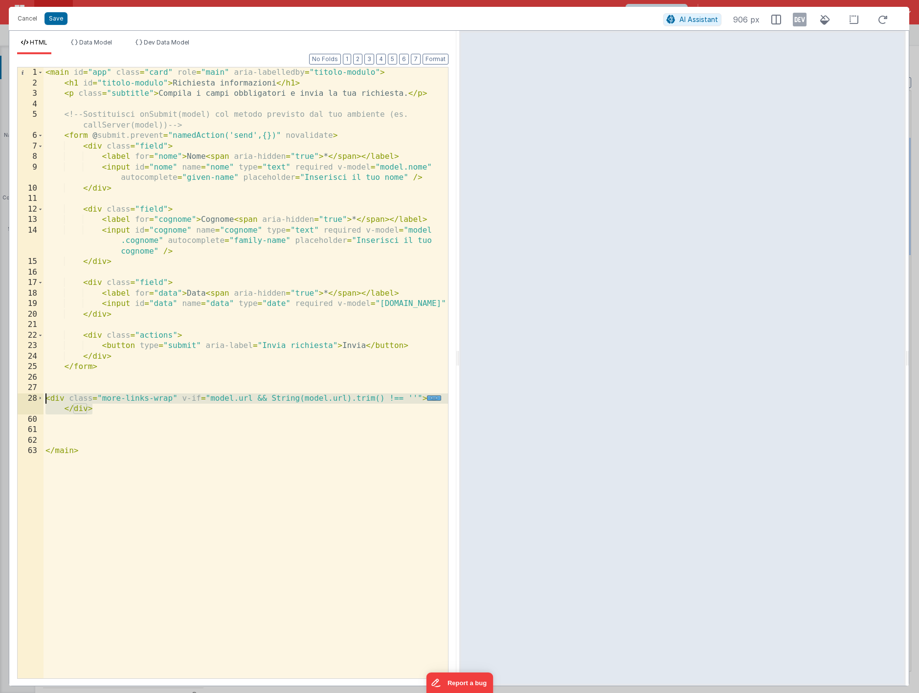
drag, startPoint x: 81, startPoint y: 411, endPoint x: 36, endPoint y: 400, distance: 46.7
click at [36, 400] on div "1 2 3 4 5 6 7 8 9 10 11 12 13 14 15 16 17 18 19 20 21 22 23 24 25 26 27 28 60 6…" at bounding box center [232, 373] width 431 height 612
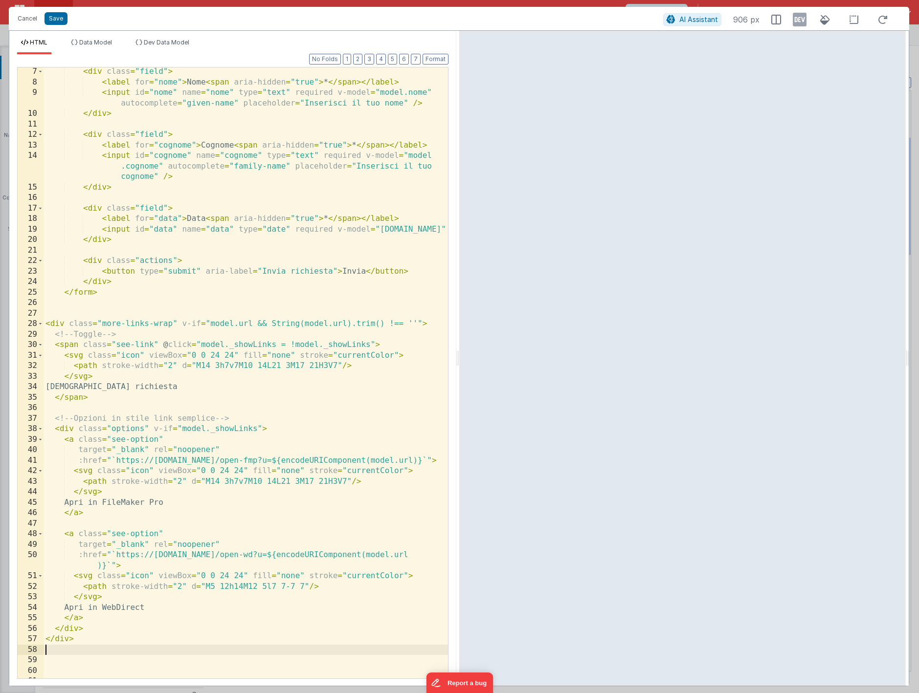
scroll to position [75, 0]
click at [83, 555] on div "< div class = "field" > < label for = "nome" > Nome < span aria-hidden = "true"…" at bounding box center [246, 382] width 404 height 632
click at [110, 553] on div "< div class = "field" > < label for = "nome" > Nome < span aria-hidden = "true"…" at bounding box center [246, 382] width 404 height 632
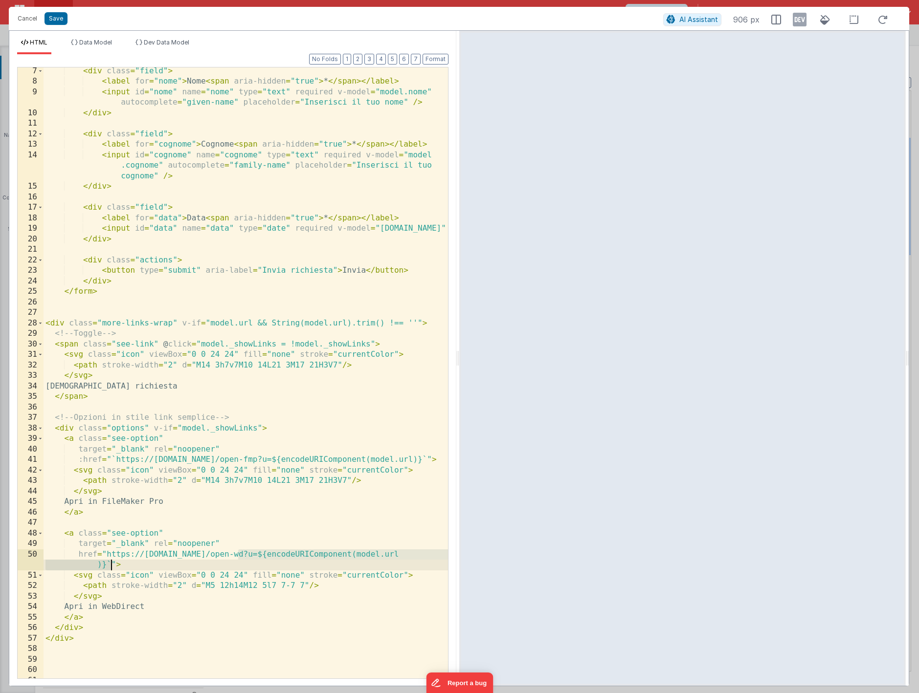
drag, startPoint x: 240, startPoint y: 554, endPoint x: 111, endPoint y: 565, distance: 128.5
click at [111, 565] on div "< div class = "field" > < label for = "nome" > Nome < span aria-hidden = "true"…" at bounding box center [246, 382] width 404 height 632
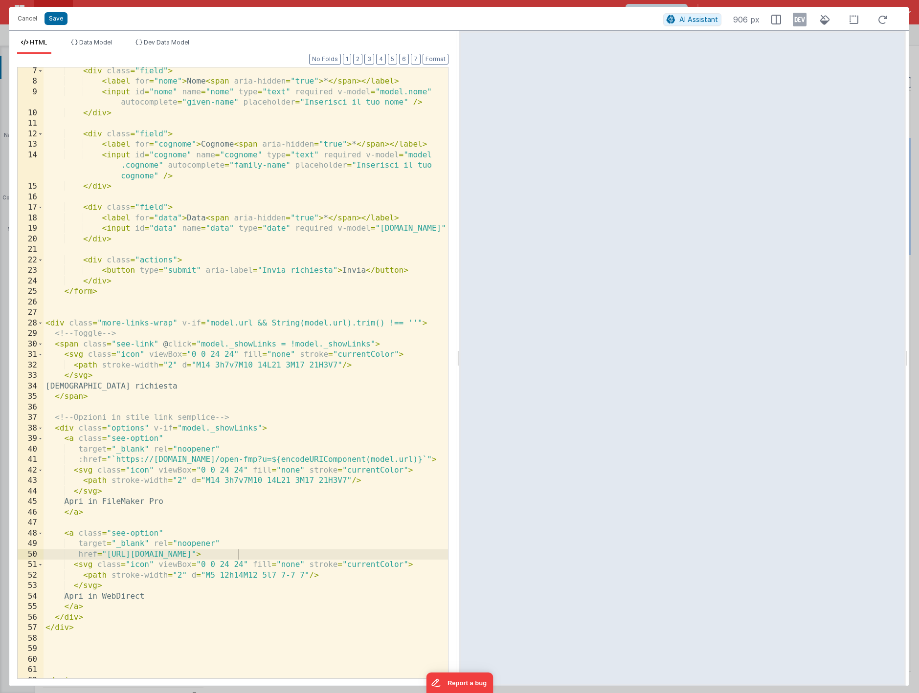
click at [58, 25] on div "Cancel Save" at bounding box center [338, 19] width 650 height 14
click at [58, 23] on button "Save" at bounding box center [55, 18] width 23 height 13
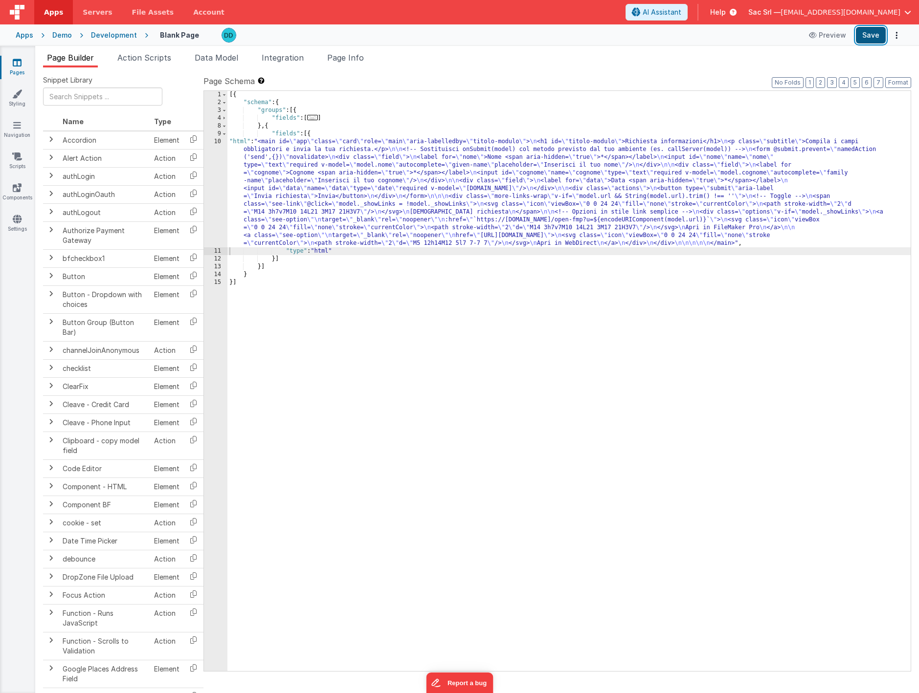
click at [768, 35] on button "Save" at bounding box center [871, 35] width 30 height 17
click at [17, 100] on link "Styling" at bounding box center [17, 99] width 35 height 20
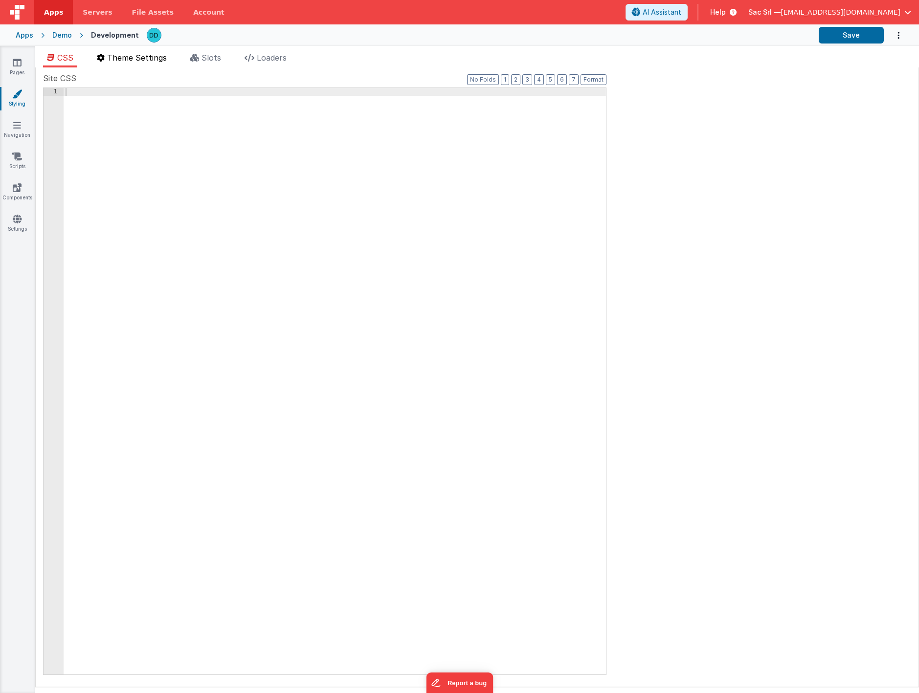
click at [128, 63] on li "Theme Settings" at bounding box center [132, 60] width 78 height 16
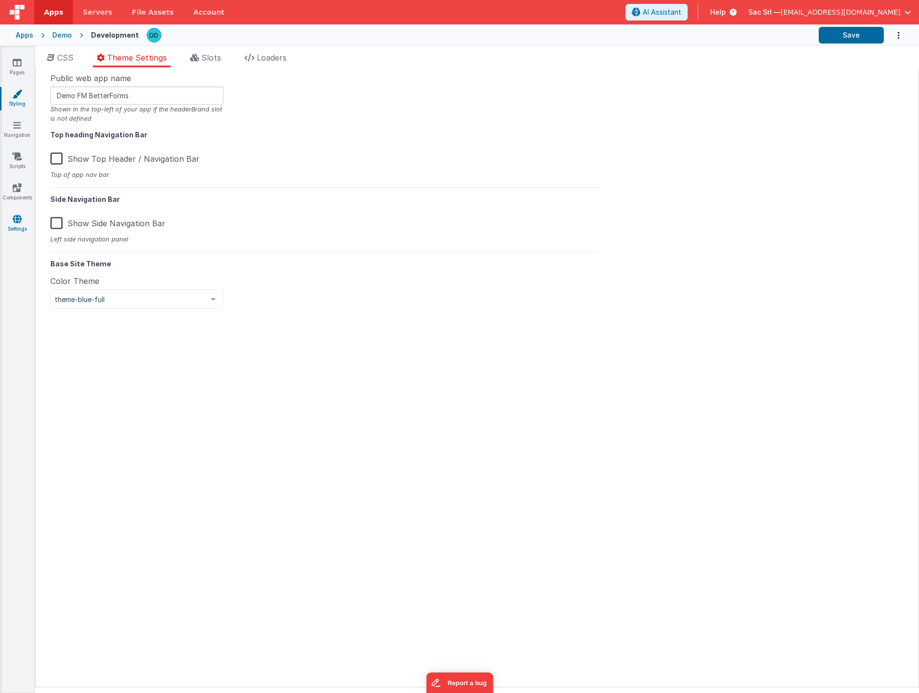
click at [18, 223] on link "Settings" at bounding box center [17, 224] width 35 height 20
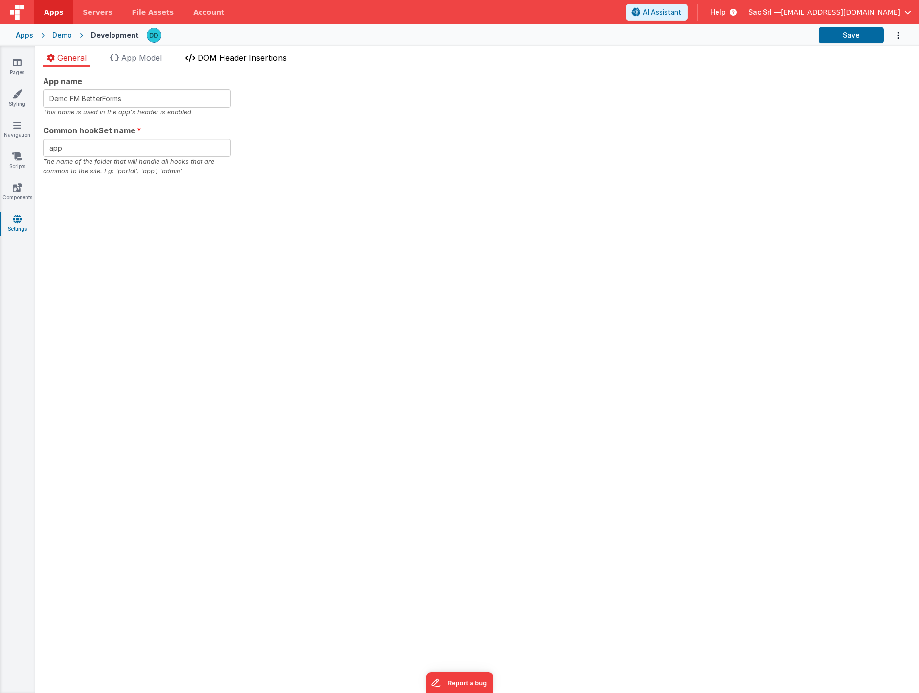
click at [226, 56] on span "DOM Header Insertions" at bounding box center [242, 58] width 89 height 10
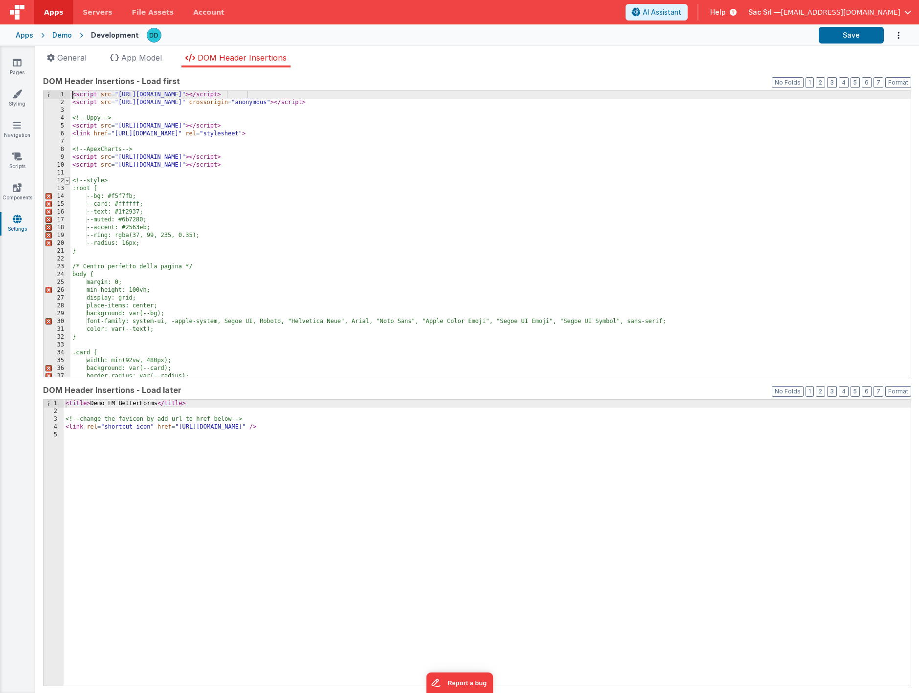
click at [68, 182] on span at bounding box center [67, 181] width 5 height 8
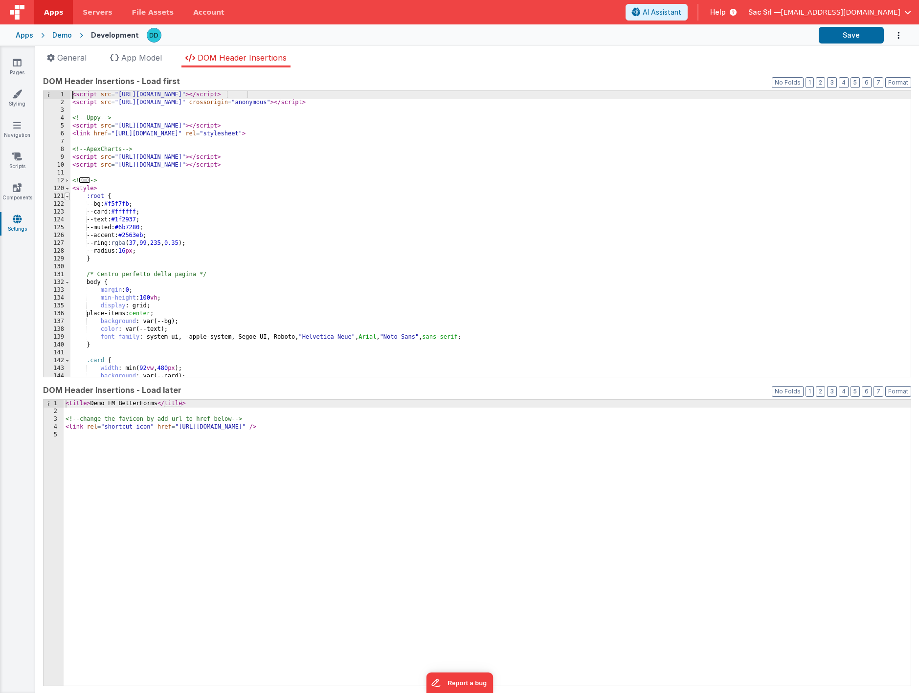
click at [67, 196] on span at bounding box center [67, 197] width 5 height 8
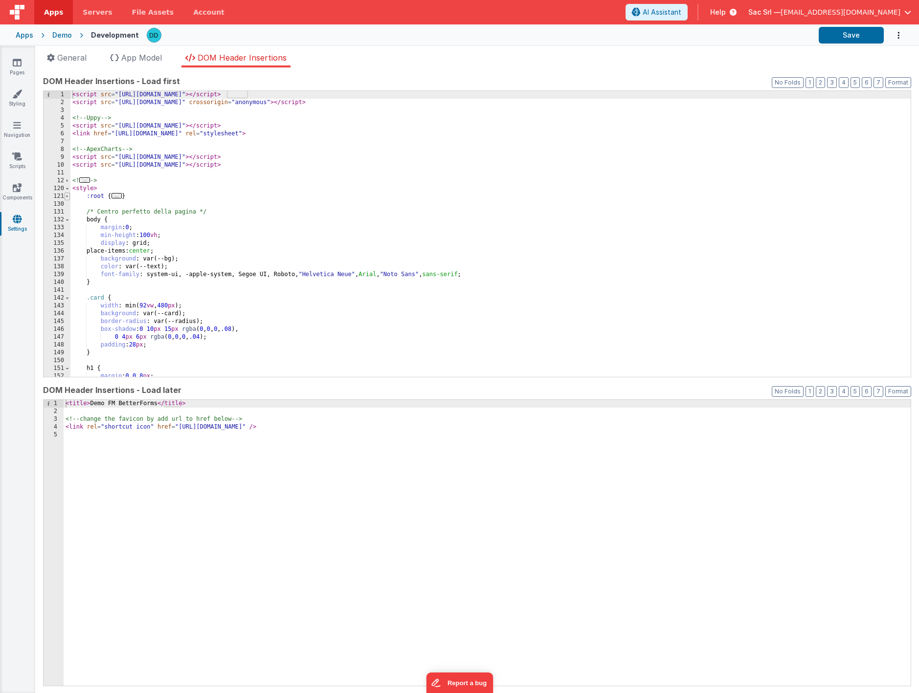
click at [66, 195] on span at bounding box center [67, 197] width 5 height 8
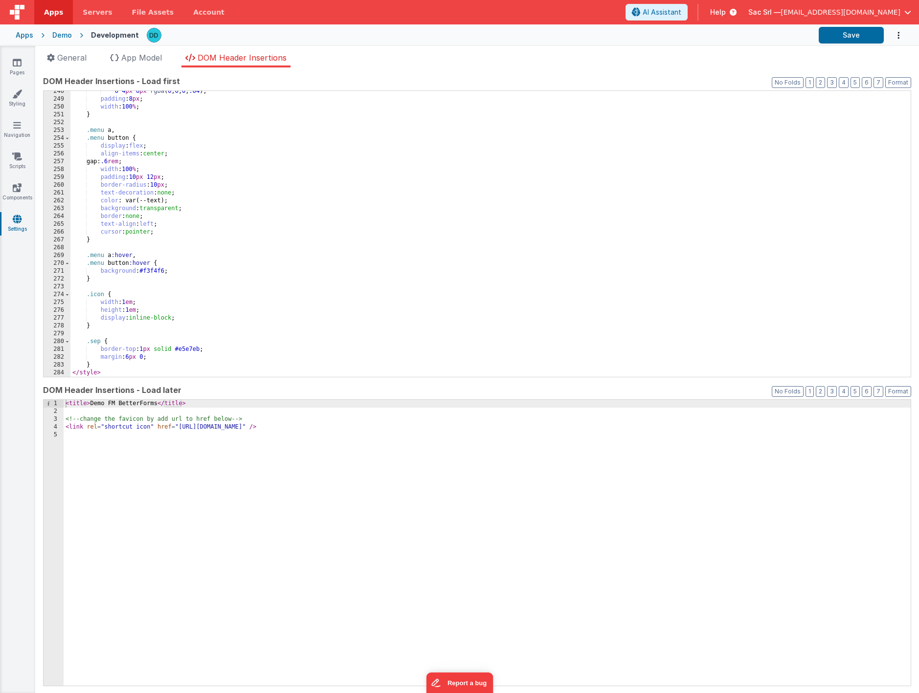
scroll to position [1099, 0]
click at [113, 366] on div "0 4 px 6 px rgba ( 0 , 0 , 0 , .04 ); padding : 8 px ; width : 100 % ; } .menu …" at bounding box center [490, 239] width 840 height 302
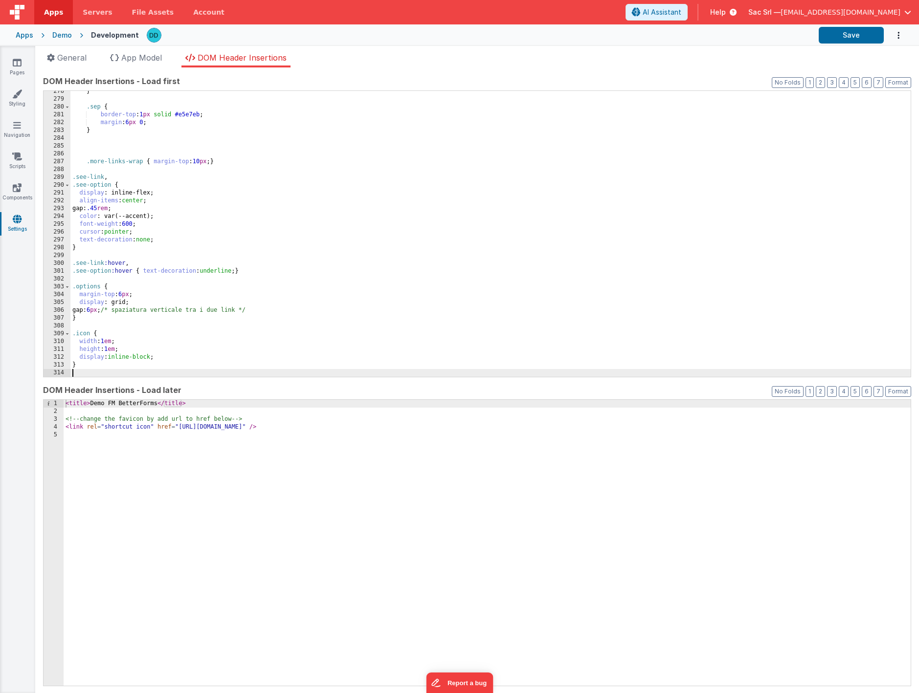
scroll to position [1333, 0]
click at [768, 33] on button "Save" at bounding box center [850, 35] width 65 height 17
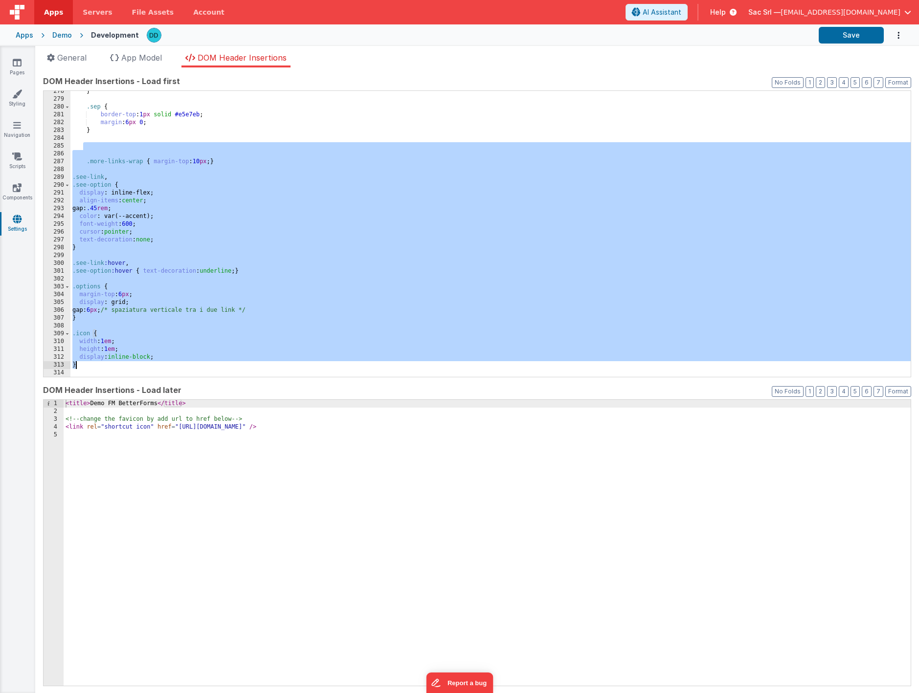
drag, startPoint x: 84, startPoint y: 148, endPoint x: 98, endPoint y: 367, distance: 219.0
click at [98, 367] on div "} .sep { border-top : 1 px solid #e5e7eb ; margin : 6 px 0 ; } .more-links-wrap…" at bounding box center [490, 239] width 840 height 302
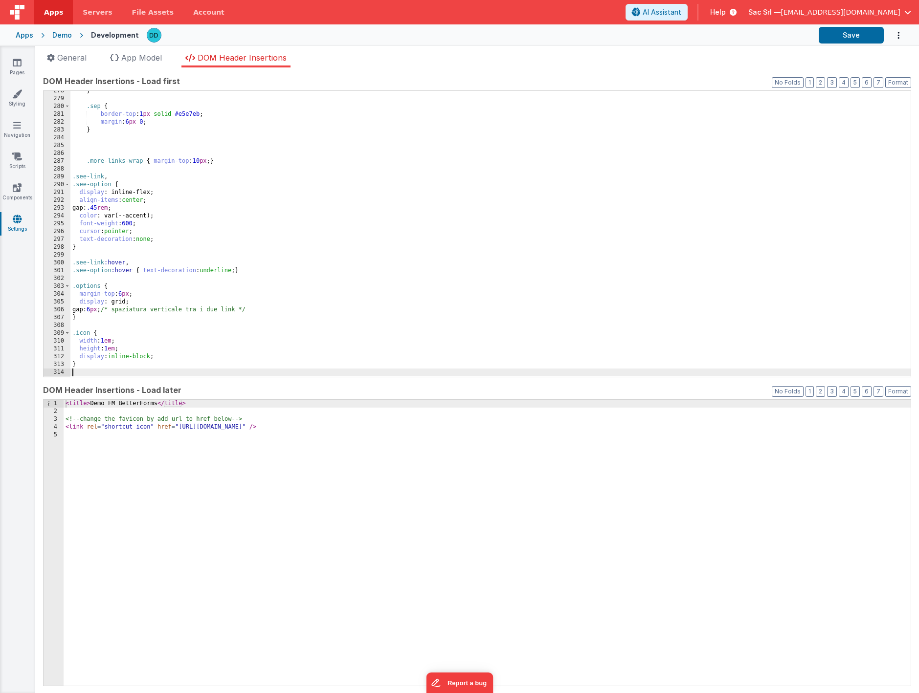
click at [226, 375] on div "} .sep { border-top : 1 px solid #e5e7eb ; margin : 6 px 0 ; } .more-links-wrap…" at bounding box center [490, 238] width 840 height 302
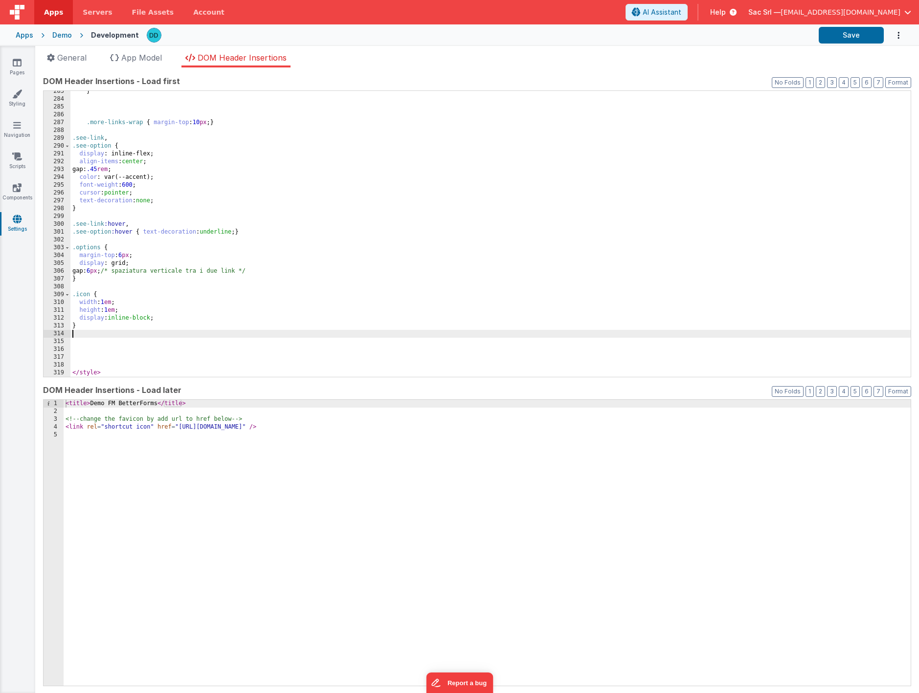
scroll to position [1372, 0]
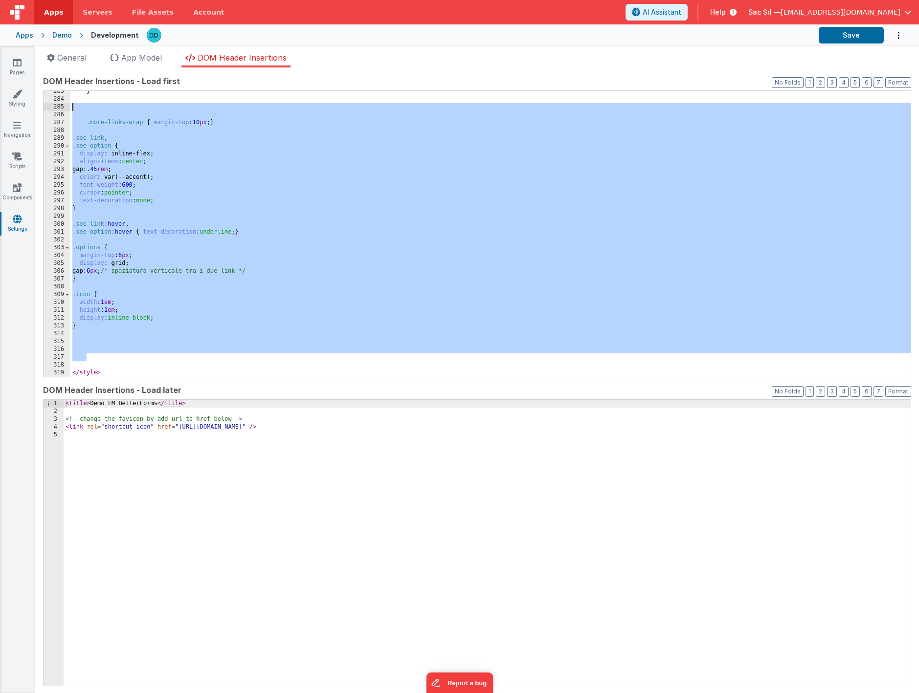
drag, startPoint x: 141, startPoint y: 357, endPoint x: 66, endPoint y: 110, distance: 257.8
click at [66, 110] on div "283 284 285 286 287 288 289 290 291 292 293 294 295 296 297 298 299 300 301 302…" at bounding box center [477, 233] width 868 height 287
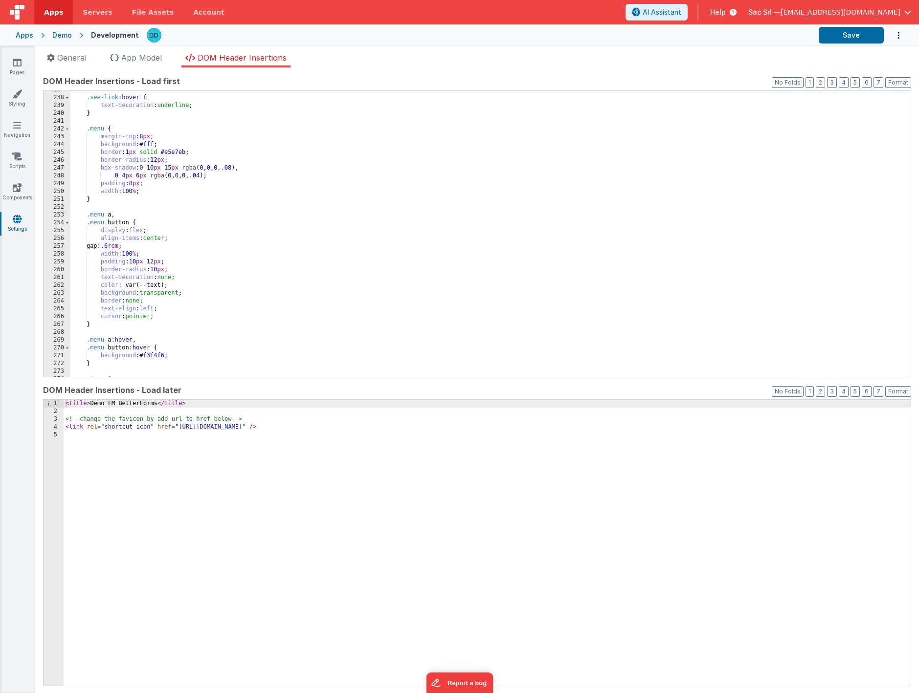
scroll to position [1007, 0]
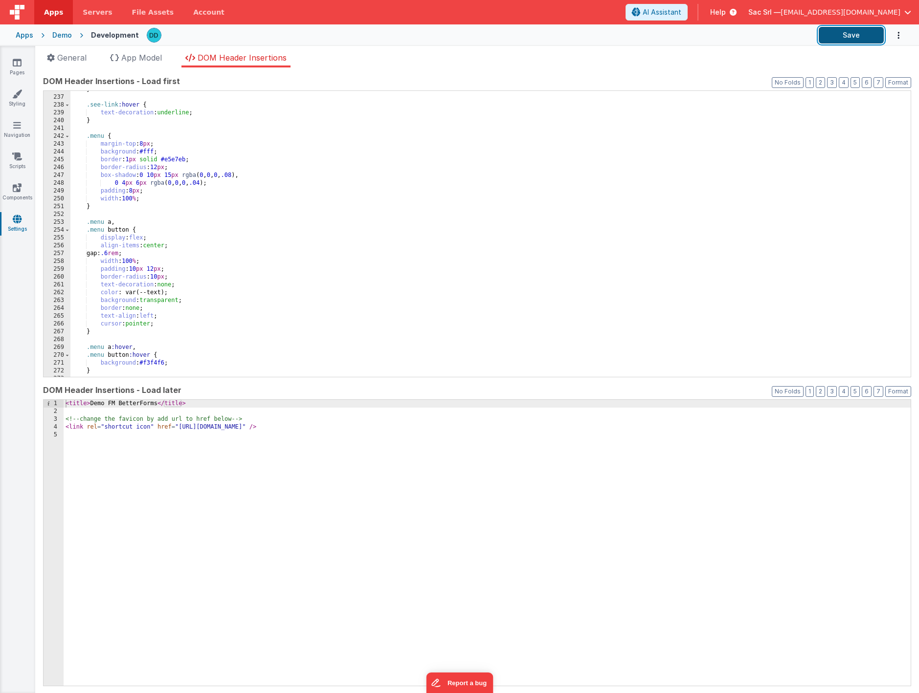
click at [768, 35] on button "Save" at bounding box center [850, 35] width 65 height 17
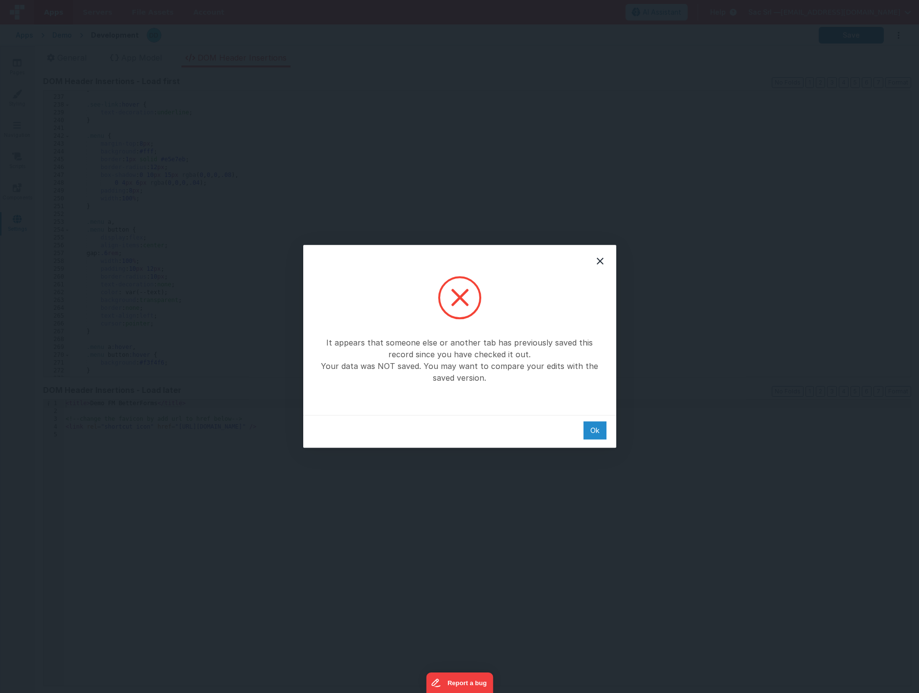
click at [589, 430] on div "Ok" at bounding box center [594, 430] width 23 height 18
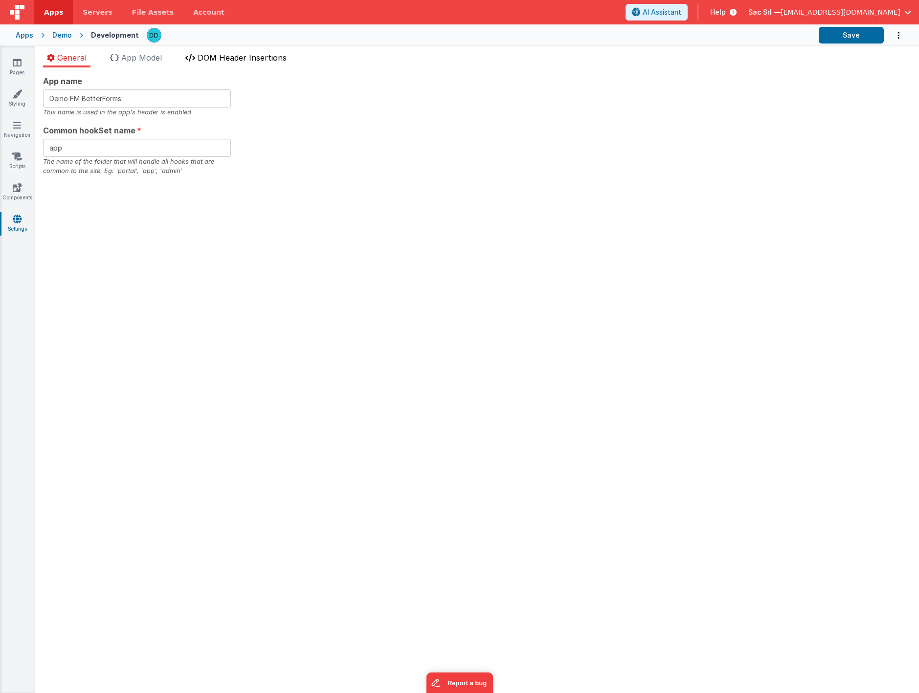
click at [224, 60] on span "DOM Header Insertions" at bounding box center [242, 58] width 89 height 10
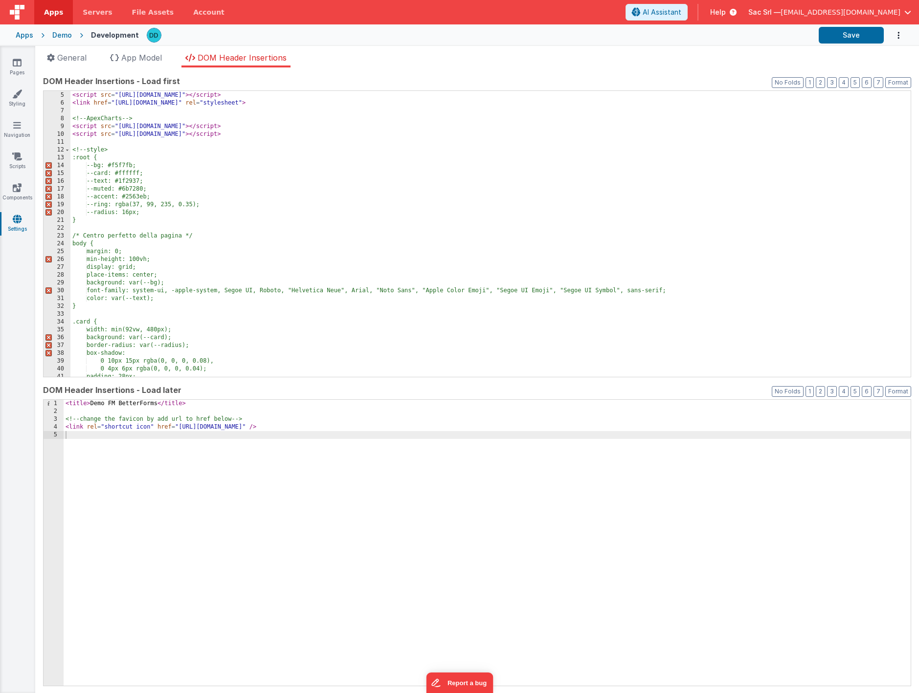
scroll to position [26, 0]
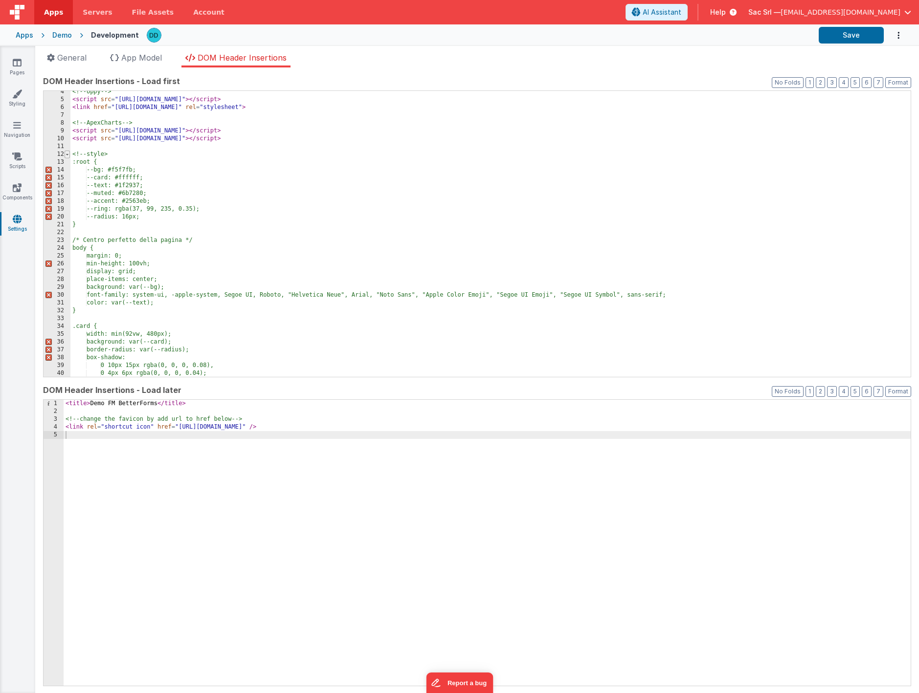
click at [68, 155] on span at bounding box center [67, 155] width 5 height 8
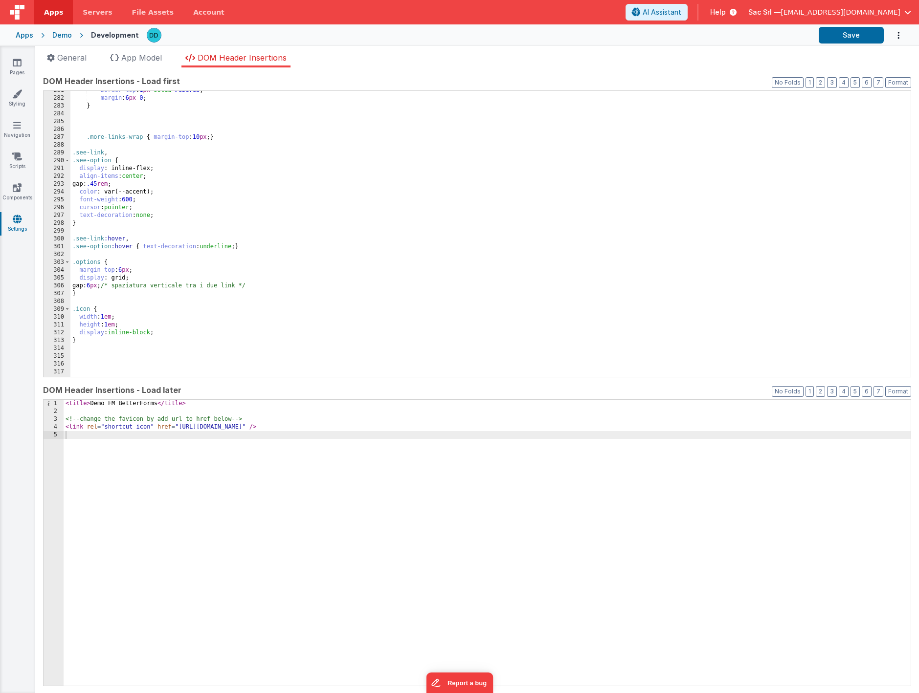
scroll to position [1372, 0]
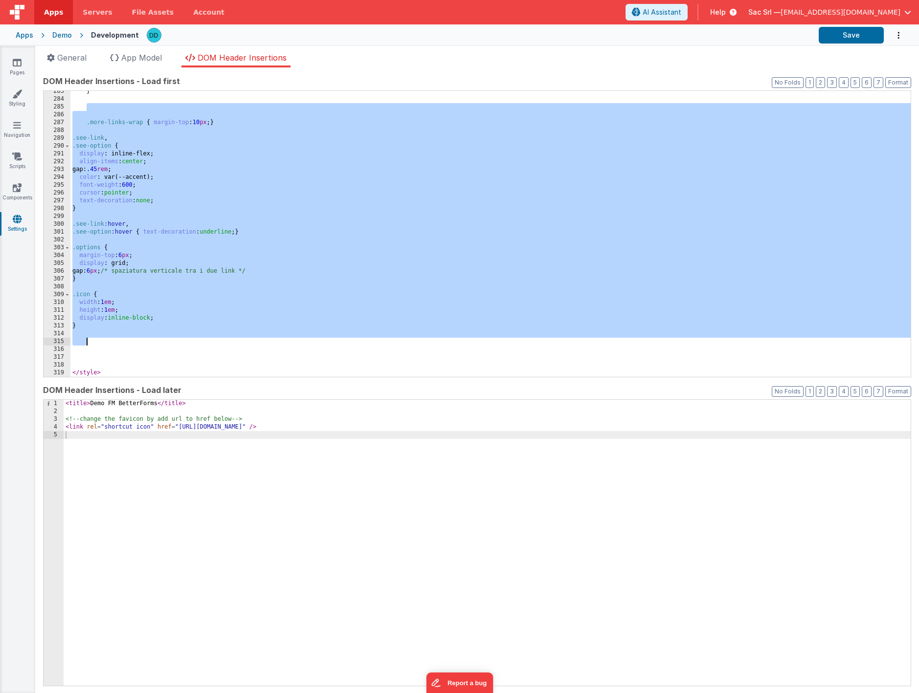
drag, startPoint x: 87, startPoint y: 108, endPoint x: 97, endPoint y: 342, distance: 234.4
click at [97, 342] on div "} .more-links-wrap { margin-top : 10 px ; } .see-link , .see-option { display :…" at bounding box center [490, 239] width 840 height 302
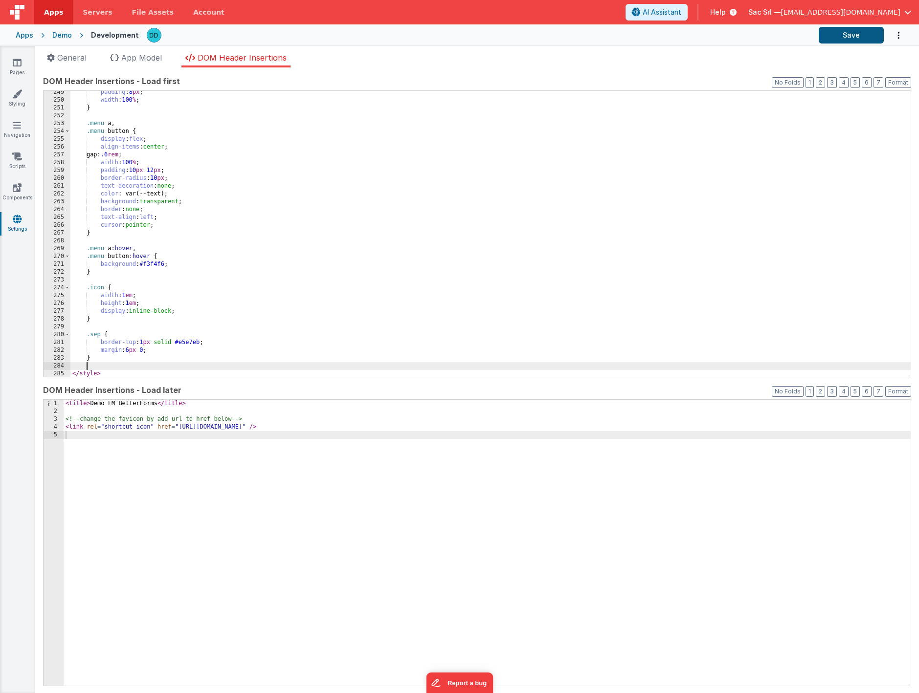
scroll to position [1105, 0]
click at [849, 34] on button "Save" at bounding box center [850, 35] width 65 height 17
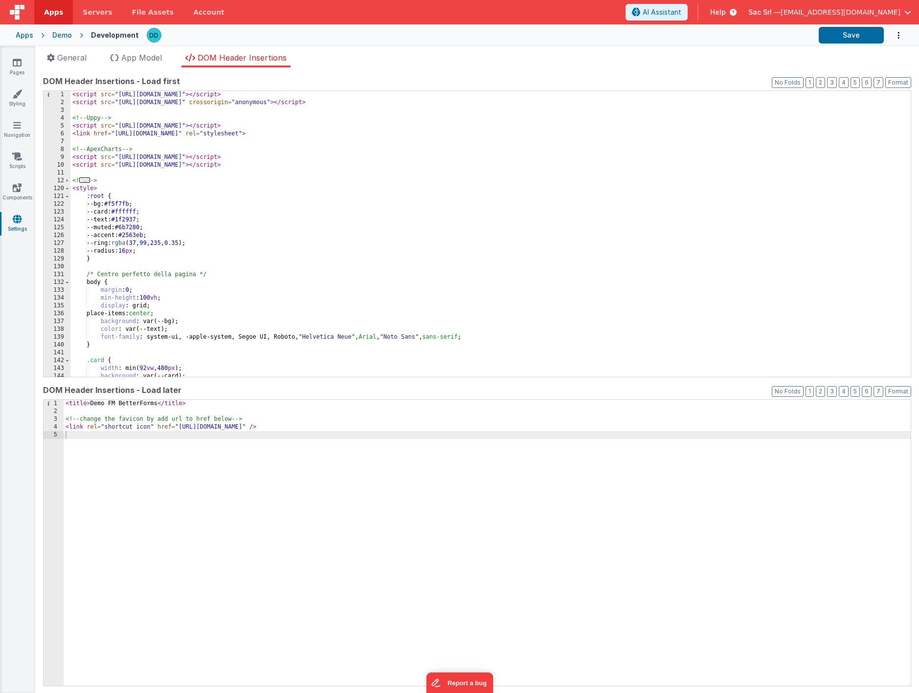
scroll to position [0, 0]
click at [22, 65] on link "Pages" at bounding box center [17, 68] width 35 height 20
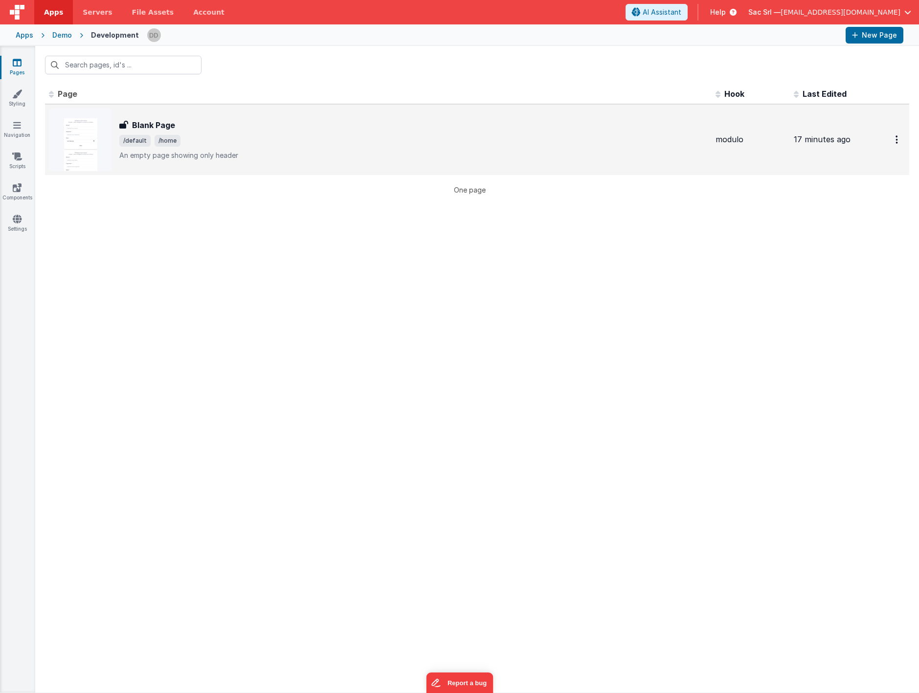
click at [218, 140] on span "/default /home" at bounding box center [413, 141] width 588 height 12
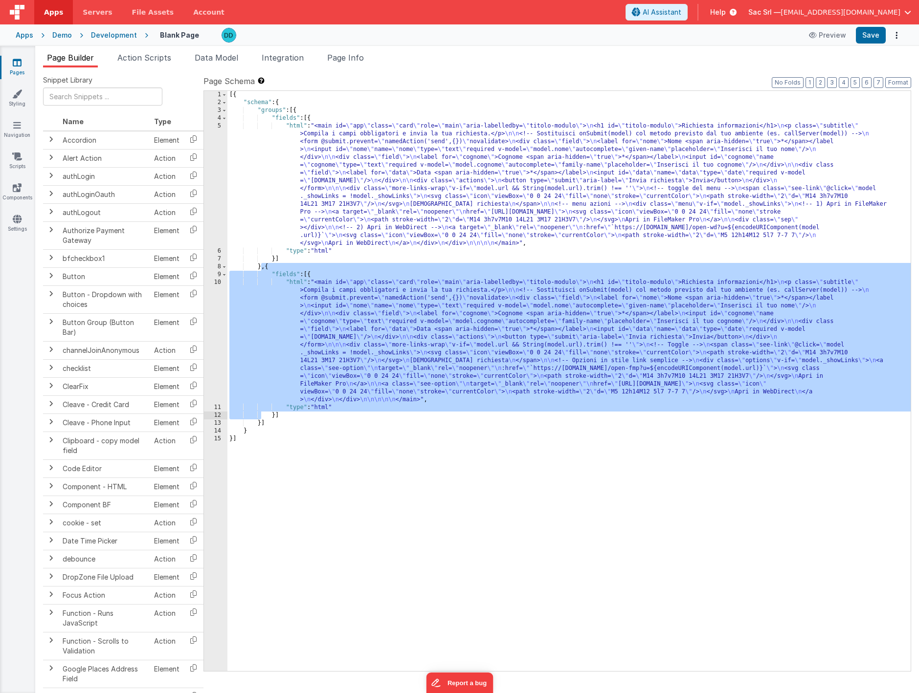
drag, startPoint x: 261, startPoint y: 266, endPoint x: 261, endPoint y: 414, distance: 148.1
click at [261, 414] on div "[{ "schema" : { "groups" : [{ "fields" : [{ "html" : "<main id= \" app \" class…" at bounding box center [568, 389] width 683 height 596
click at [233, 273] on div "[{ "schema" : { "groups" : [{ "fields" : [{ "html" : "<main id= \" app \" class…" at bounding box center [568, 389] width 683 height 596
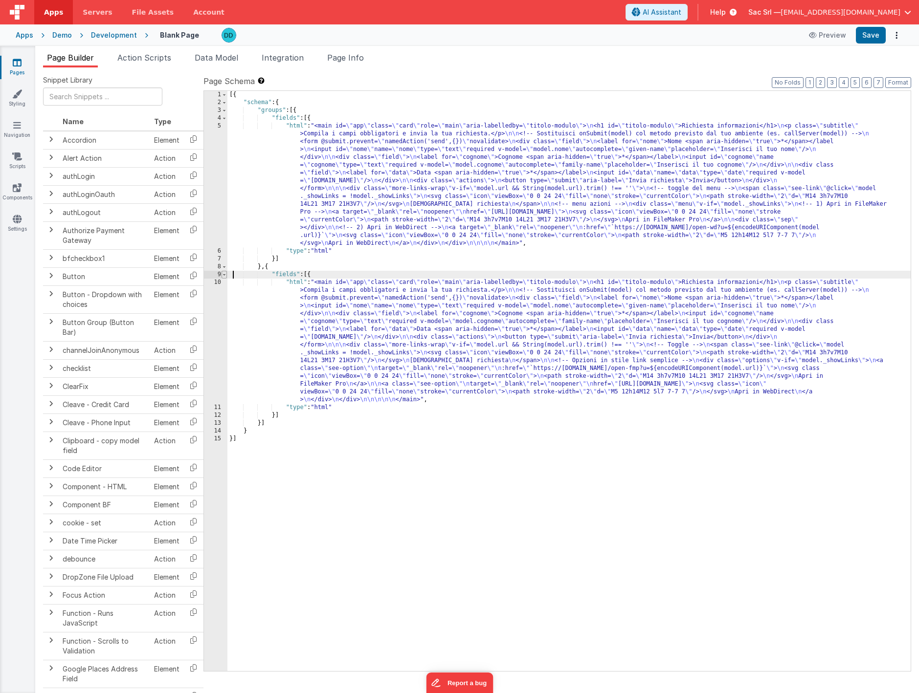
click at [223, 274] on span at bounding box center [223, 275] width 5 height 8
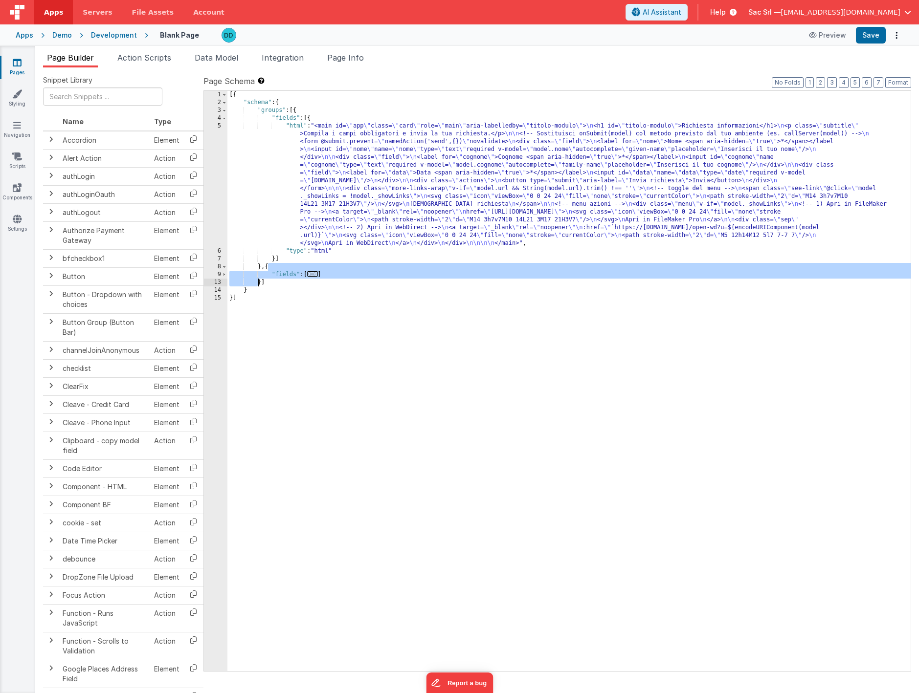
drag, startPoint x: 268, startPoint y: 268, endPoint x: 261, endPoint y: 280, distance: 14.1
click at [261, 280] on div "[{ "schema" : { "groups" : [{ "fields" : [{ "html" : "<main id= \" app \" class…" at bounding box center [568, 389] width 683 height 596
click at [262, 267] on div "[{ "schema" : { "groups" : [{ "fields" : [{ "html" : "<main id= \" app \" class…" at bounding box center [568, 389] width 683 height 596
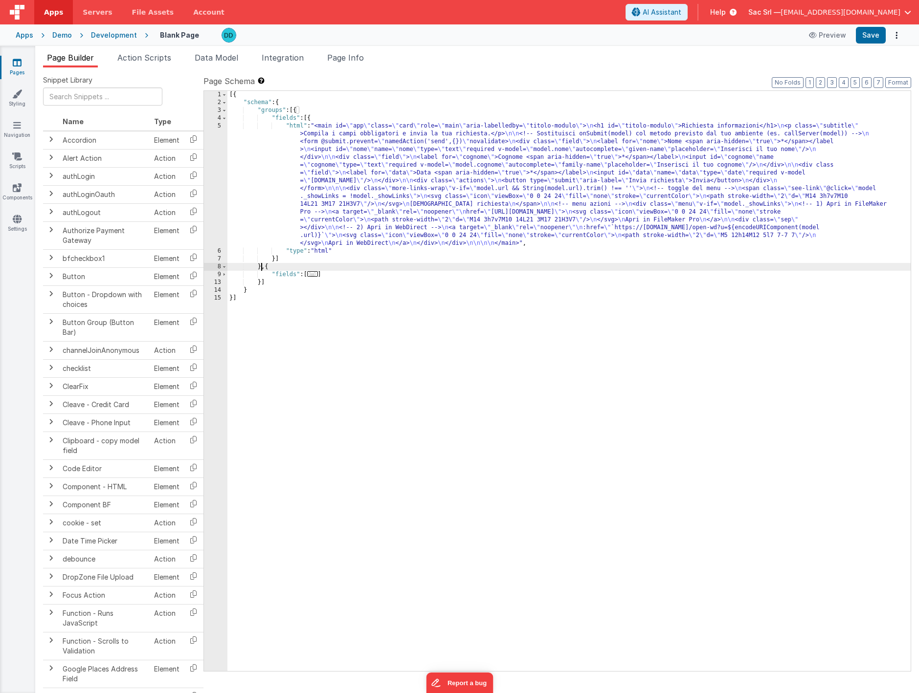
click at [262, 284] on div "[{ "schema" : { "groups" : [{ "fields" : [{ "html" : "<main id= \" app \" class…" at bounding box center [568, 389] width 683 height 596
click at [874, 37] on button "Save" at bounding box center [871, 35] width 30 height 17
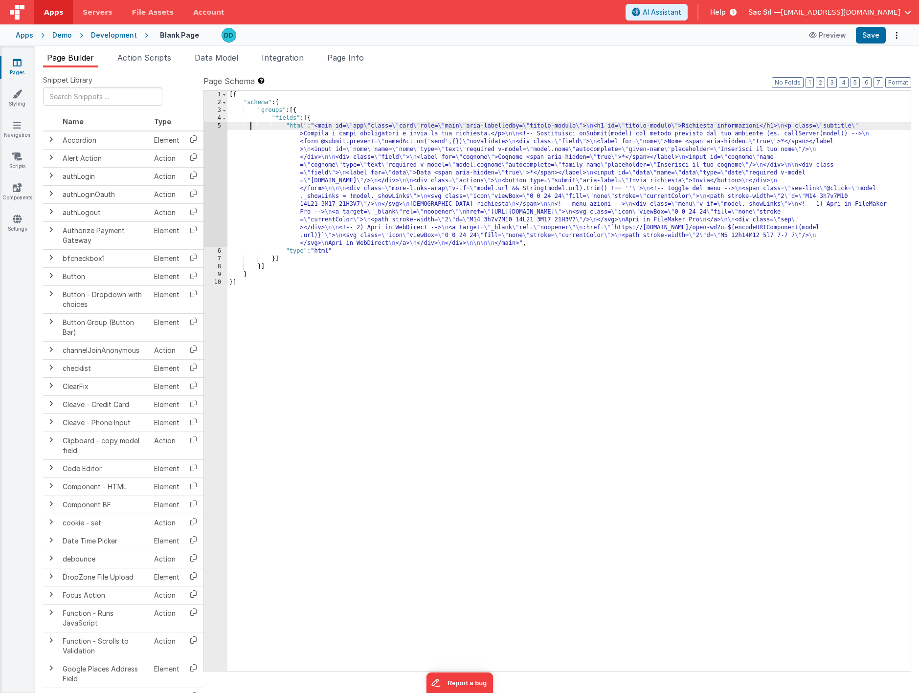
click at [249, 126] on div "[{ "schema" : { "groups" : [{ "fields" : [{ "html" : "<main id= \" app \" class…" at bounding box center [568, 389] width 683 height 596
click at [220, 126] on div "5" at bounding box center [215, 184] width 23 height 125
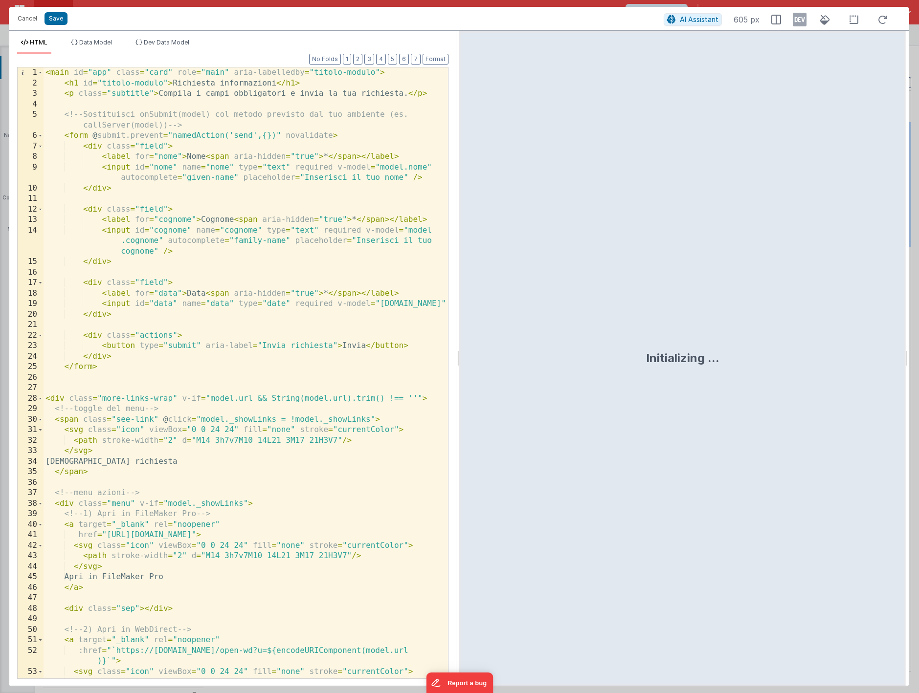
drag, startPoint x: 455, startPoint y: 356, endPoint x: 523, endPoint y: 354, distance: 68.0
click at [523, 354] on div "HTML Data Model Dev Data Model Format 7 6 5 4 3 2 1 No Folds 1 2 3 4 5 6 7 8 9 …" at bounding box center [459, 358] width 900 height 656
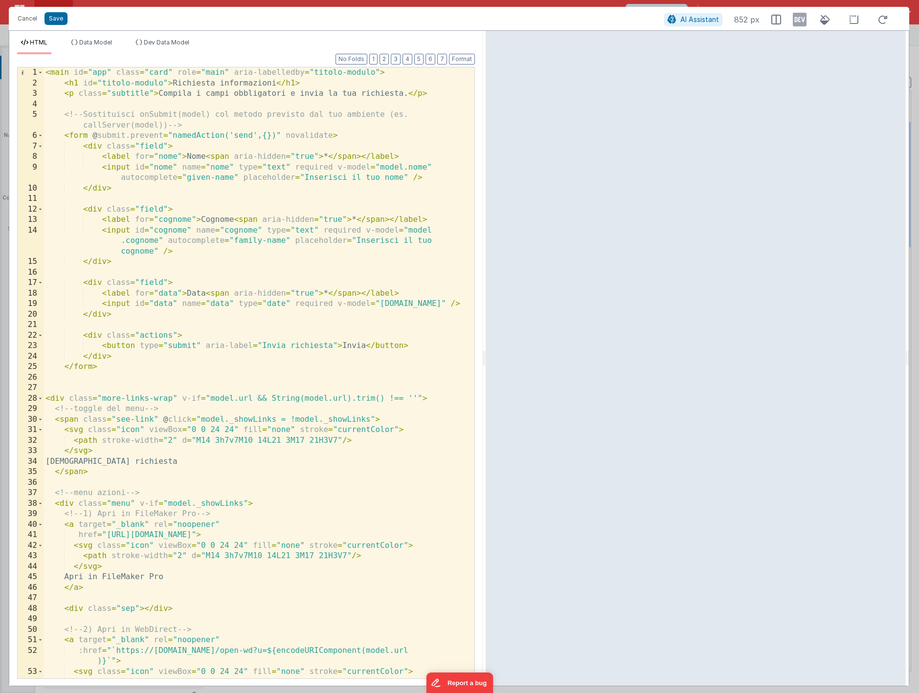
drag, startPoint x: 457, startPoint y: 361, endPoint x: 513, endPoint y: 361, distance: 55.7
click at [513, 361] on html "Cancel Save AI Assistant 852 px HTML Data Model Dev Data Model Format 7 6 5 4 3…" at bounding box center [459, 346] width 919 height 693
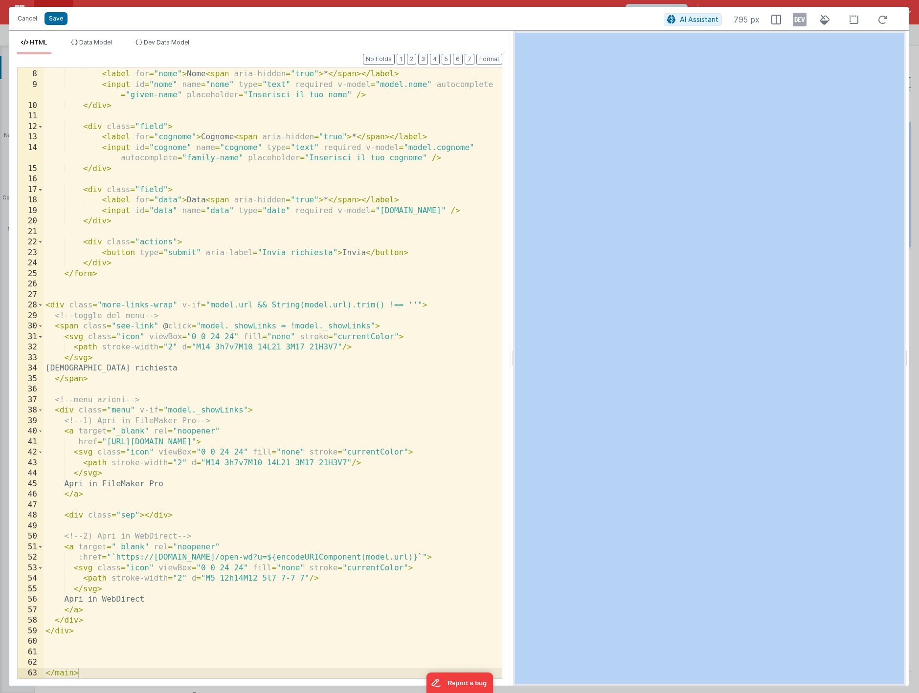
scroll to position [83, 0]
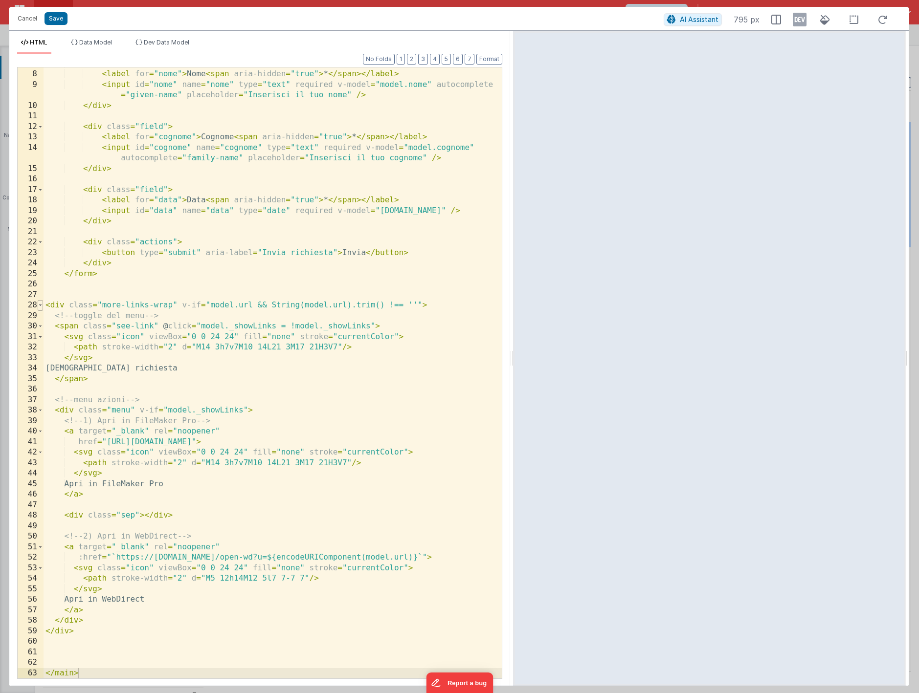
click at [41, 305] on span at bounding box center [40, 305] width 5 height 11
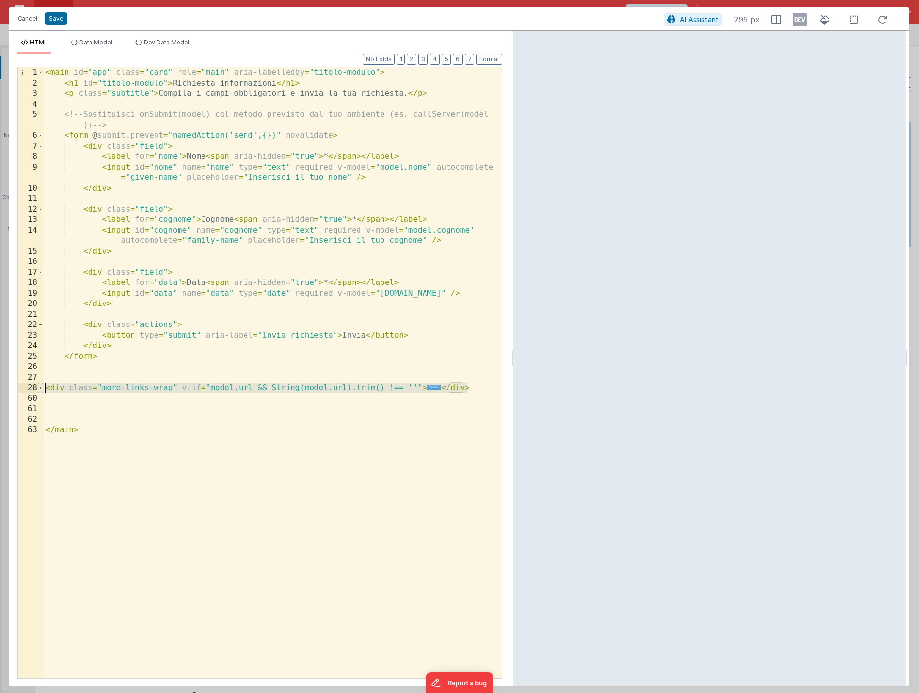
drag, startPoint x: 471, startPoint y: 389, endPoint x: 39, endPoint y: 383, distance: 432.7
click at [39, 383] on div "1 2 3 4 5 6 7 8 9 10 11 12 13 14 15 16 17 18 19 20 21 22 23 24 25 26 27 28 60 6…" at bounding box center [259, 373] width 485 height 612
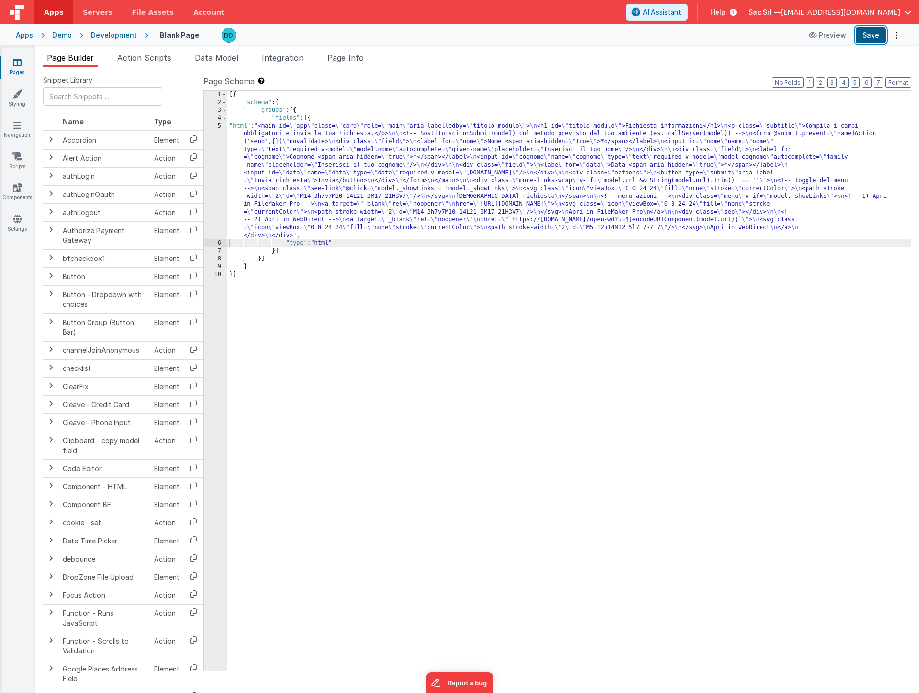
click at [870, 42] on button "Save" at bounding box center [871, 35] width 30 height 17
click at [218, 127] on div "5" at bounding box center [215, 180] width 23 height 117
click at [220, 126] on div "5" at bounding box center [215, 180] width 23 height 117
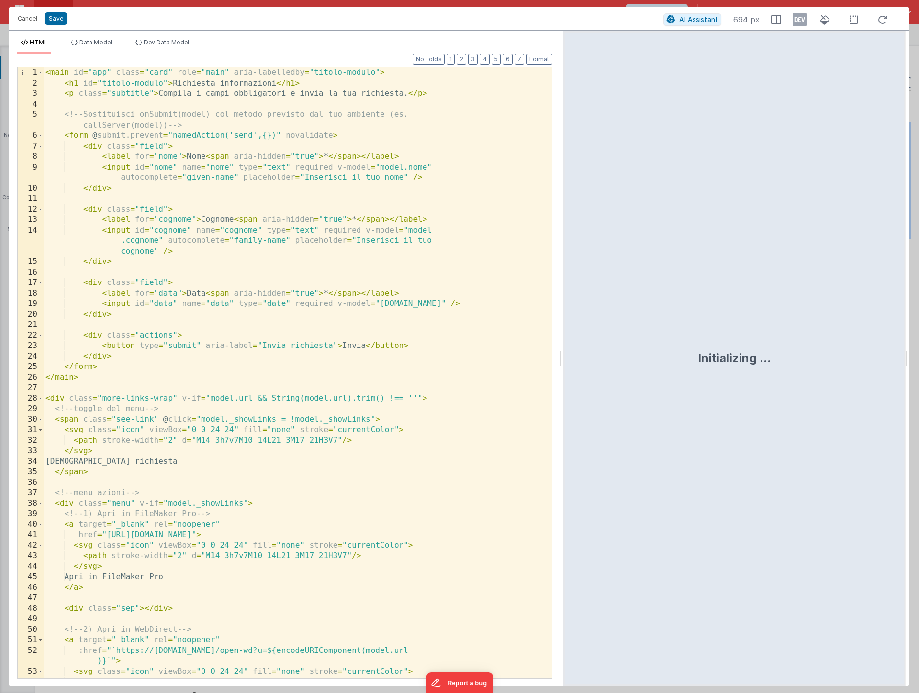
drag, startPoint x: 458, startPoint y: 354, endPoint x: 596, endPoint y: 353, distance: 138.4
click at [594, 354] on html "Cancel Save AI Assistant 694 px HTML Data Model Dev Data Model Format 7 6 5 4 3…" at bounding box center [459, 346] width 919 height 693
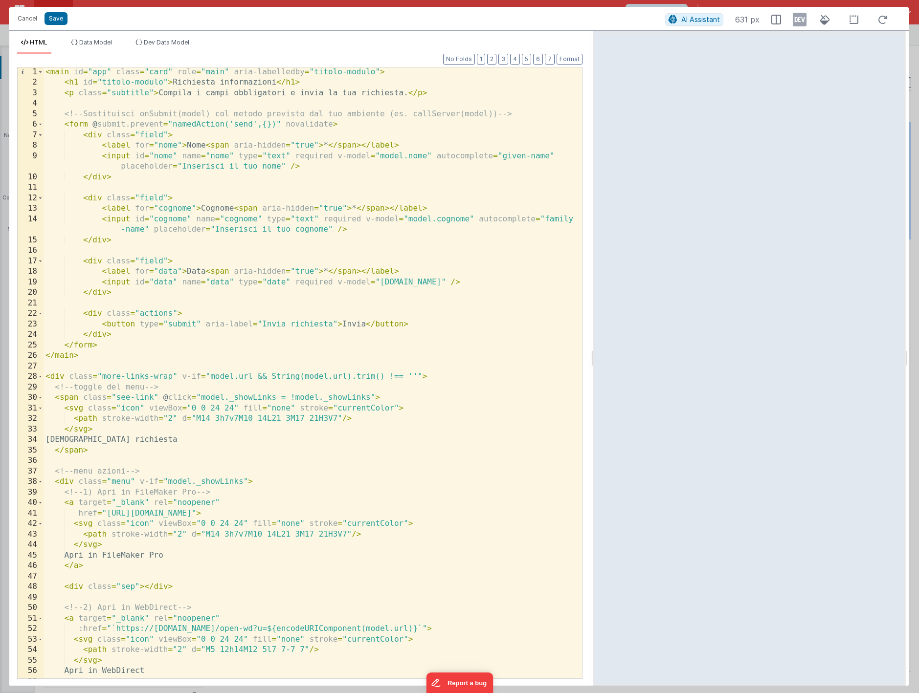
scroll to position [0, 0]
click at [41, 378] on span at bounding box center [40, 377] width 5 height 11
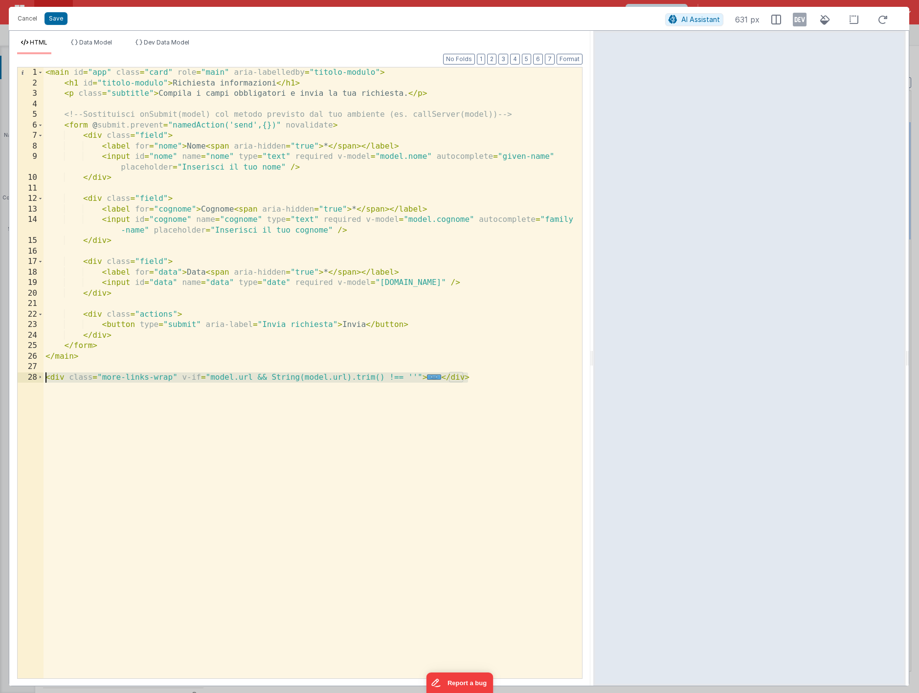
drag, startPoint x: 476, startPoint y: 377, endPoint x: -14, endPoint y: 375, distance: 490.4
click at [0, 375] on html "Cancel Save AI Assistant 631 px HTML Data Model Dev Data Model Format 7 6 5 4 3…" at bounding box center [459, 346] width 919 height 693
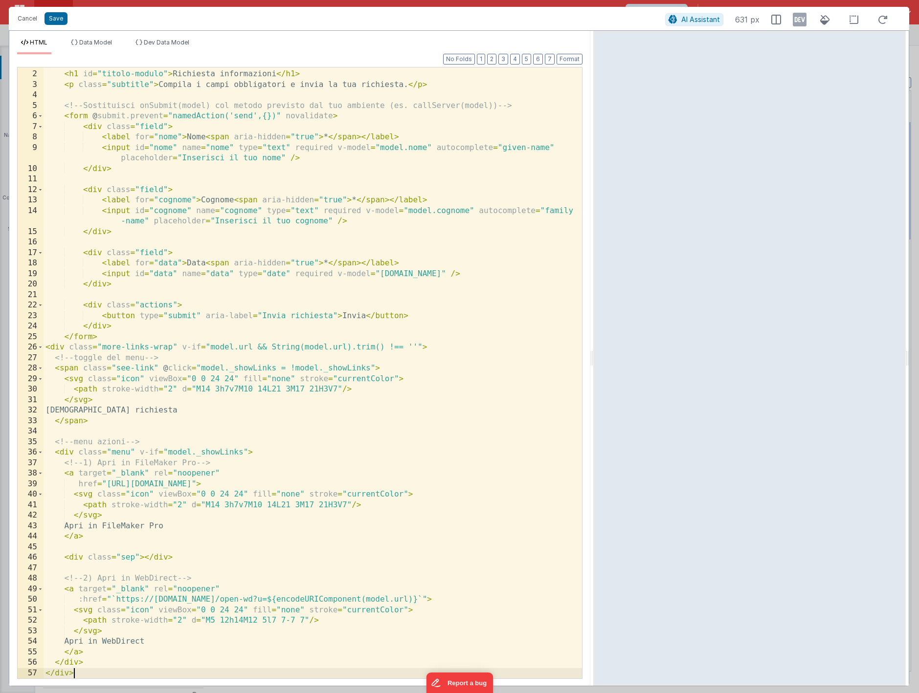
scroll to position [9, 0]
click at [573, 55] on button "Format" at bounding box center [569, 59] width 26 height 11
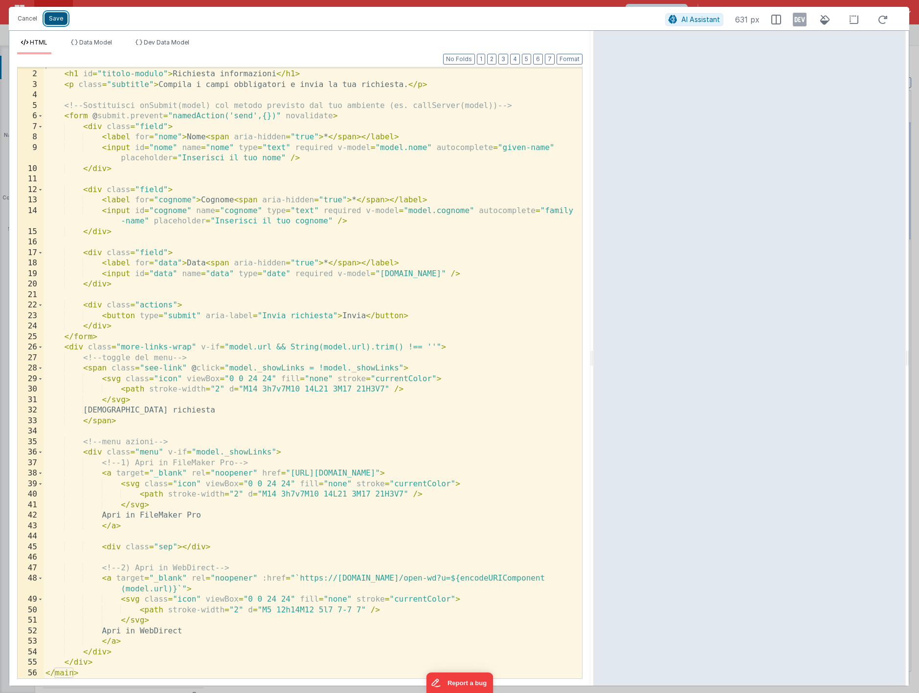
click at [57, 22] on button "Save" at bounding box center [55, 18] width 23 height 13
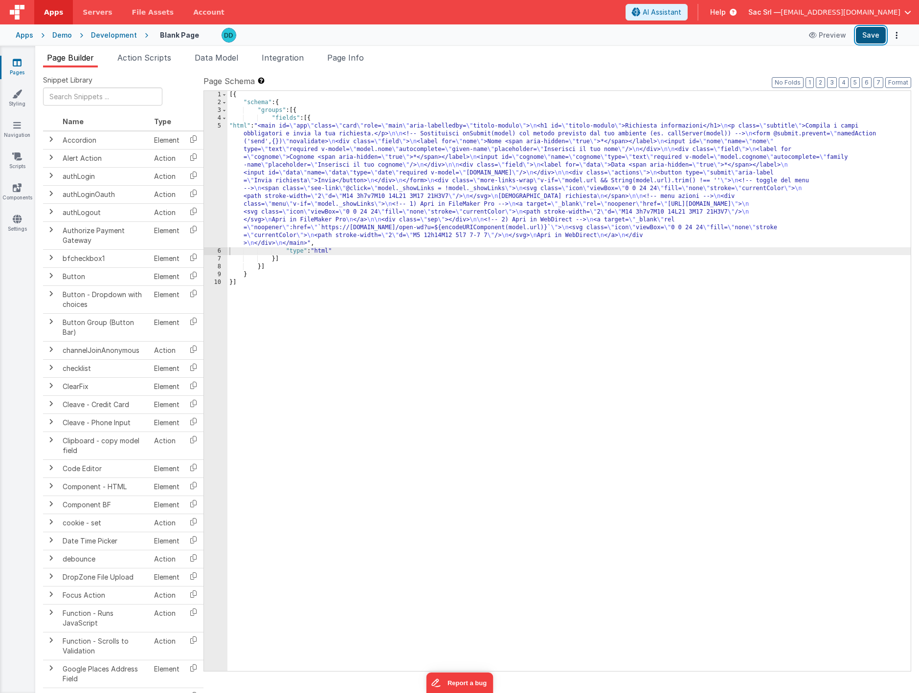
click at [873, 37] on button "Save" at bounding box center [871, 35] width 30 height 17
click at [897, 81] on button "Format" at bounding box center [898, 82] width 26 height 11
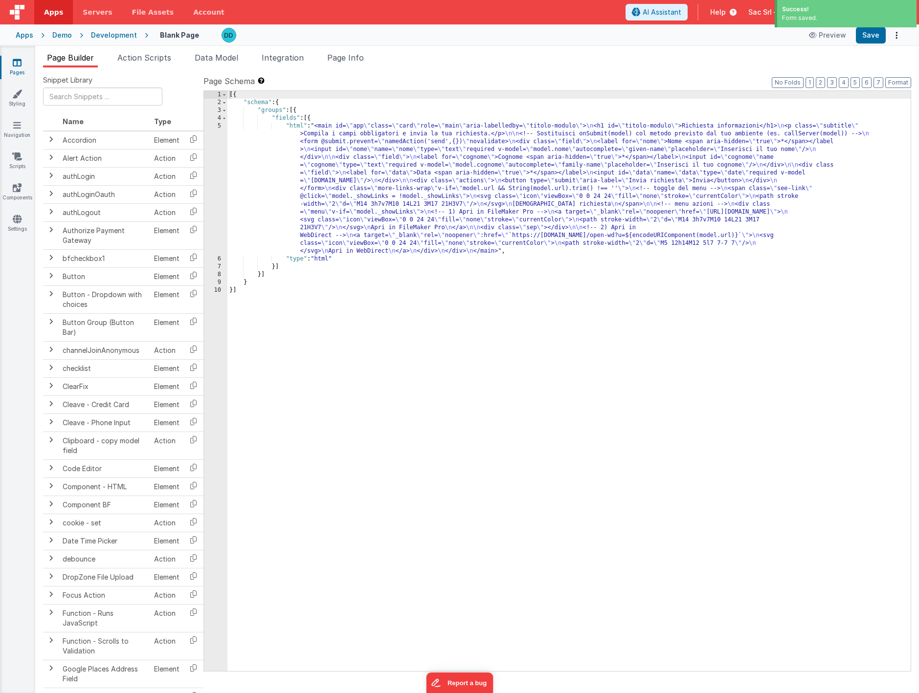
click at [870, 27] on div "Success! Form saved." at bounding box center [845, 15] width 147 height 30
click at [870, 35] on button "Save" at bounding box center [871, 35] width 30 height 17
drag, startPoint x: 257, startPoint y: 127, endPoint x: 249, endPoint y: 128, distance: 7.9
click at [257, 127] on div "[{ "schema" : { "groups" : [{ "fields" : [{ "html" : "<main id= \" app \" class…" at bounding box center [568, 389] width 683 height 596
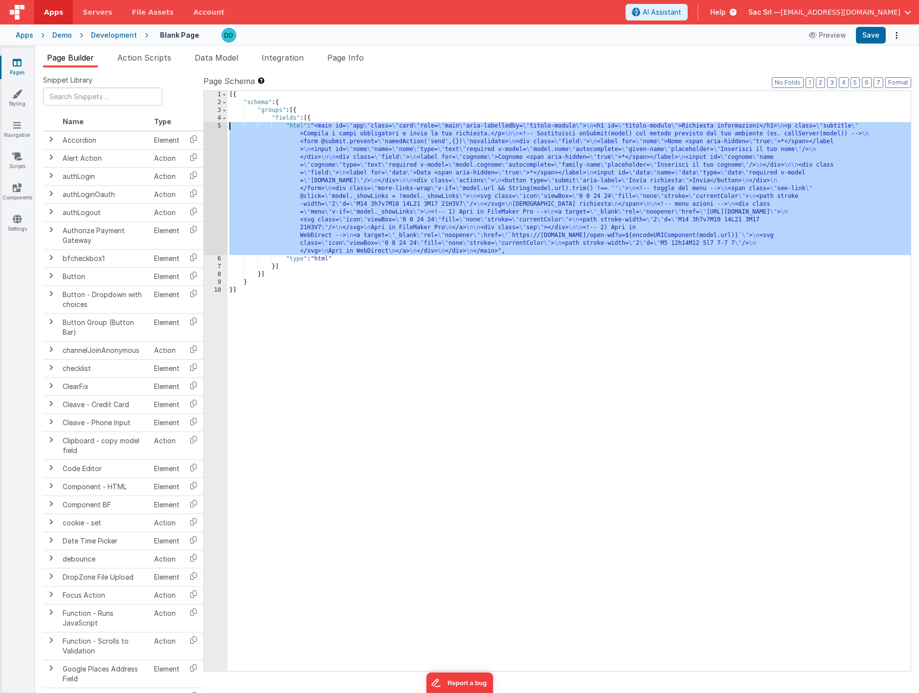
click at [220, 126] on div "5" at bounding box center [215, 188] width 23 height 133
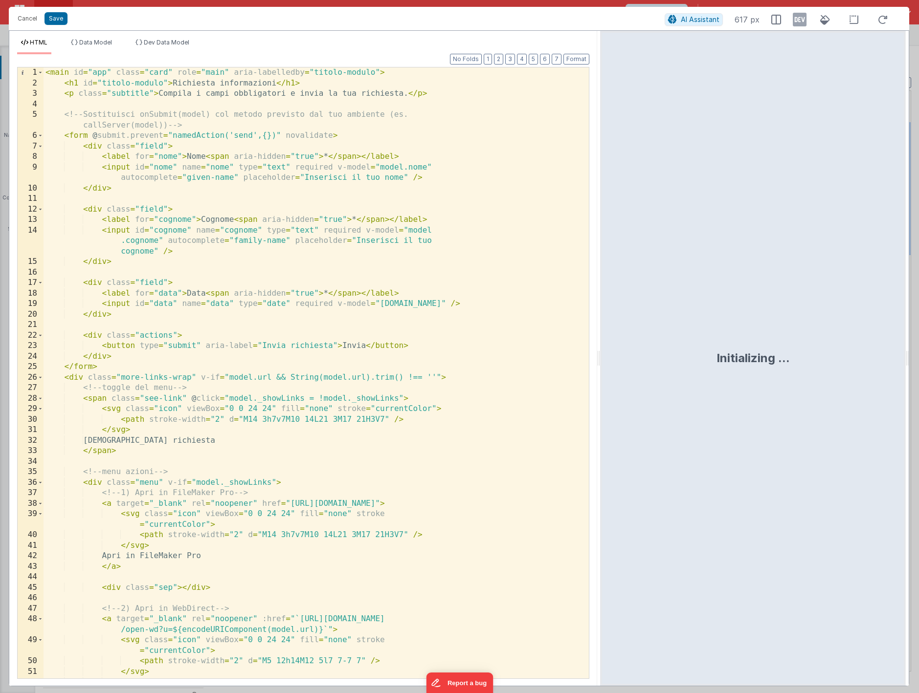
drag, startPoint x: 457, startPoint y: 358, endPoint x: 637, endPoint y: 351, distance: 179.6
click at [637, 351] on html "Cancel Save AI Assistant 617 px HTML Data Model Dev Data Model Format 7 6 5 4 3…" at bounding box center [459, 346] width 919 height 693
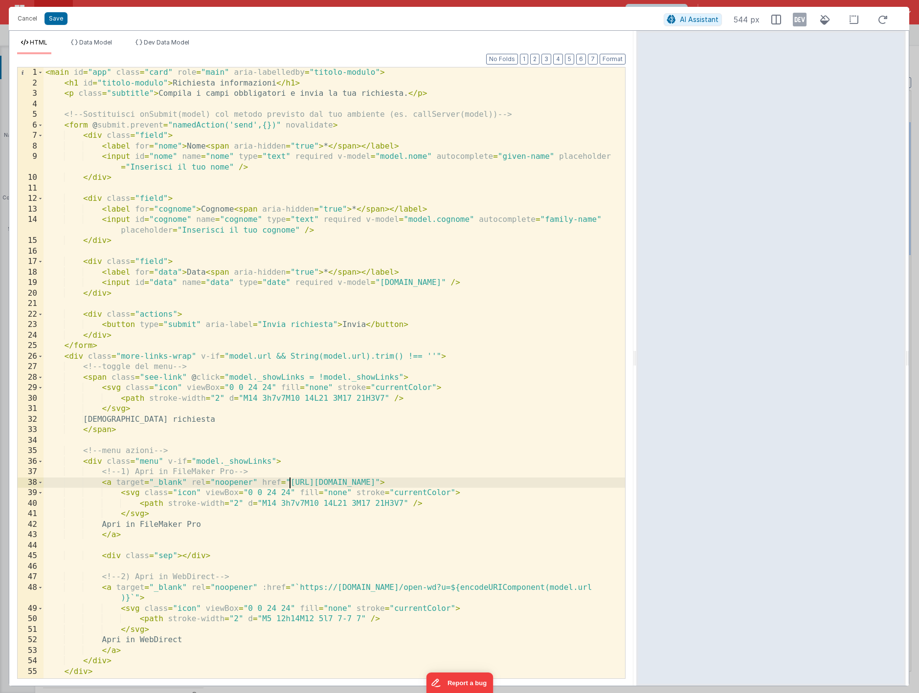
scroll to position [0, 0]
drag, startPoint x: 288, startPoint y: 482, endPoint x: 399, endPoint y: 482, distance: 111.0
click at [399, 482] on div "< main id = "app" class = "card" role = "main" aria-labelledby = "titolo-modulo…" at bounding box center [334, 383] width 581 height 632
click at [59, 18] on button "Save" at bounding box center [55, 18] width 23 height 13
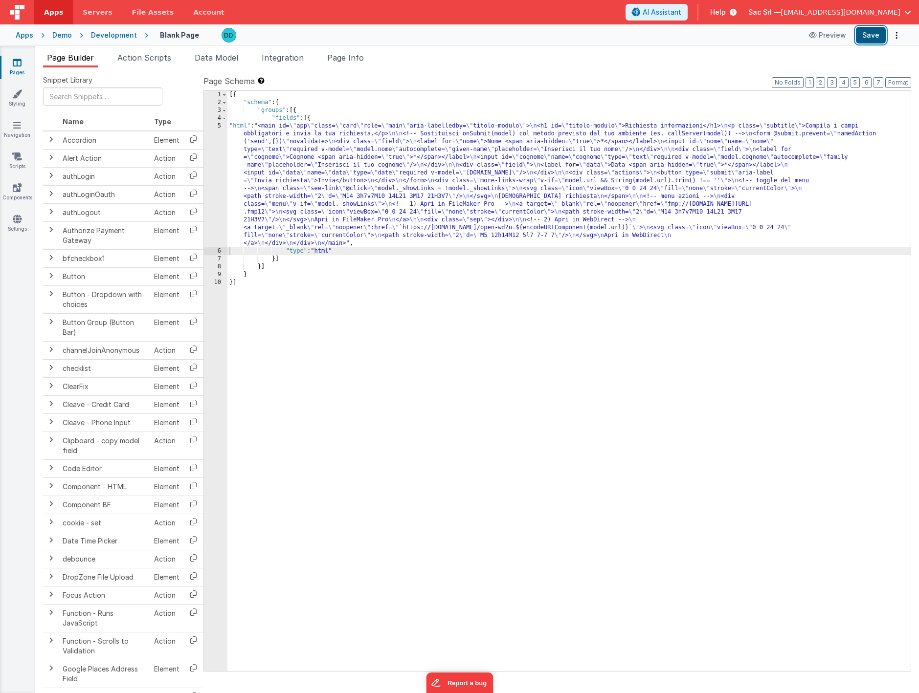
click at [868, 40] on button "Save" at bounding box center [871, 35] width 30 height 17
click at [159, 58] on span "Action Scripts" at bounding box center [144, 58] width 54 height 10
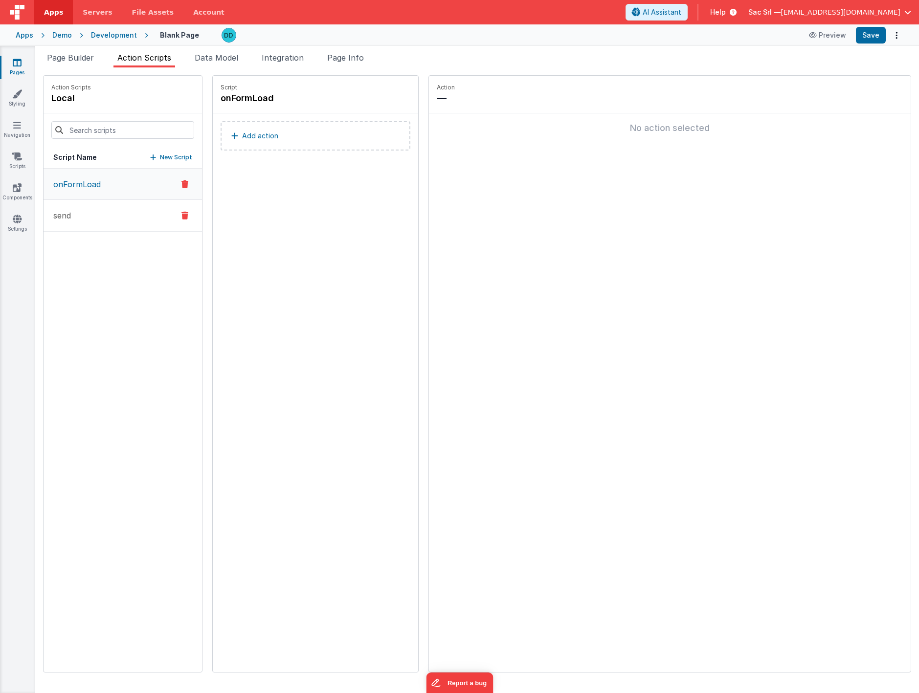
click at [115, 208] on button "send" at bounding box center [123, 216] width 158 height 32
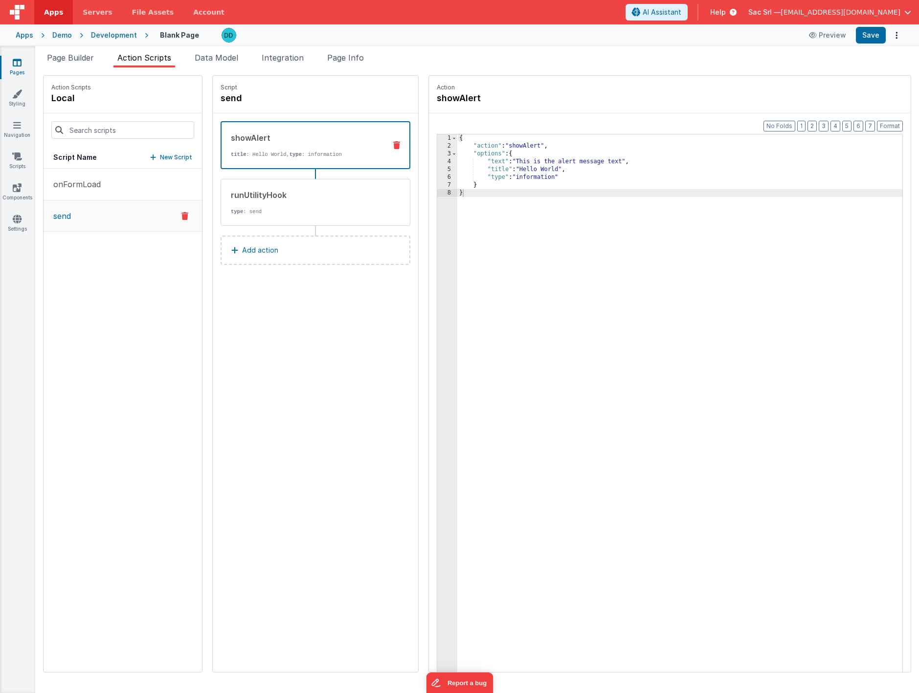
click at [393, 147] on icon at bounding box center [396, 145] width 7 height 8
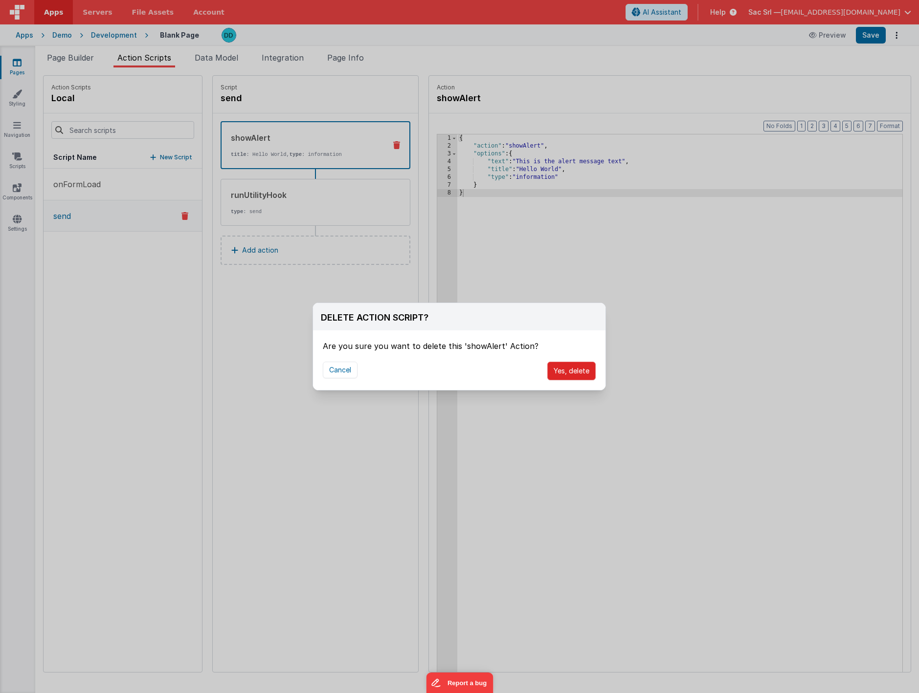
click at [570, 370] on button "Yes, delete" at bounding box center [571, 371] width 48 height 19
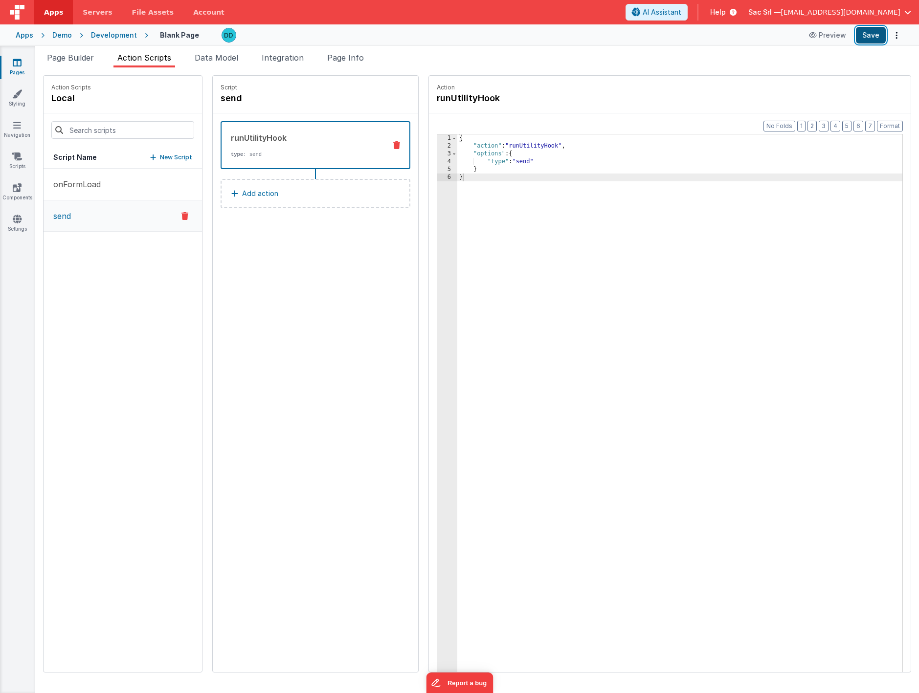
click at [875, 38] on button "Save" at bounding box center [871, 35] width 30 height 17
click at [82, 63] on li "Page Builder" at bounding box center [70, 60] width 55 height 16
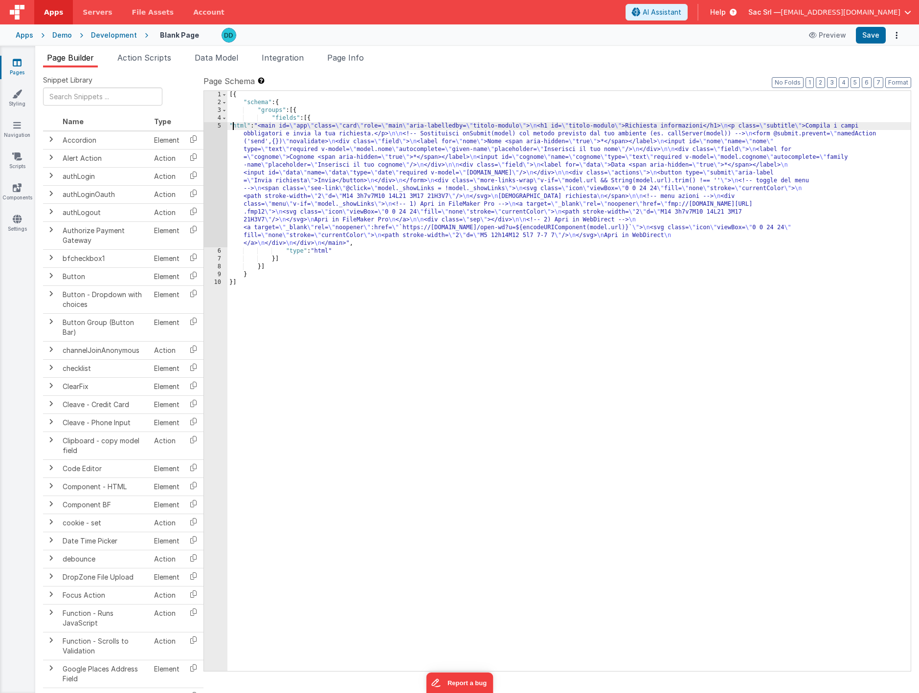
click at [231, 127] on div "[{ "schema" : { "groups" : [{ "fields" : [{ "html" : "<main id= \" app \" class…" at bounding box center [568, 389] width 683 height 596
click at [213, 127] on div "5" at bounding box center [215, 184] width 23 height 125
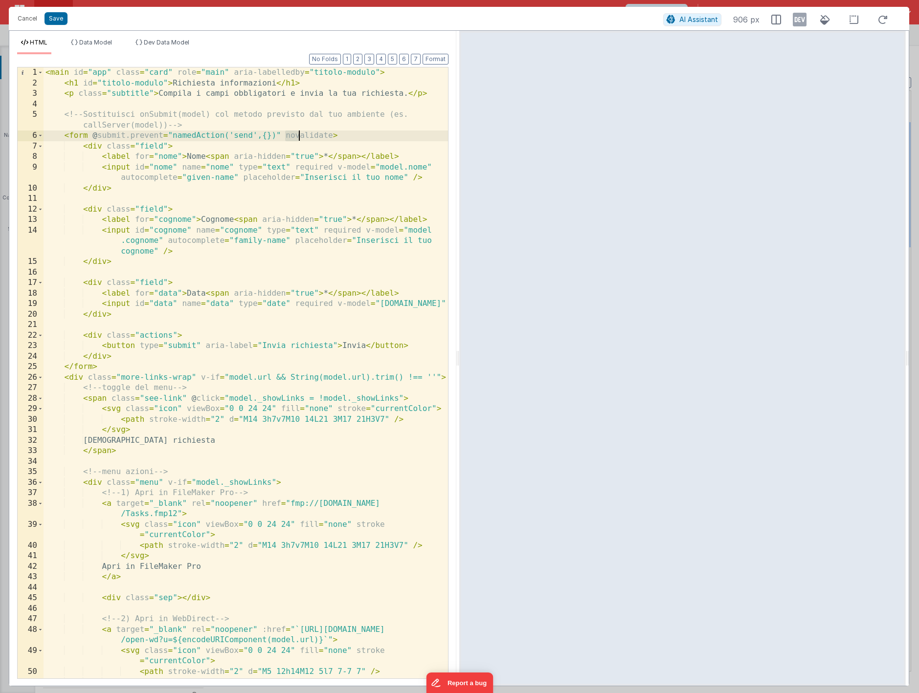
drag, startPoint x: 284, startPoint y: 136, endPoint x: 301, endPoint y: 136, distance: 17.1
click at [301, 136] on div "< main id = "app" class = "card" role = "main" aria-labelledby = "titolo-modulo…" at bounding box center [246, 383] width 404 height 632
click at [280, 136] on div "< main id = "app" class = "card" role = "main" aria-labelledby = "titolo-modulo…" at bounding box center [246, 383] width 404 height 632
drag, startPoint x: 280, startPoint y: 136, endPoint x: 330, endPoint y: 135, distance: 49.9
click at [330, 135] on div "< main id = "app" class = "card" role = "main" aria-labelledby = "titolo-modulo…" at bounding box center [246, 383] width 404 height 632
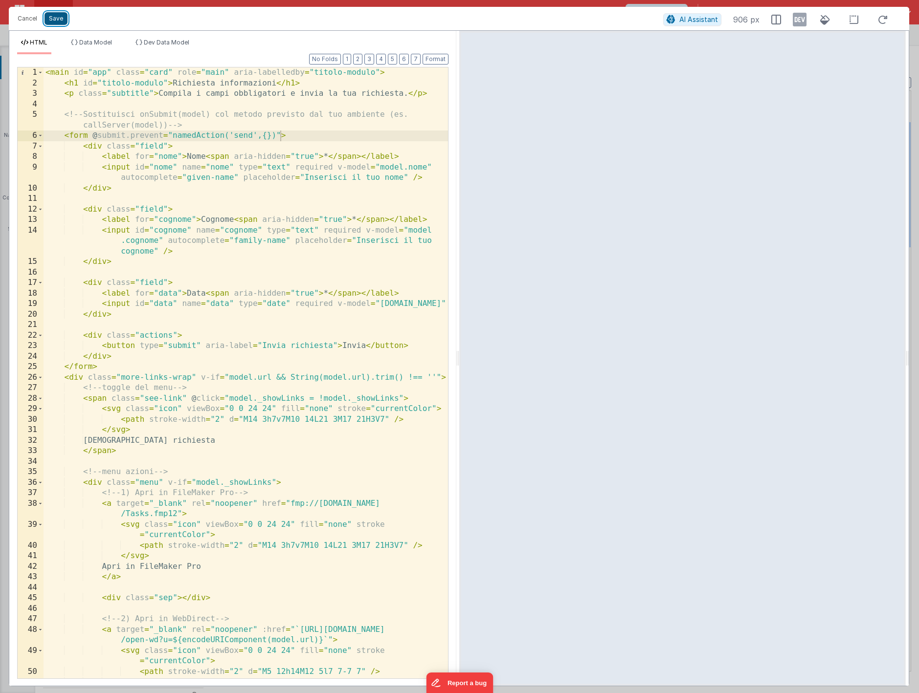
click at [49, 21] on button "Save" at bounding box center [55, 18] width 23 height 13
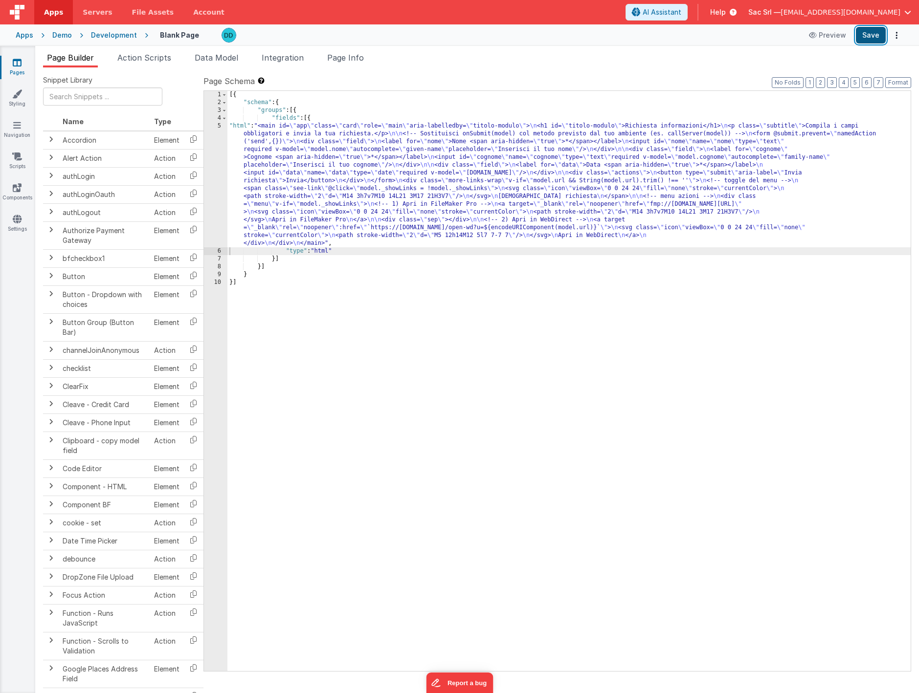
click at [861, 34] on button "Save" at bounding box center [871, 35] width 30 height 17
click at [28, 36] on div "Apps" at bounding box center [25, 35] width 18 height 10
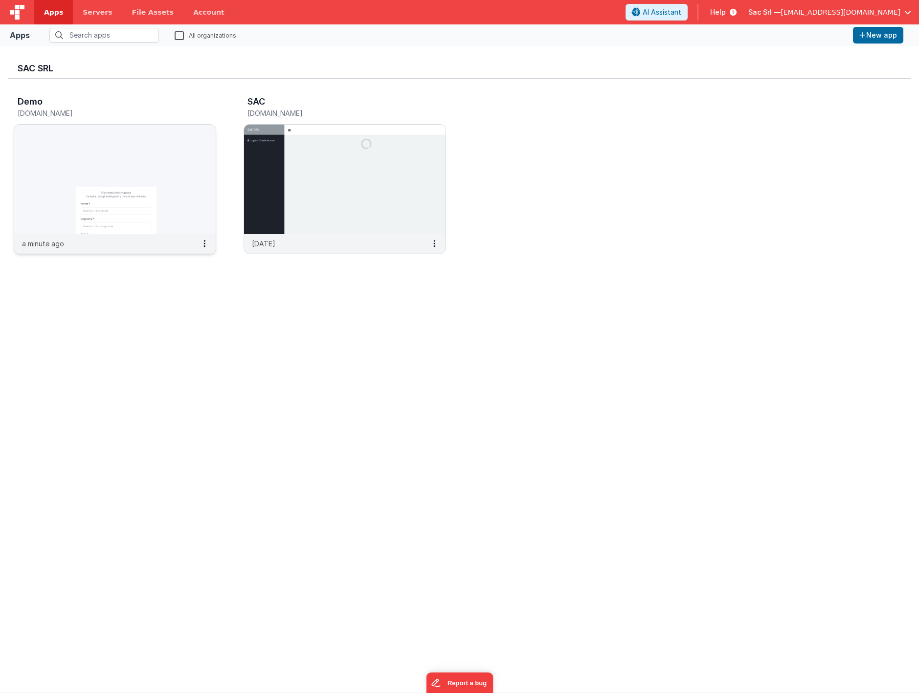
click at [194, 212] on img at bounding box center [114, 180] width 201 height 110
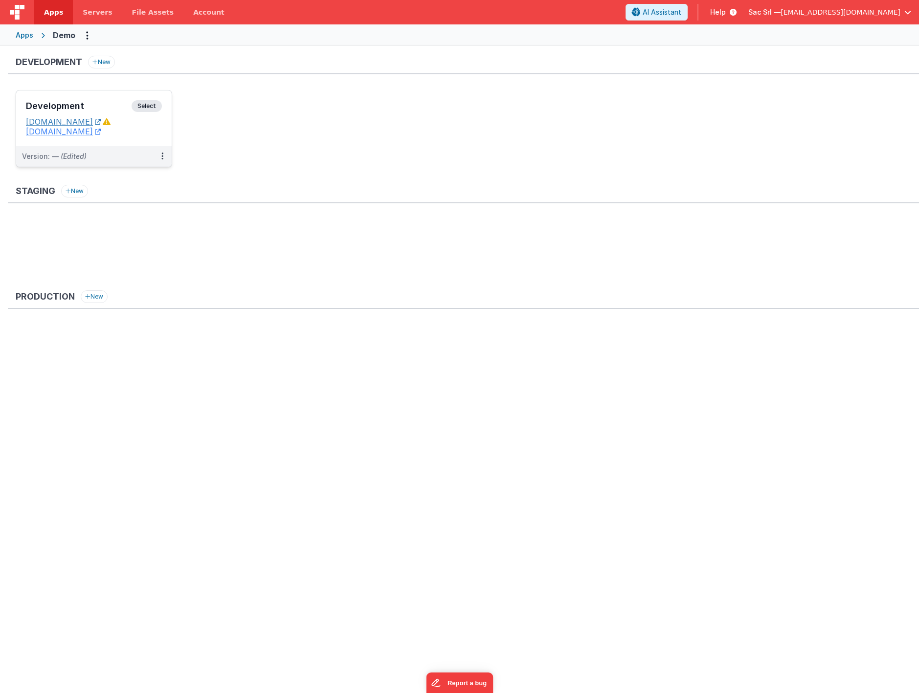
click at [98, 121] on link "[DOMAIN_NAME]" at bounding box center [63, 122] width 75 height 10
click at [155, 136] on dd "[DOMAIN_NAME]" at bounding box center [94, 132] width 136 height 10
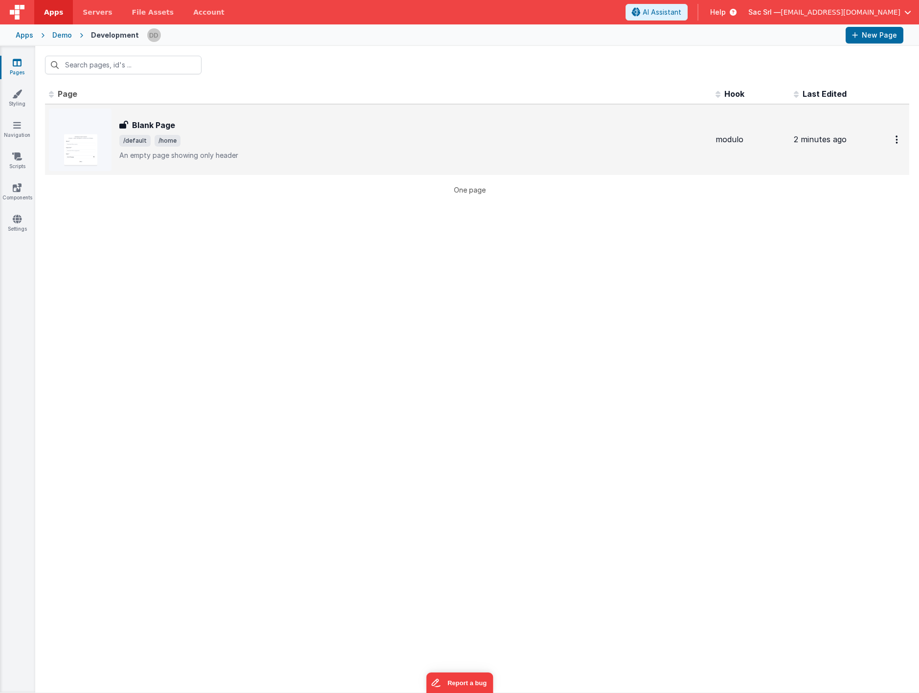
click at [267, 132] on div "Blank Page Blank Page /default /home An empty page showing only header" at bounding box center [413, 139] width 588 height 41
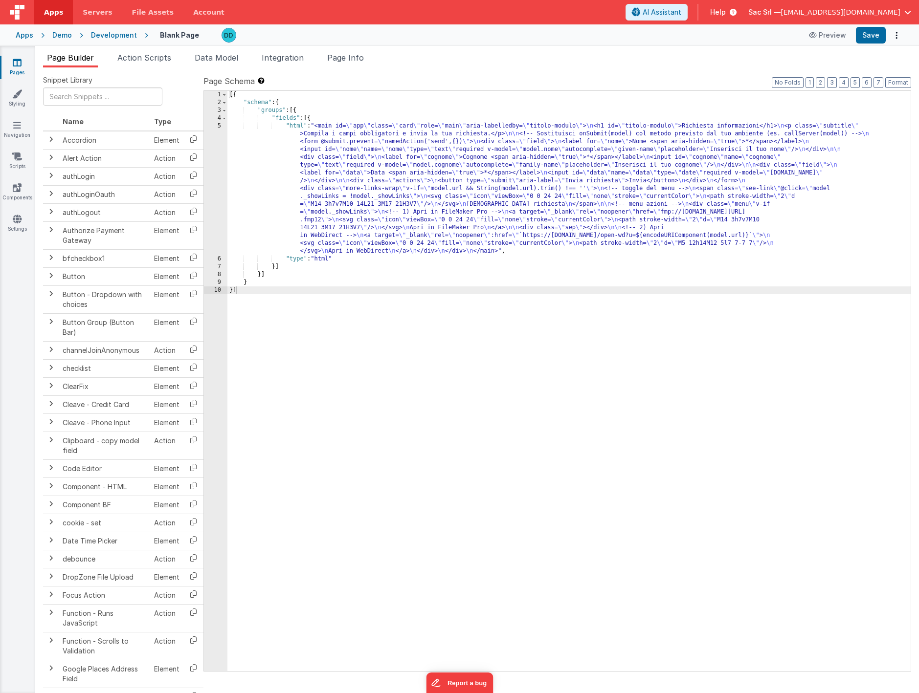
click at [264, 127] on div "[{ "schema" : { "groups" : [{ "fields" : [{ "html" : "<main id= \" app \" class…" at bounding box center [568, 389] width 683 height 596
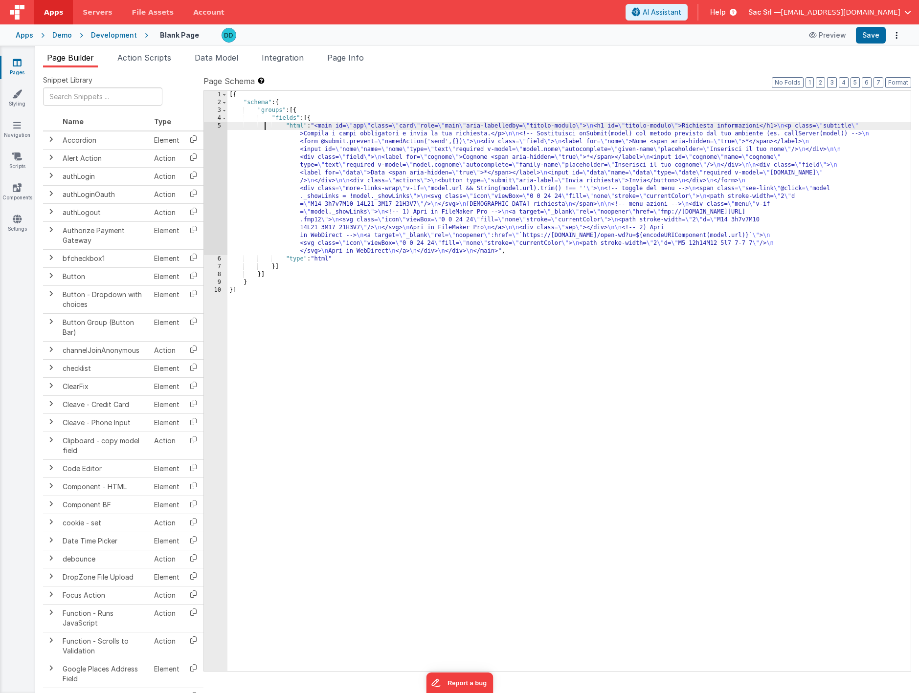
click at [220, 126] on div "5" at bounding box center [215, 188] width 23 height 133
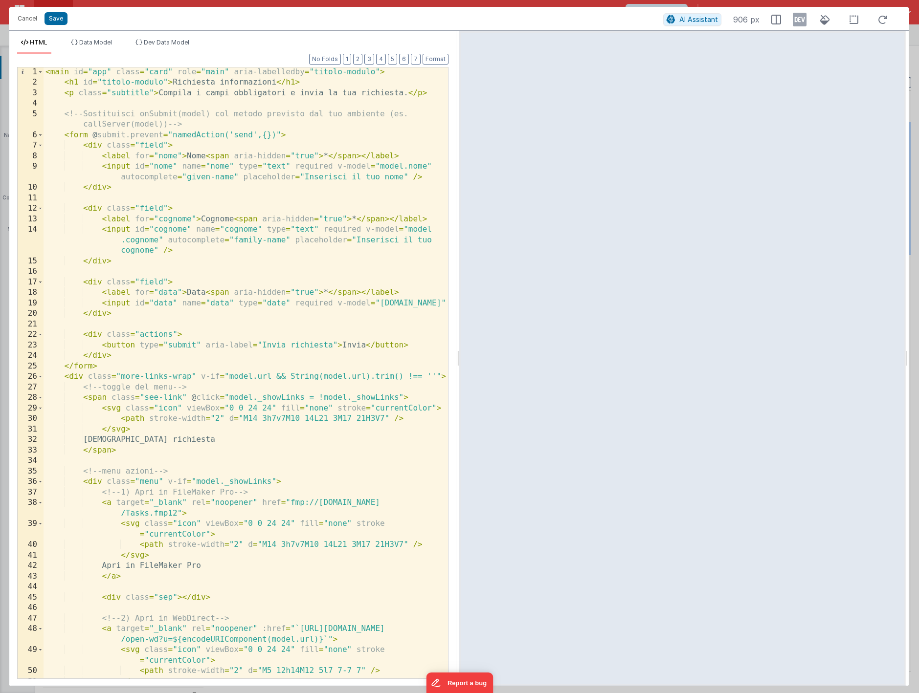
scroll to position [62, 0]
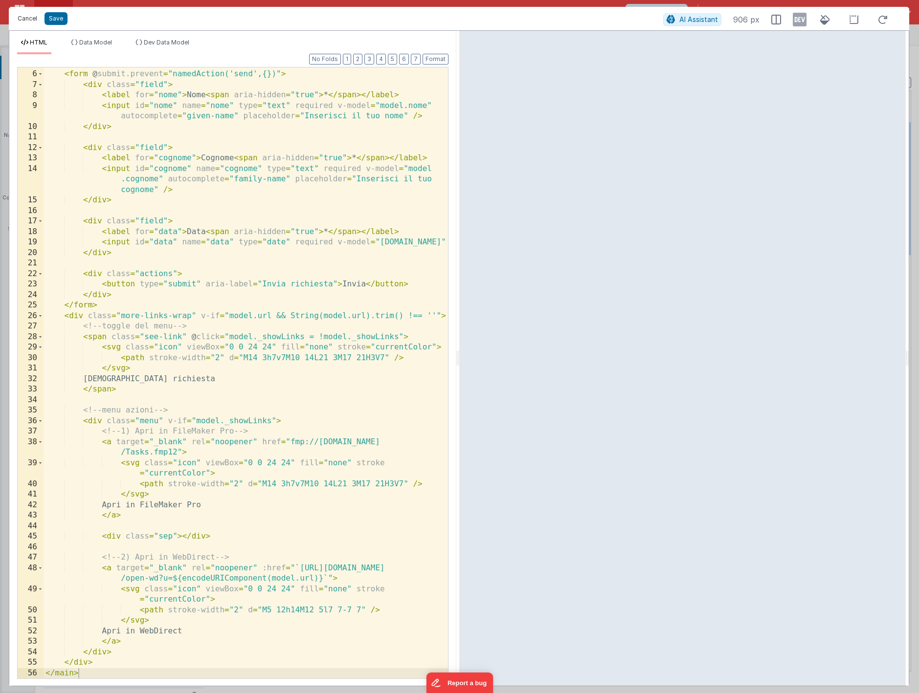
click at [28, 21] on button "Cancel" at bounding box center [27, 19] width 29 height 14
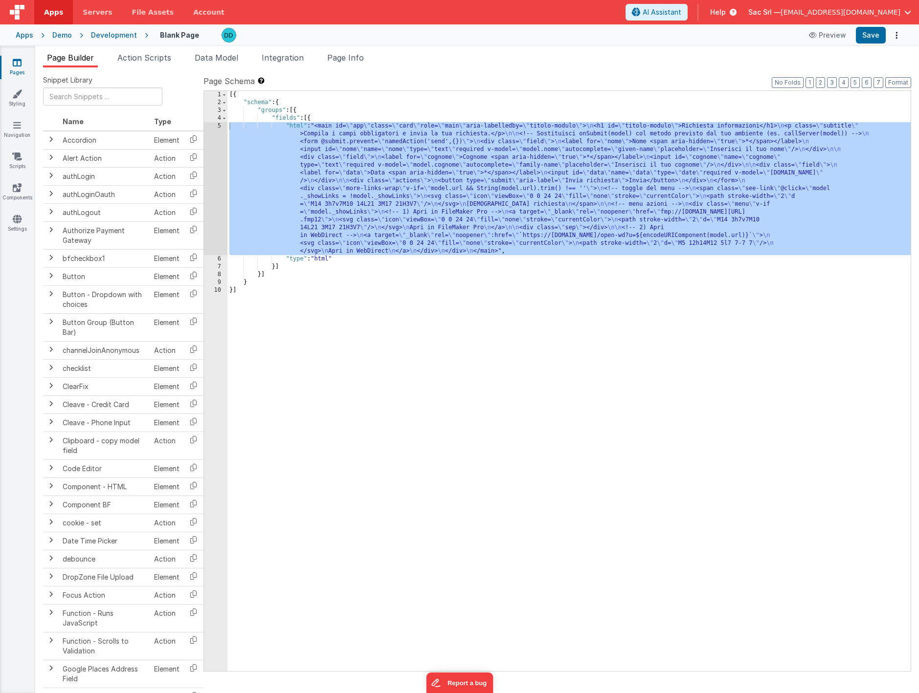
click at [25, 35] on div "Apps" at bounding box center [25, 35] width 18 height 10
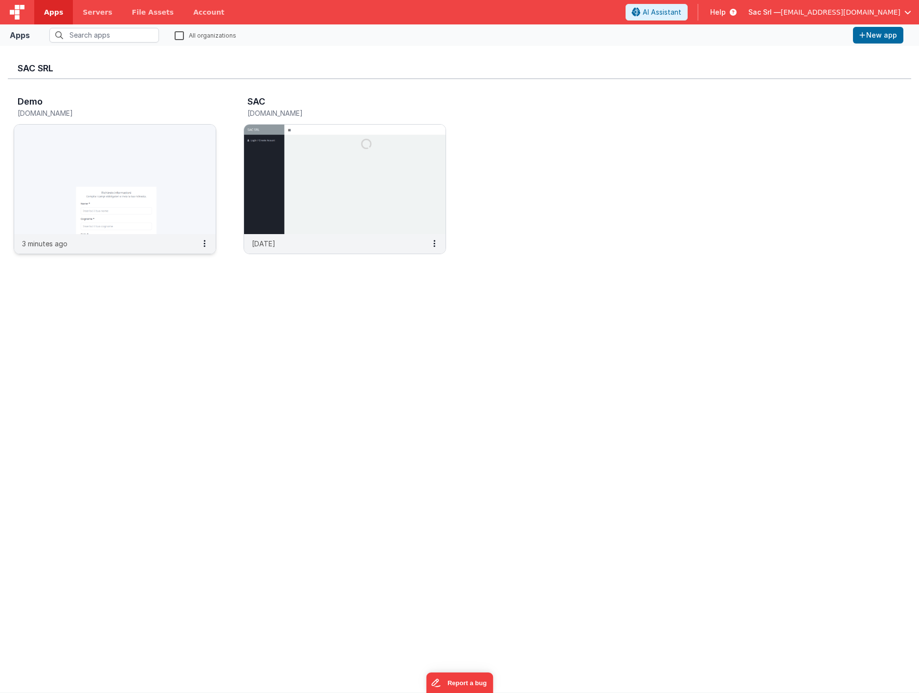
click at [157, 143] on img at bounding box center [114, 180] width 201 height 110
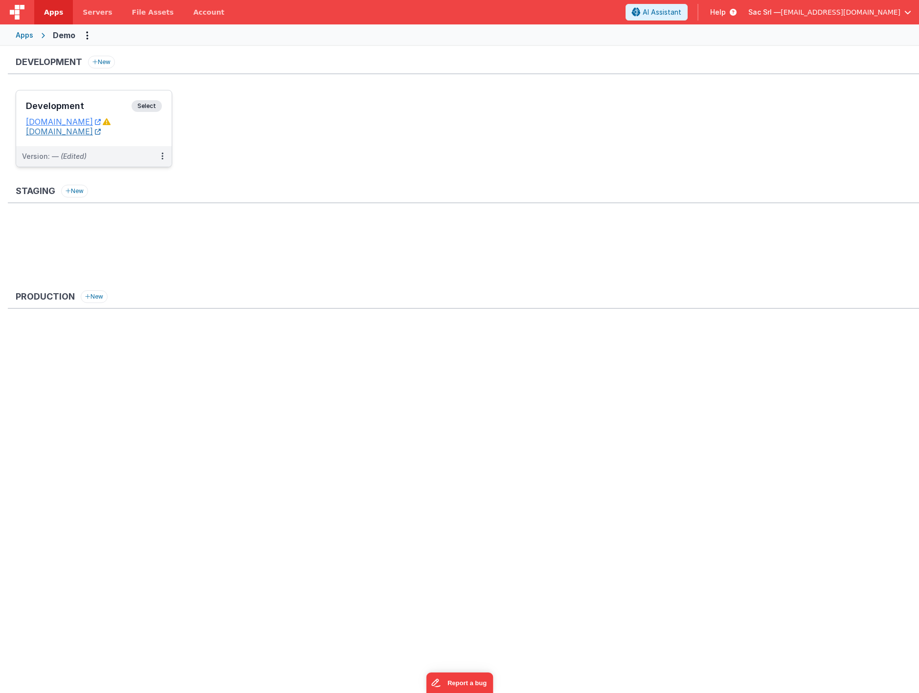
click at [101, 133] on link "[DOMAIN_NAME]" at bounding box center [63, 132] width 75 height 10
